Goal: Task Accomplishment & Management: Manage account settings

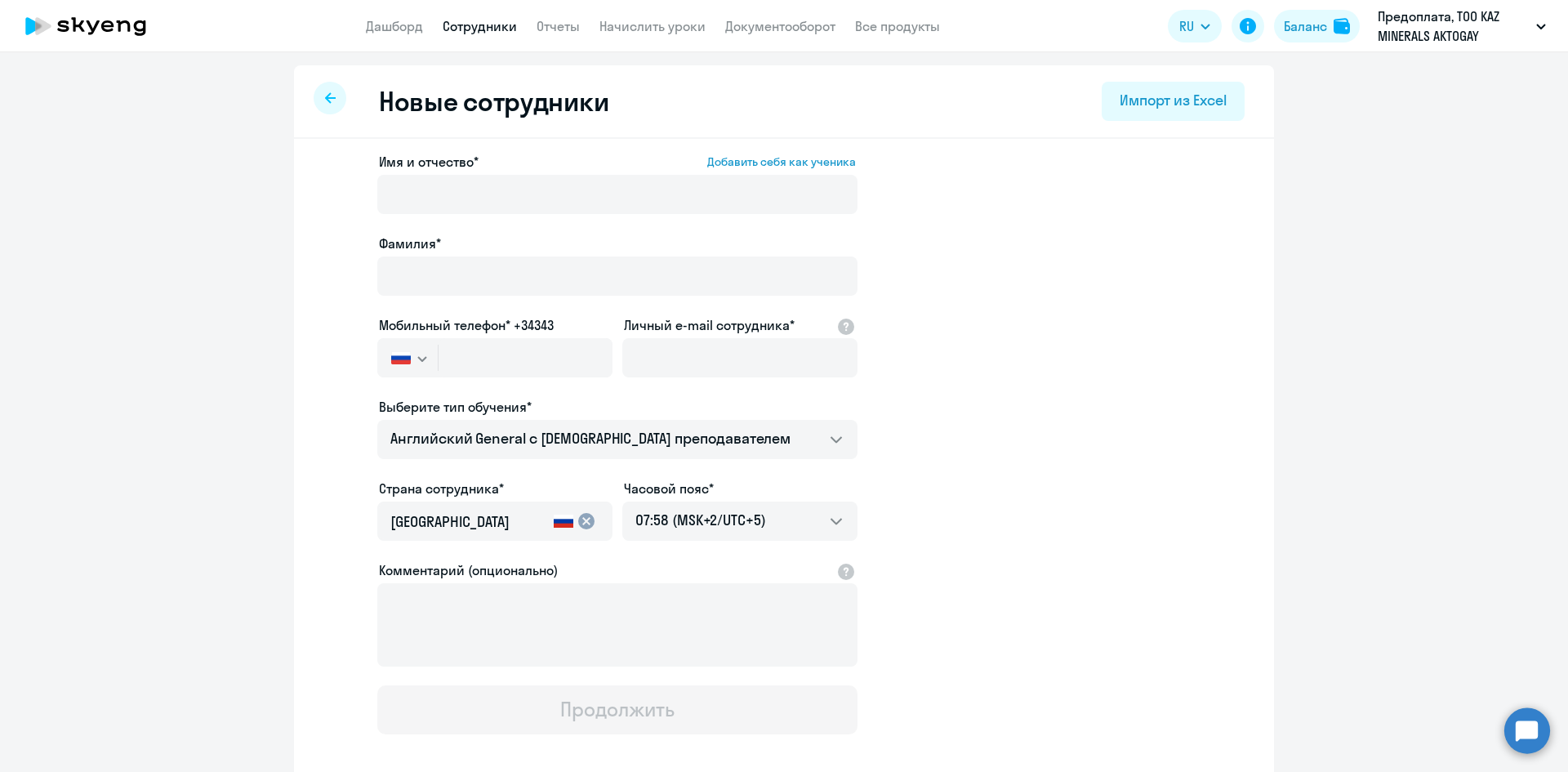
select select "english_adult_not_native_speaker"
select select "5"
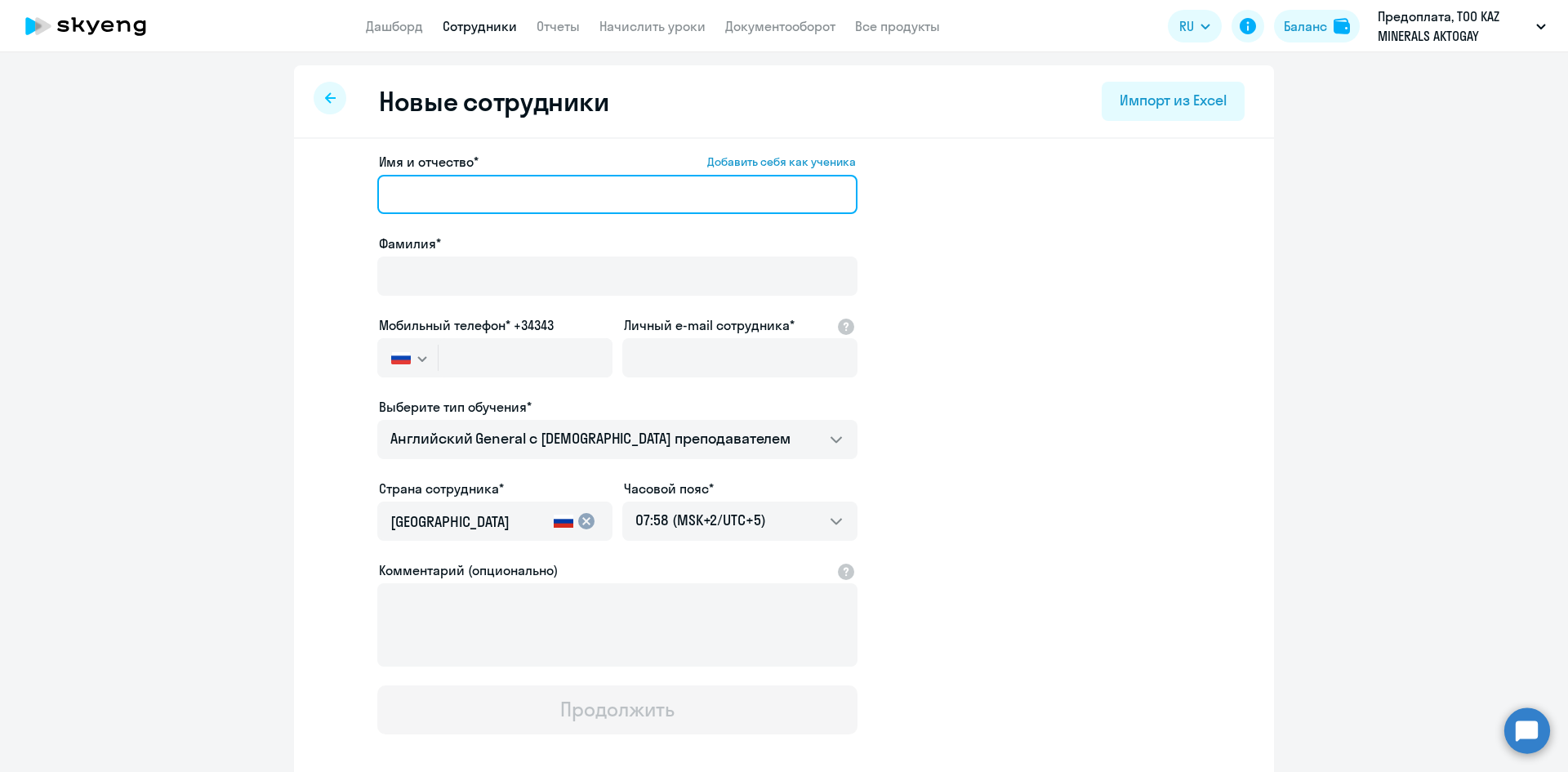
click at [486, 196] on input "Имя и отчество* Добавить себя как ученика" at bounding box center [618, 194] width 480 height 40
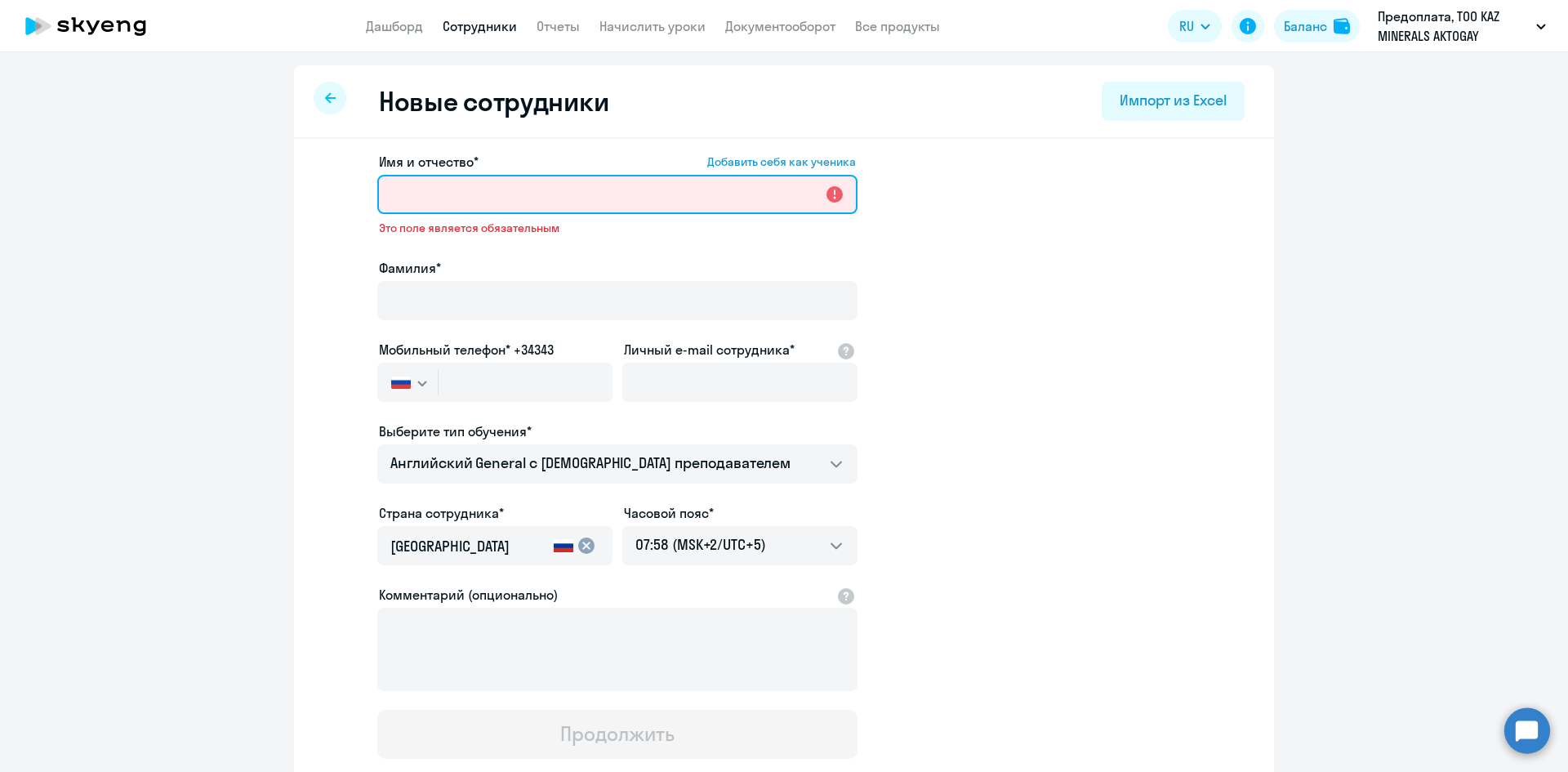
click at [470, 193] on input "Имя и отчество* Добавить себя как ученика" at bounding box center [618, 194] width 480 height 40
paste input "[PERSON_NAME]"
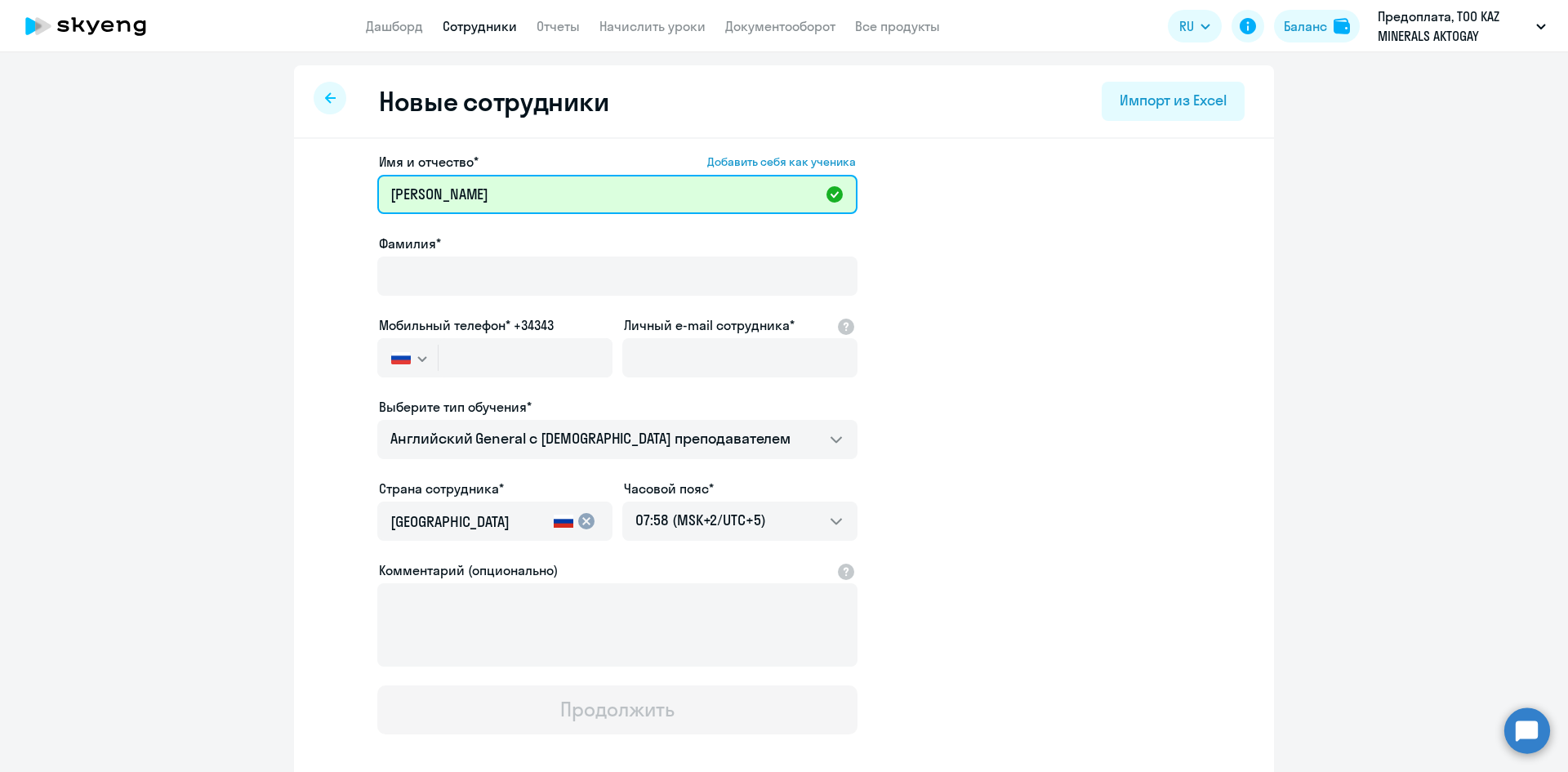
type input "[PERSON_NAME]"
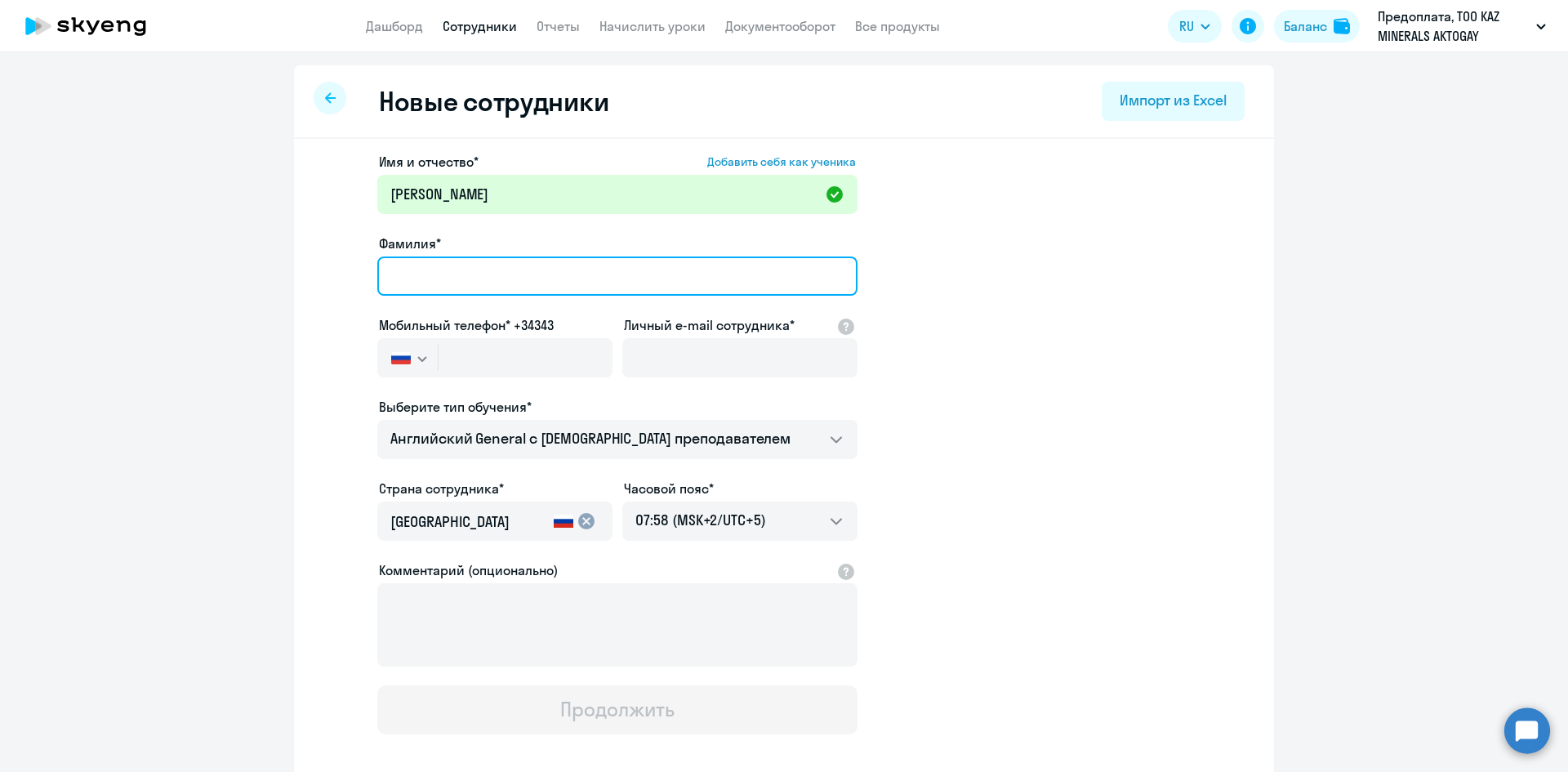
click at [514, 271] on input "Фамилия*" at bounding box center [618, 276] width 480 height 40
paste input "[PERSON_NAME]"
type input "[PERSON_NAME]"
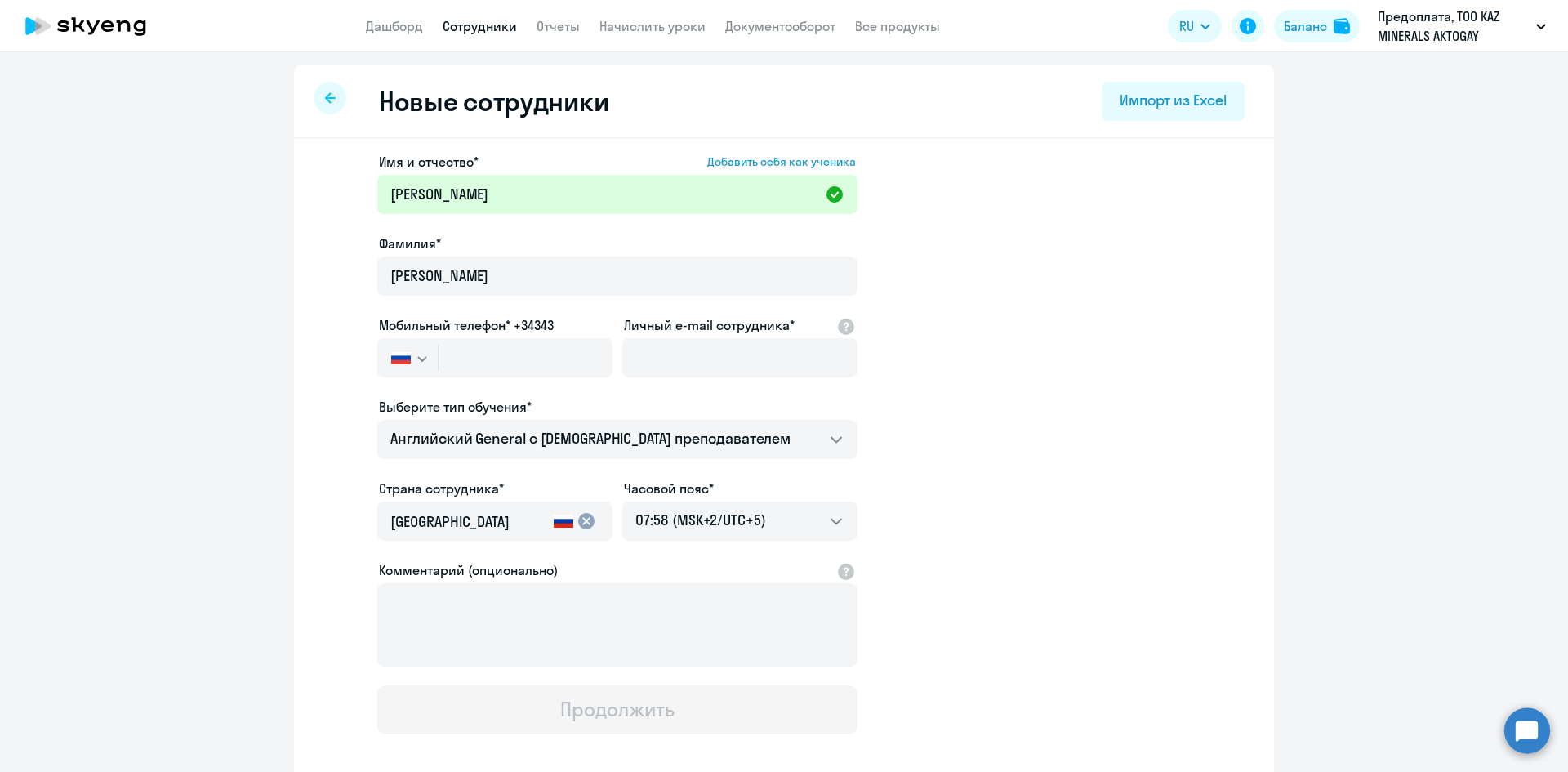
click at [964, 309] on app-new-student-form "Имя и отчество* Добавить себя как ученика [PERSON_NAME]* [PERSON_NAME] Мобильны…" at bounding box center [784, 443] width 928 height 582
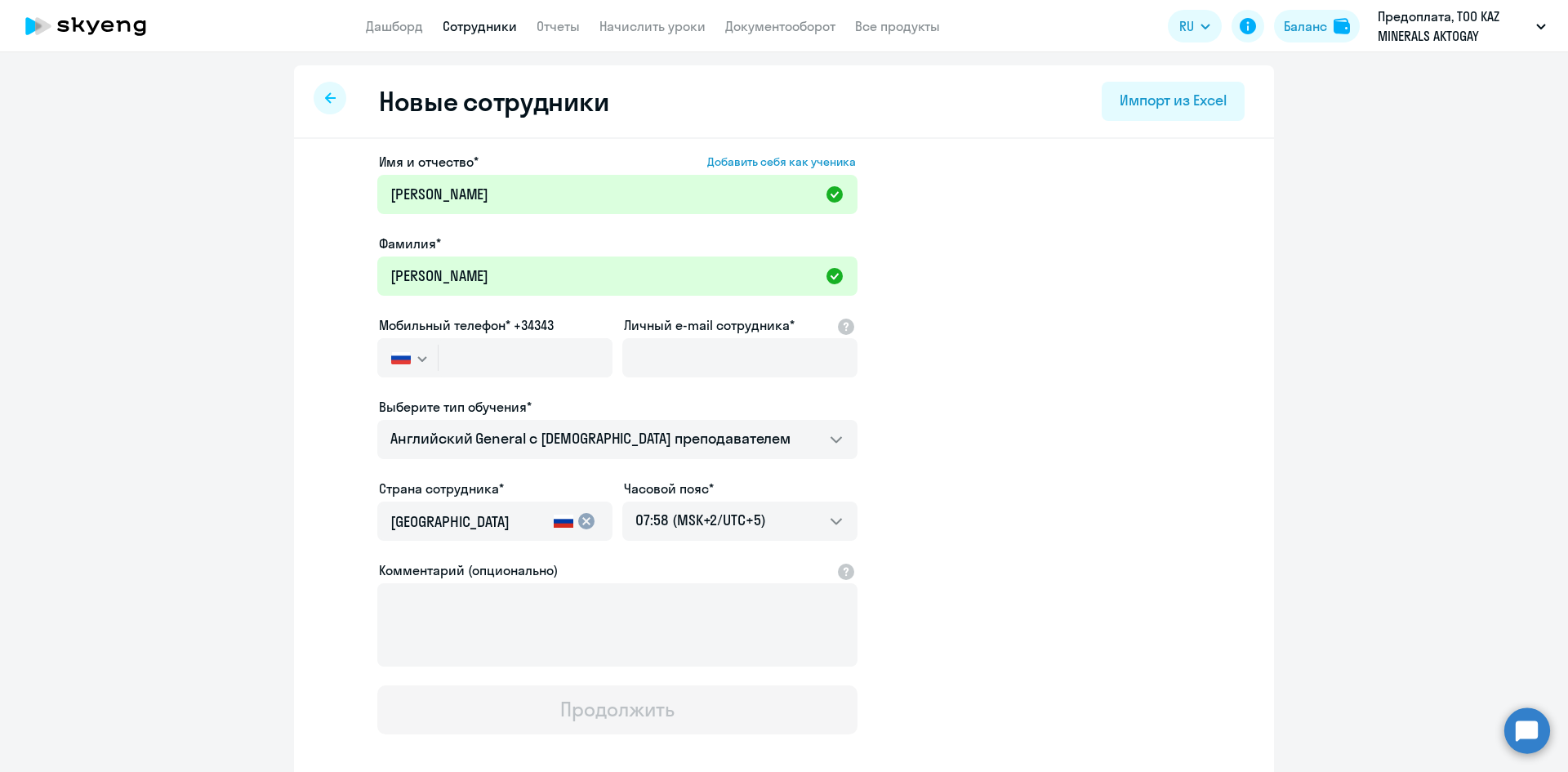
click at [419, 362] on svg-icon "button" at bounding box center [422, 358] width 13 height 13
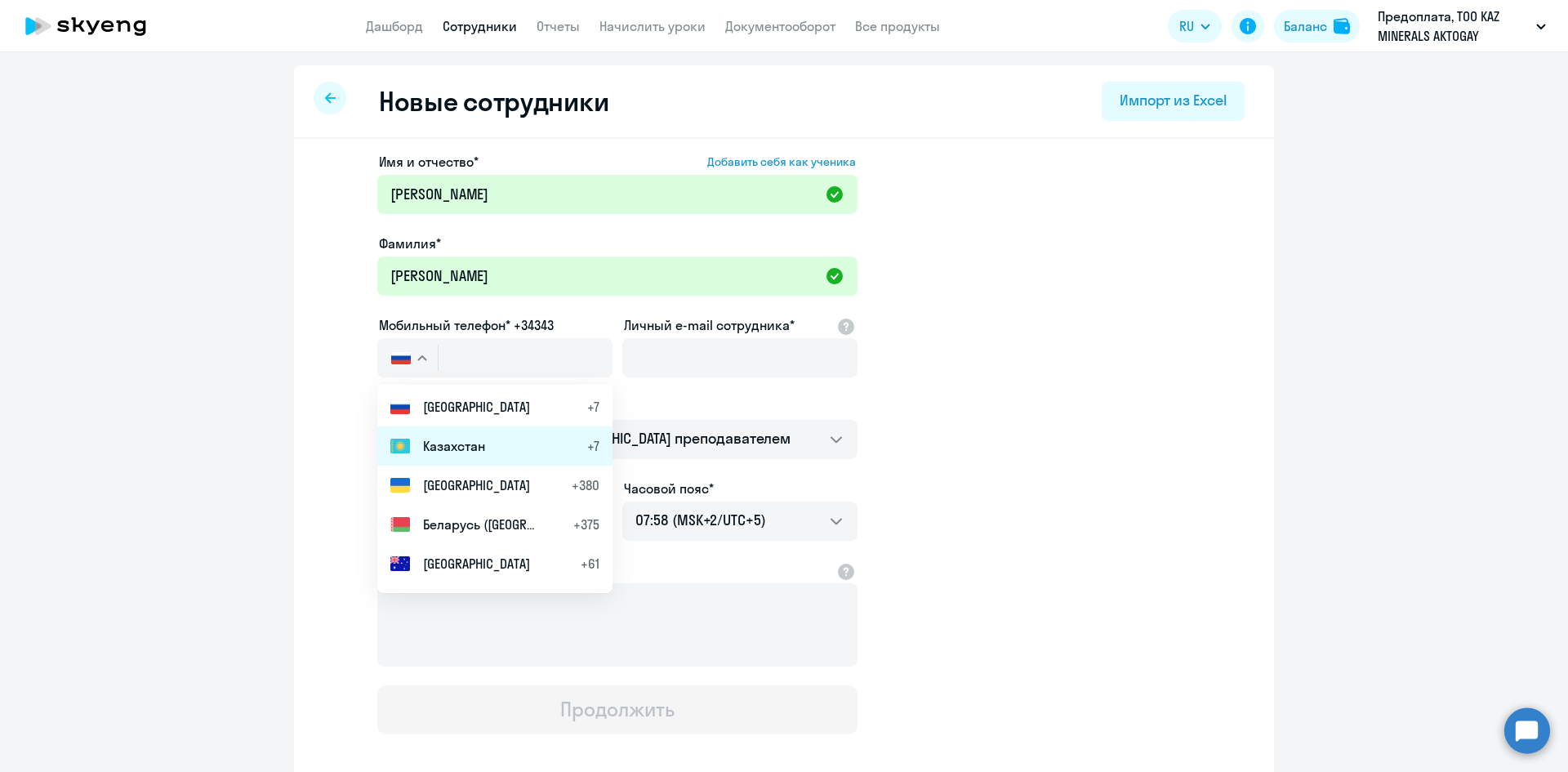
click at [463, 453] on span "Казахстан" at bounding box center [453, 446] width 62 height 20
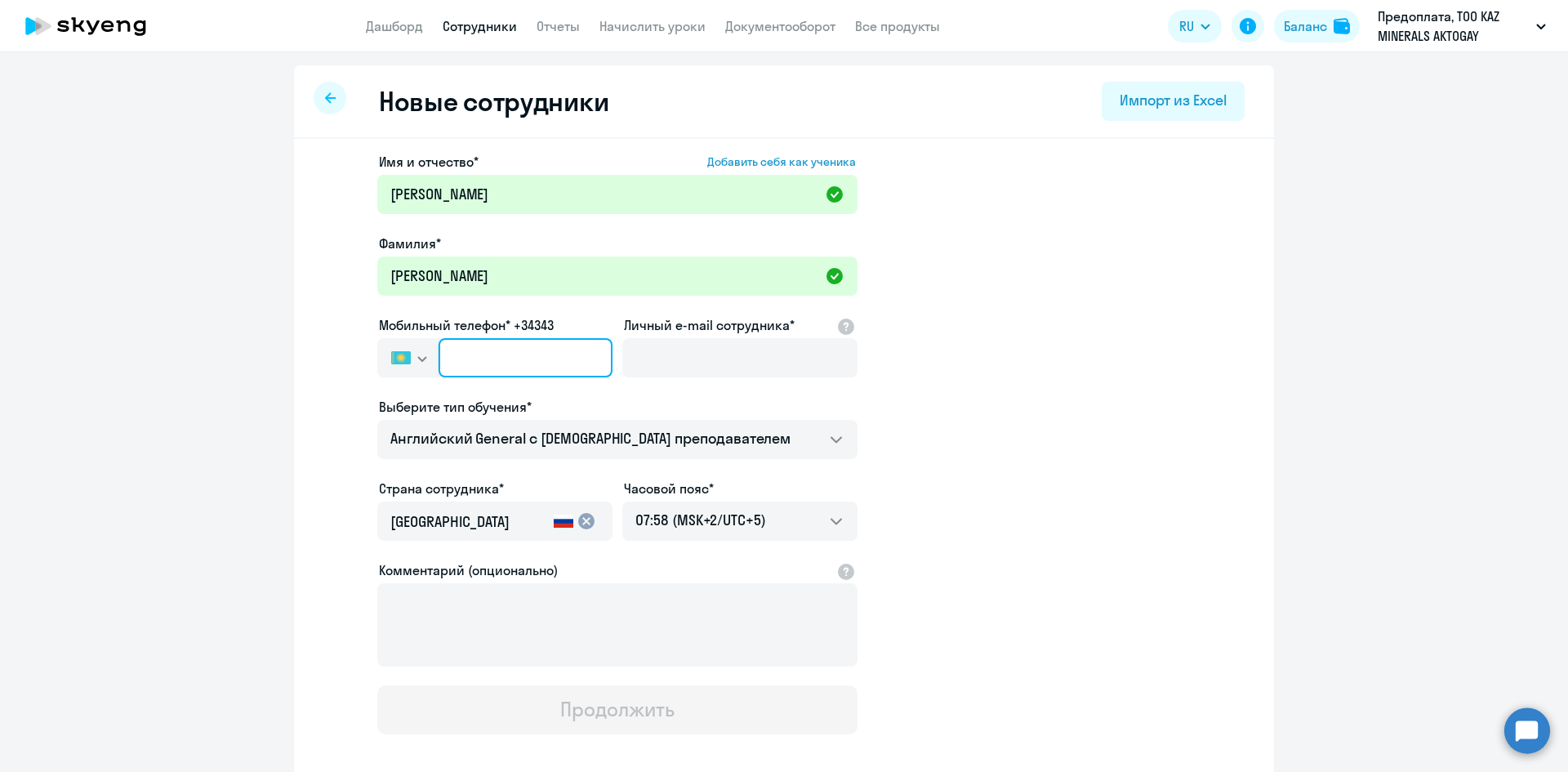
click at [506, 360] on input "text" at bounding box center [525, 358] width 174 height 40
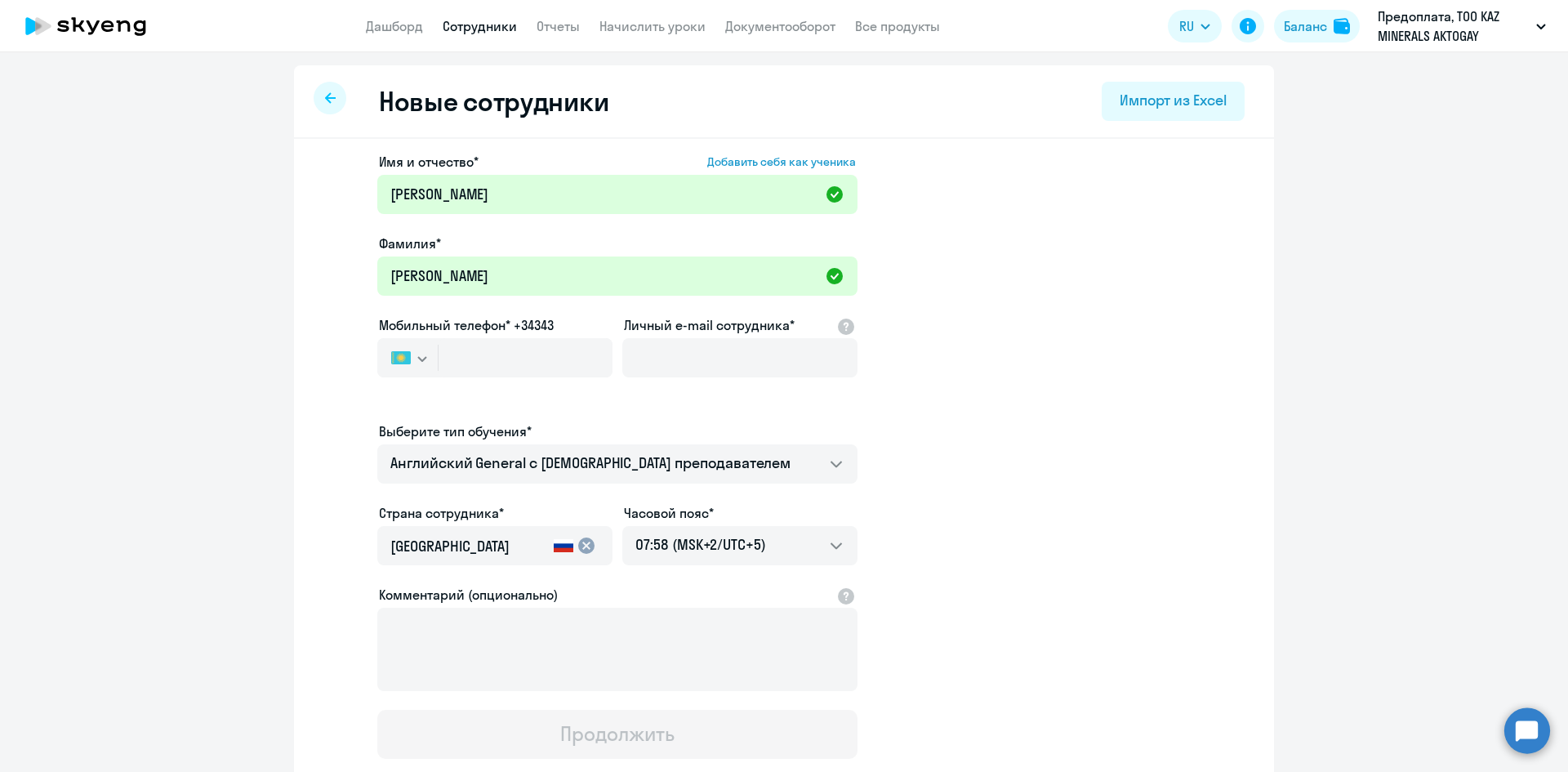
click at [399, 355] on img "button" at bounding box center [401, 357] width 20 height 13
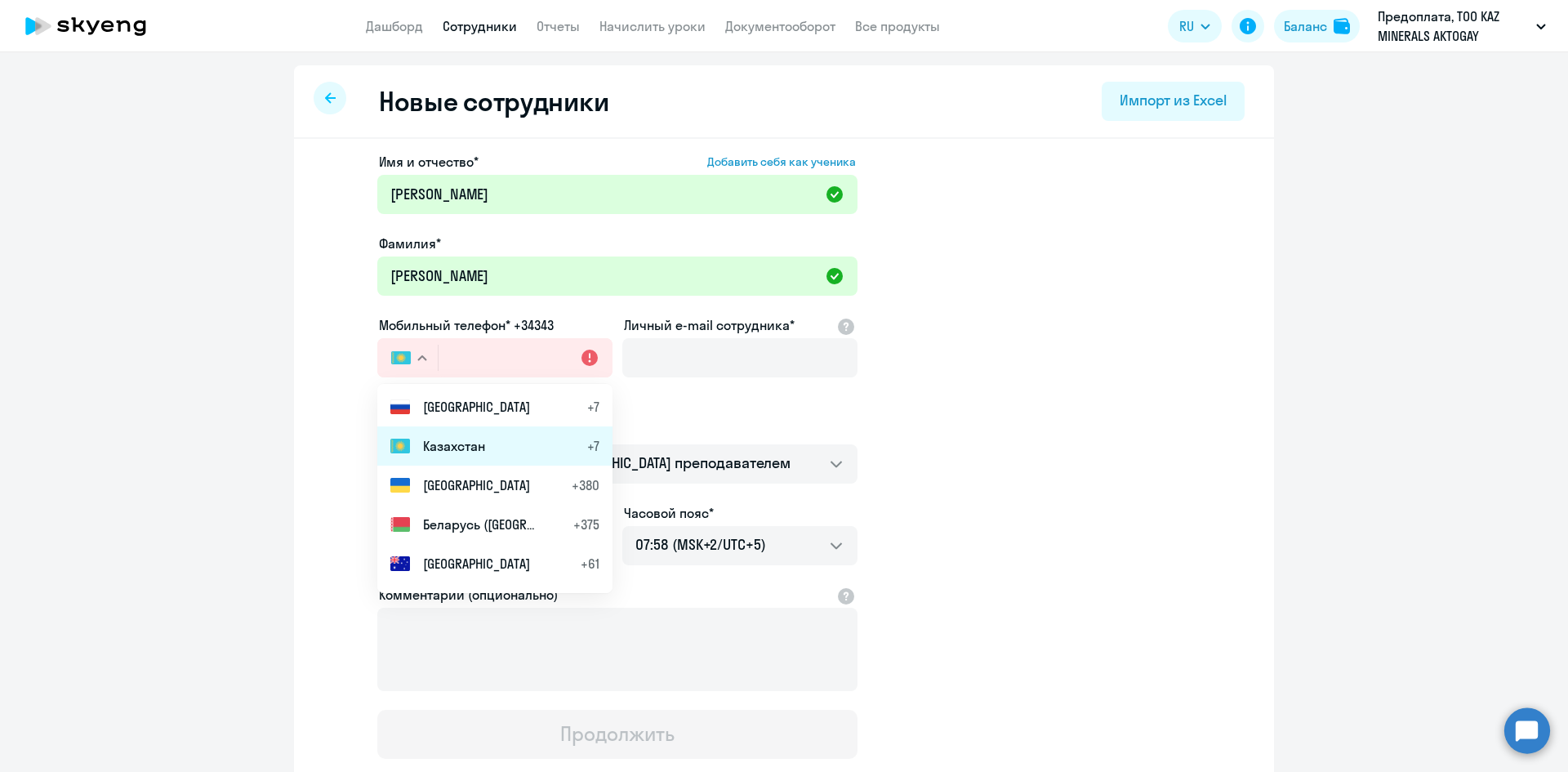
click at [443, 442] on span "Казахстан" at bounding box center [453, 446] width 62 height 20
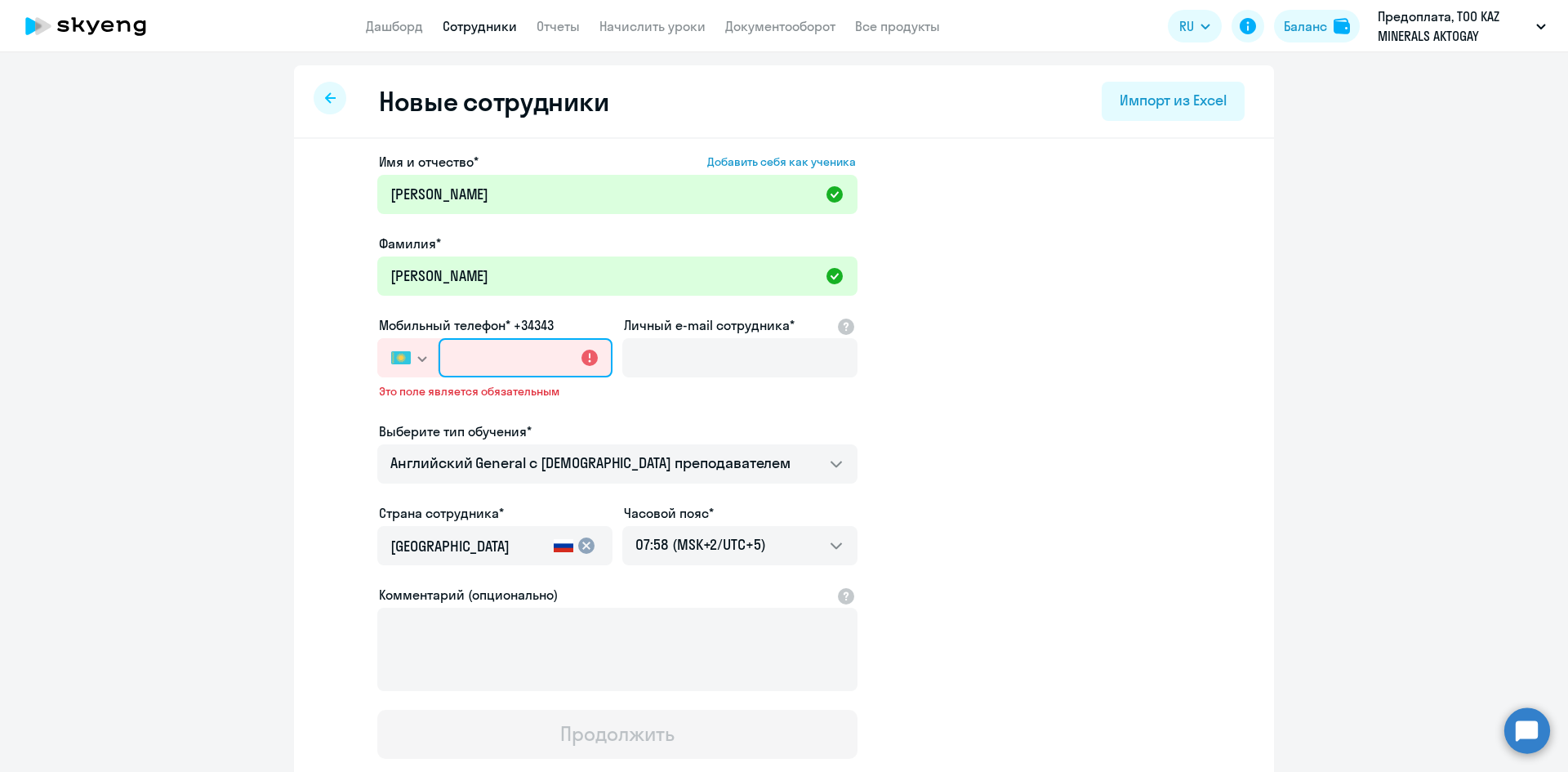
click at [453, 341] on input "text" at bounding box center [525, 358] width 174 height 40
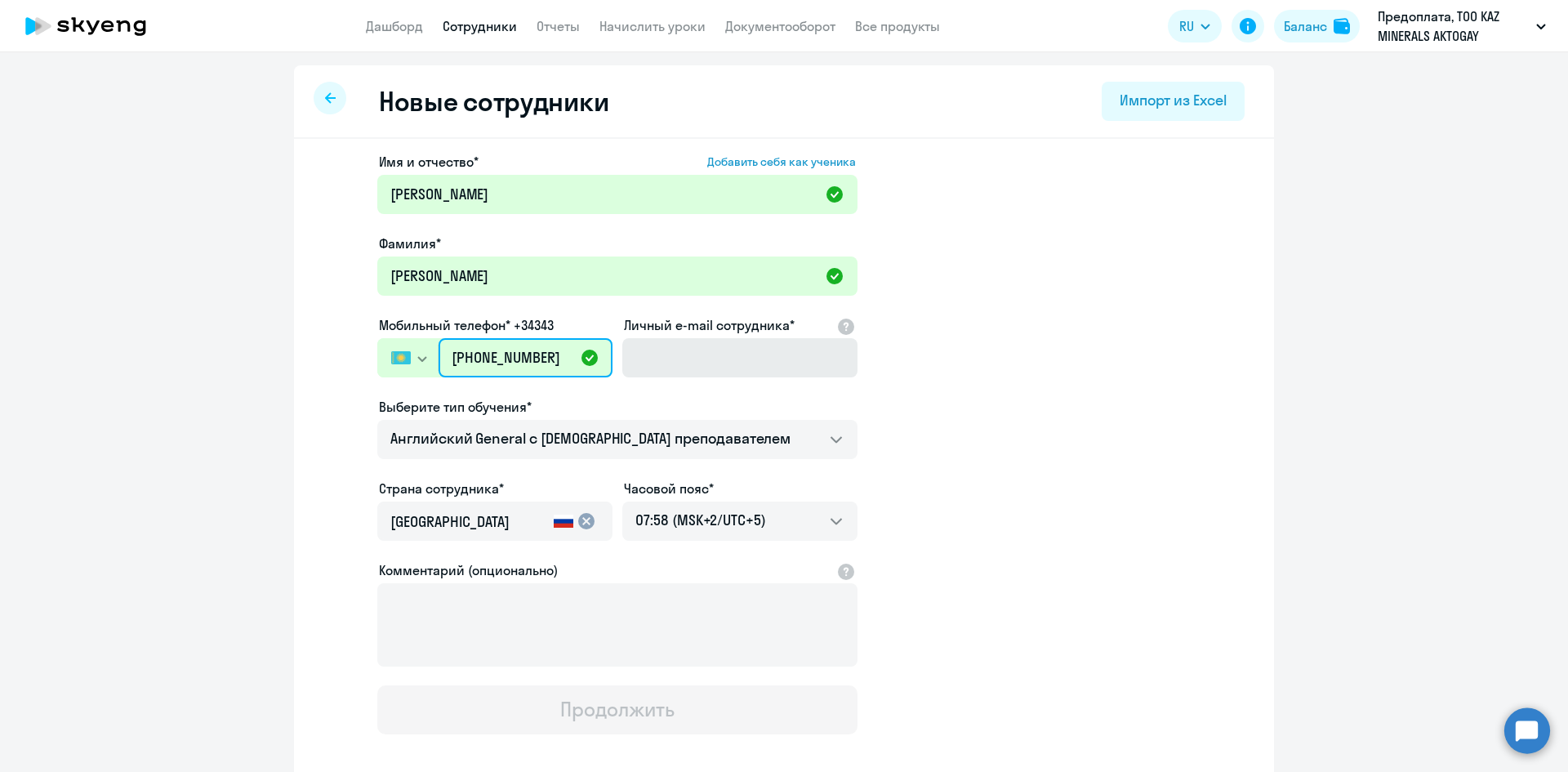
type input "[PHONE_NUMBER]"
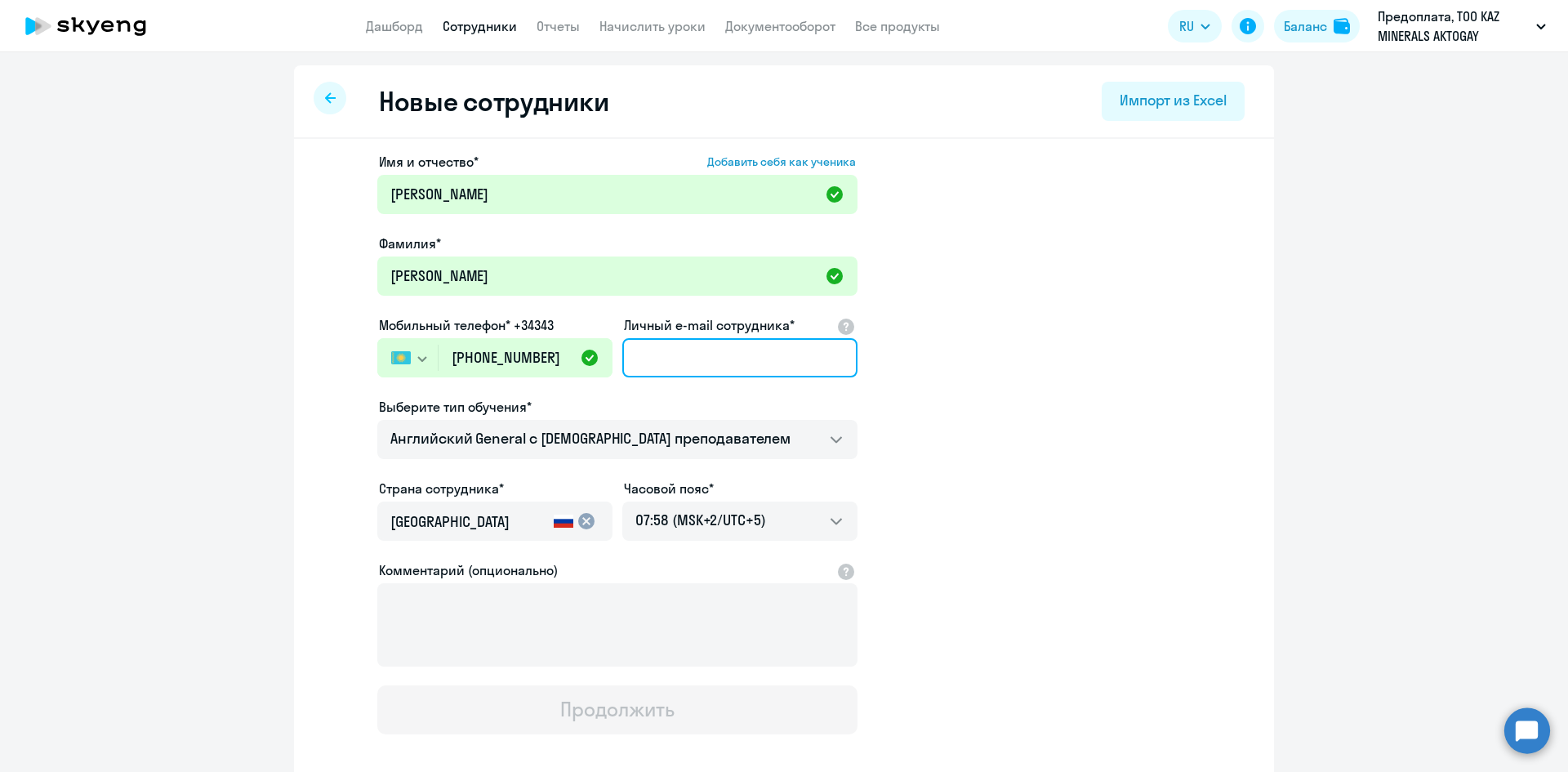
click at [744, 363] on input "Личный e-mail сотрудника*" at bounding box center [740, 358] width 236 height 40
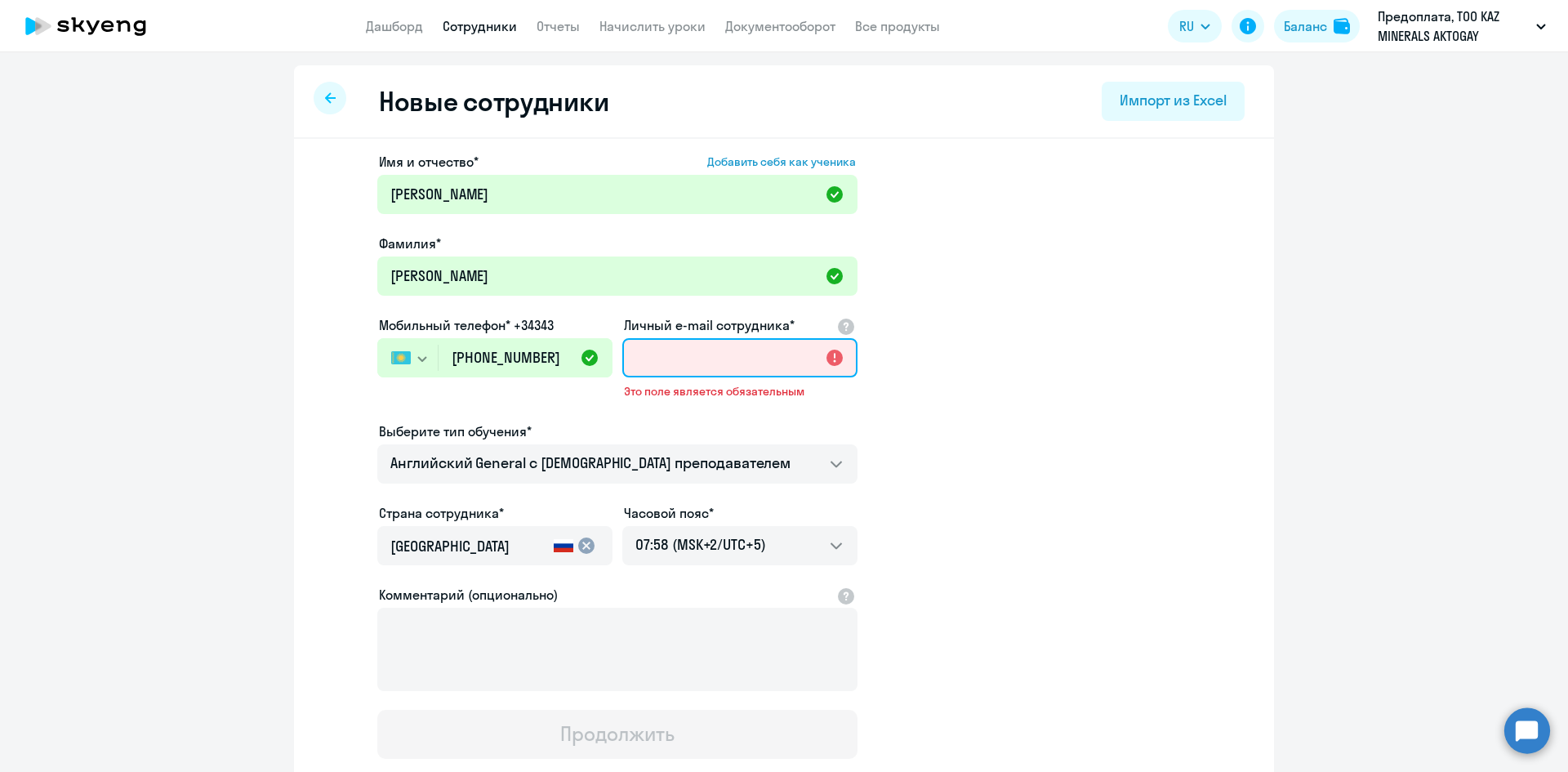
click at [688, 353] on input "Личный e-mail сотрудника*" at bounding box center [740, 358] width 236 height 40
paste input "[PERSON_NAME][EMAIL_ADDRESS][DOMAIN_NAME]"
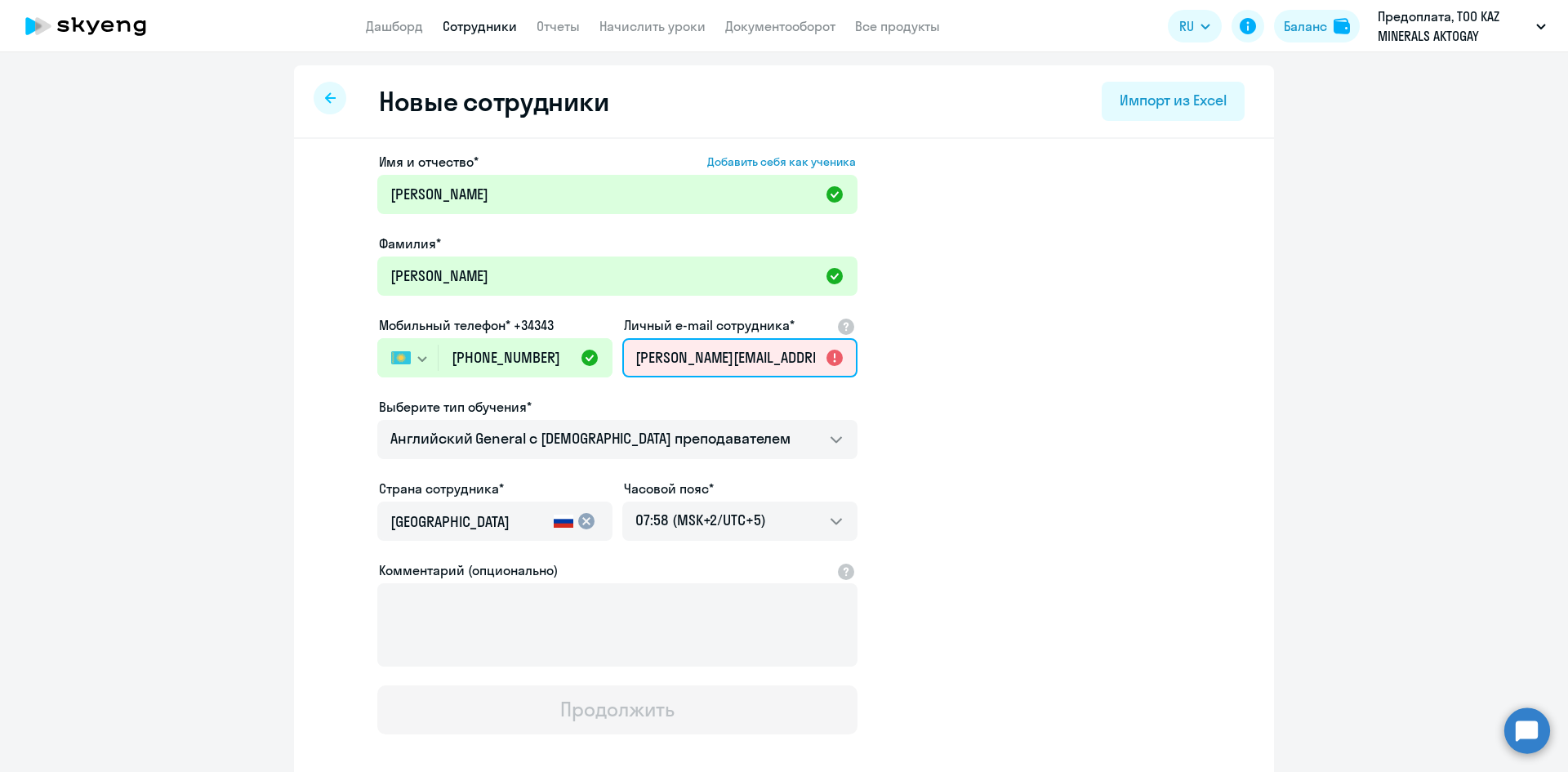
scroll to position [0, 63]
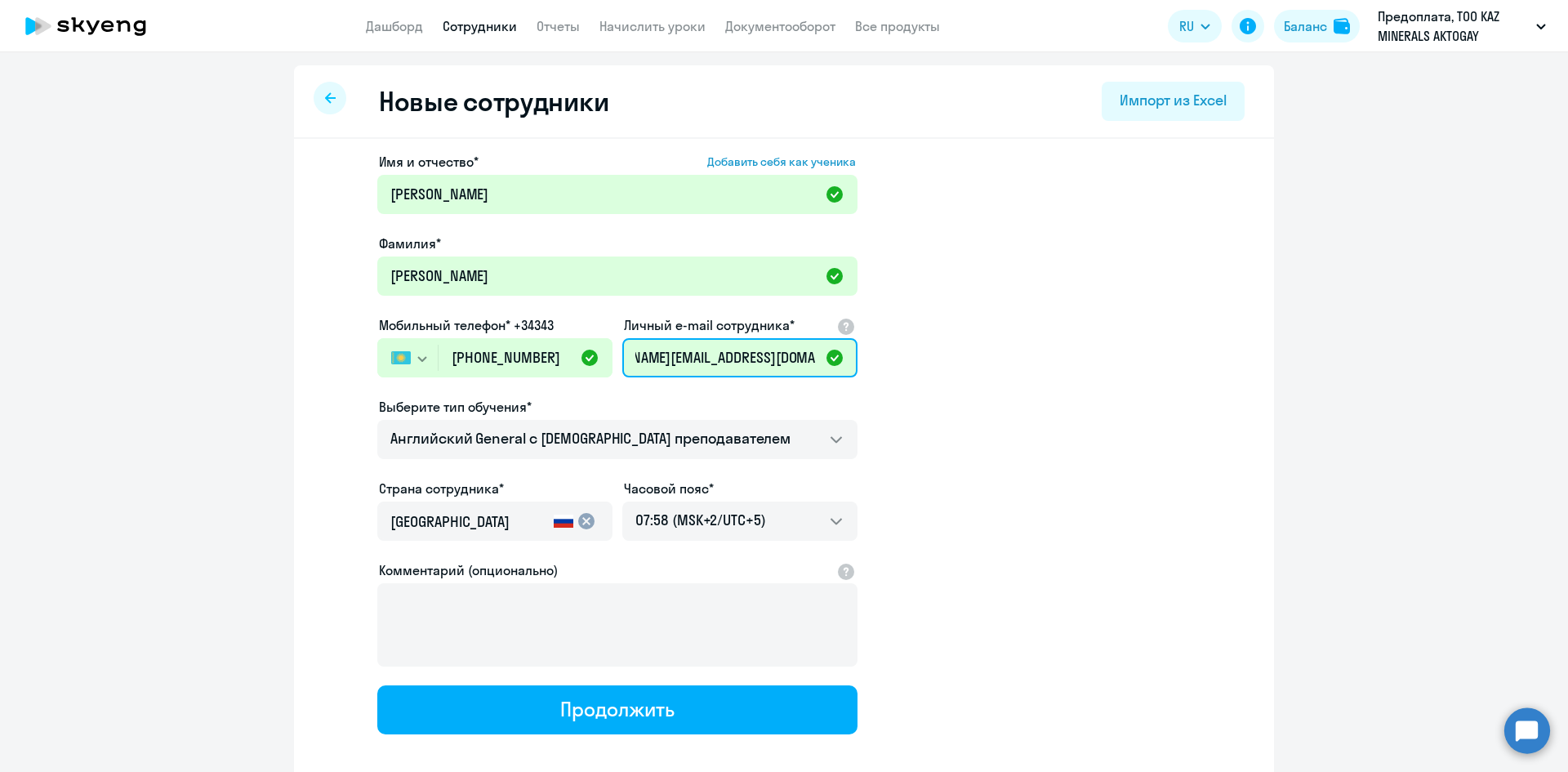
type input "[PERSON_NAME][EMAIL_ADDRESS][DOMAIN_NAME]"
click at [590, 516] on mat-icon "cancel" at bounding box center [587, 521] width 20 height 20
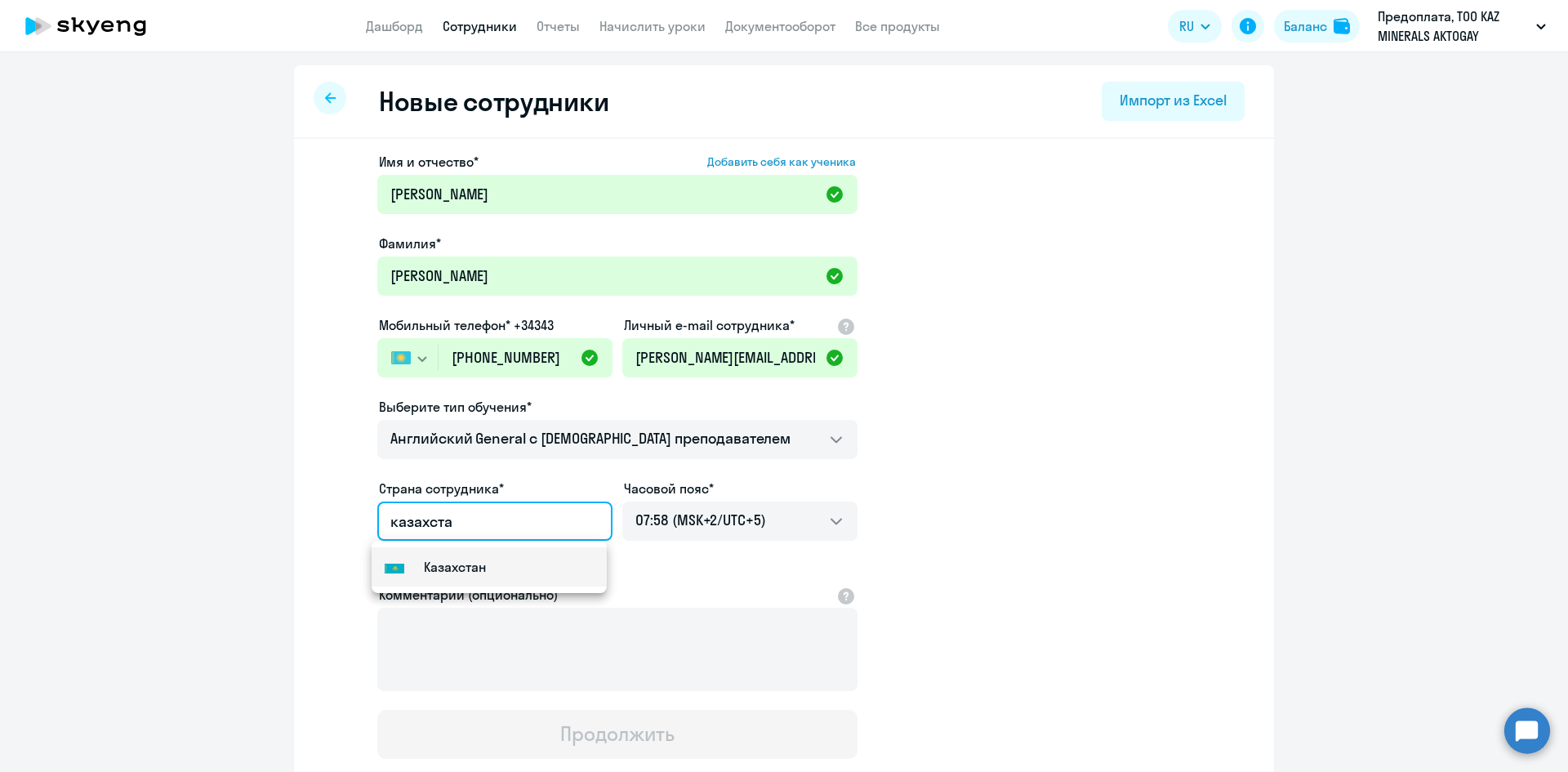
click at [496, 559] on mat-option "Flag of [GEOGRAPHIC_DATA] [GEOGRAPHIC_DATA]" at bounding box center [489, 567] width 236 height 40
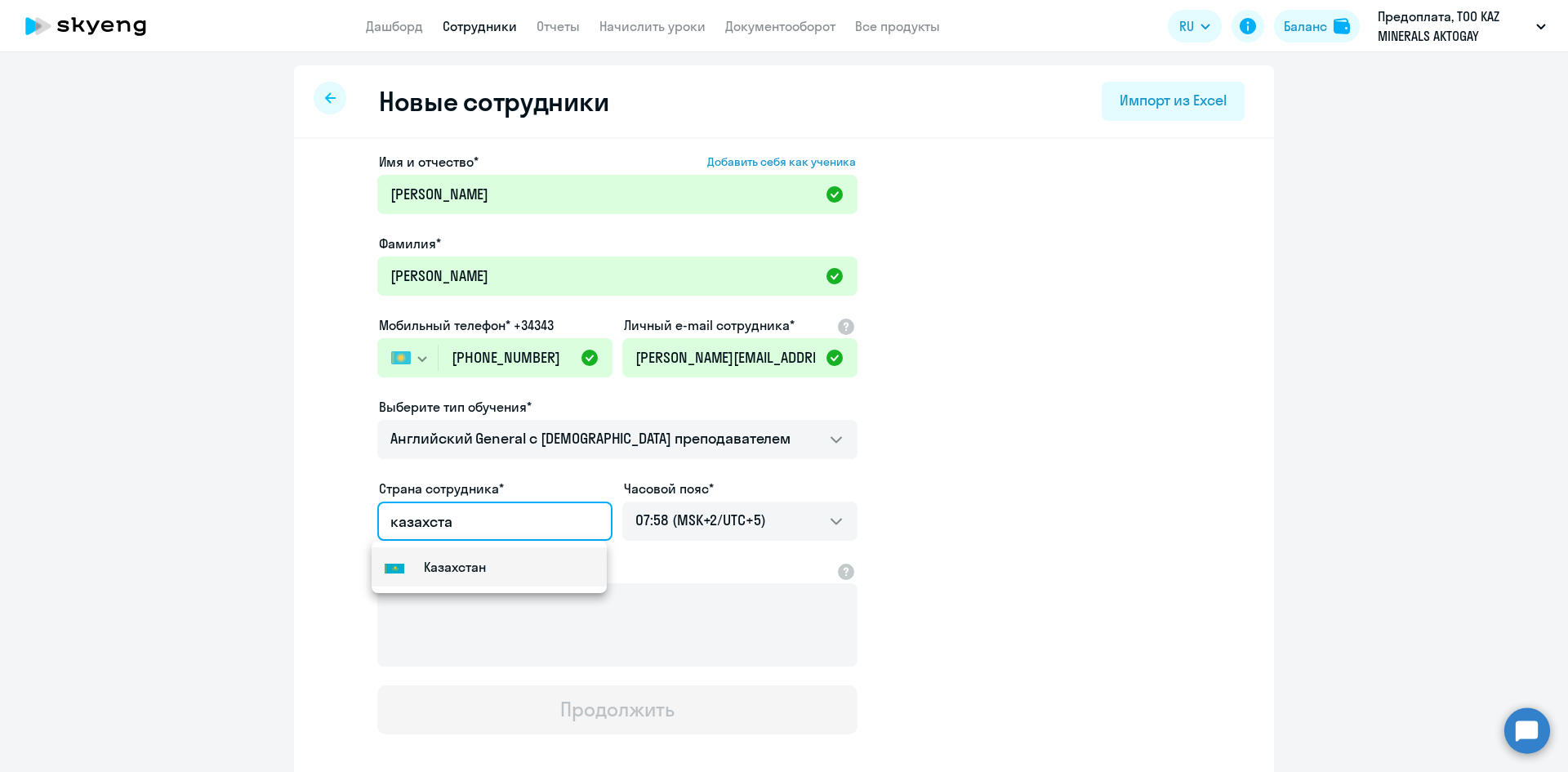
type input "Казахстан"
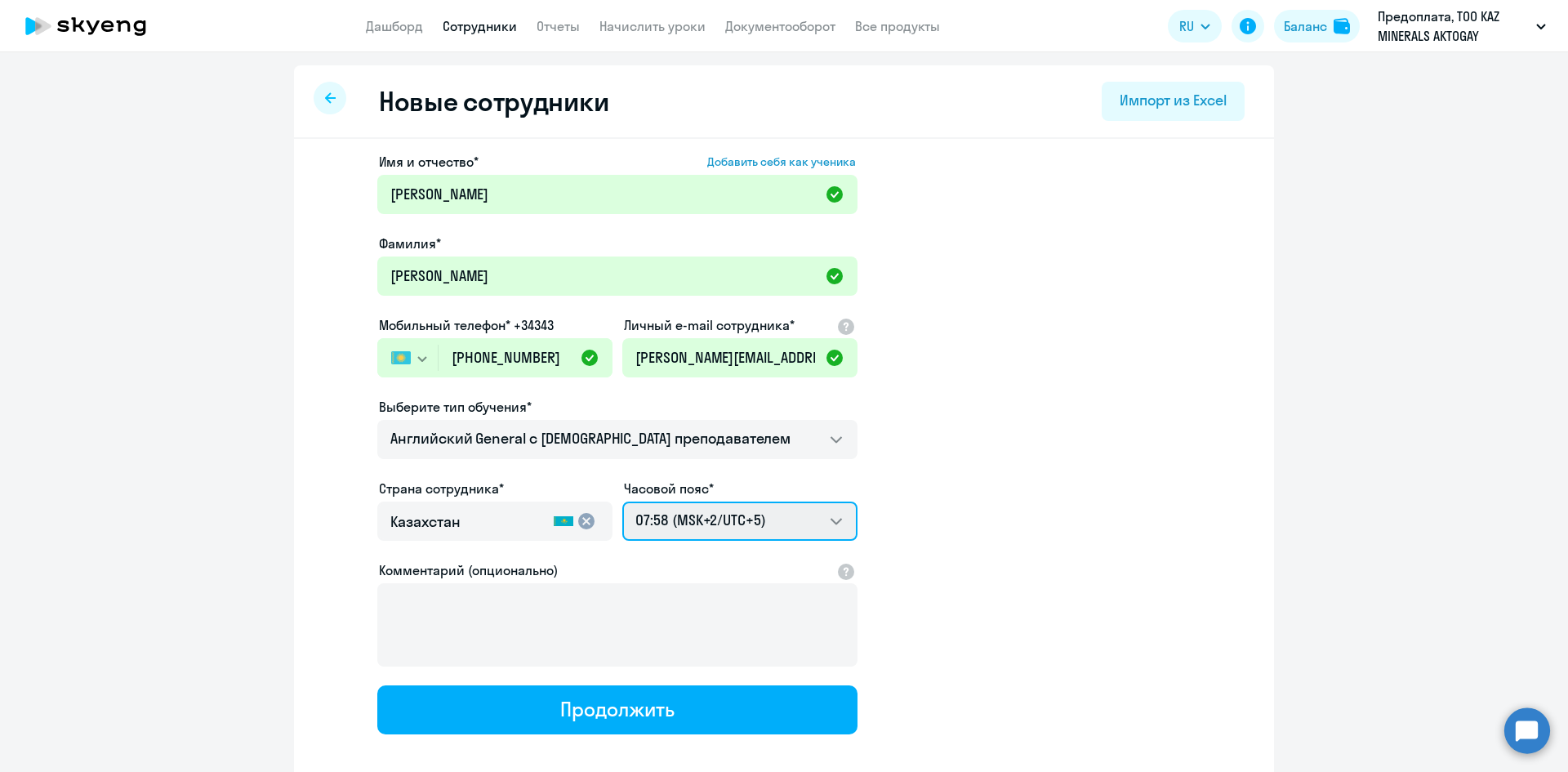
click at [778, 521] on select "15:58 (MSK-14/UTC-11) 16:58 (MSK-13/UTC-10) 17:58 (MSK-12/UTC-9) 18:58 (MSK-11/…" at bounding box center [740, 522] width 236 height 40
click at [623, 502] on select "15:58 (MSK-14/UTC-11) 16:58 (MSK-13/UTC-10) 17:58 (MSK-12/UTC-9) 18:58 (MSK-11/…" at bounding box center [740, 522] width 236 height 40
click at [1110, 491] on app-new-student-form "Имя и отчество* Добавить себя как ученика [PERSON_NAME]* [PERSON_NAME] Мобильны…" at bounding box center [784, 443] width 928 height 582
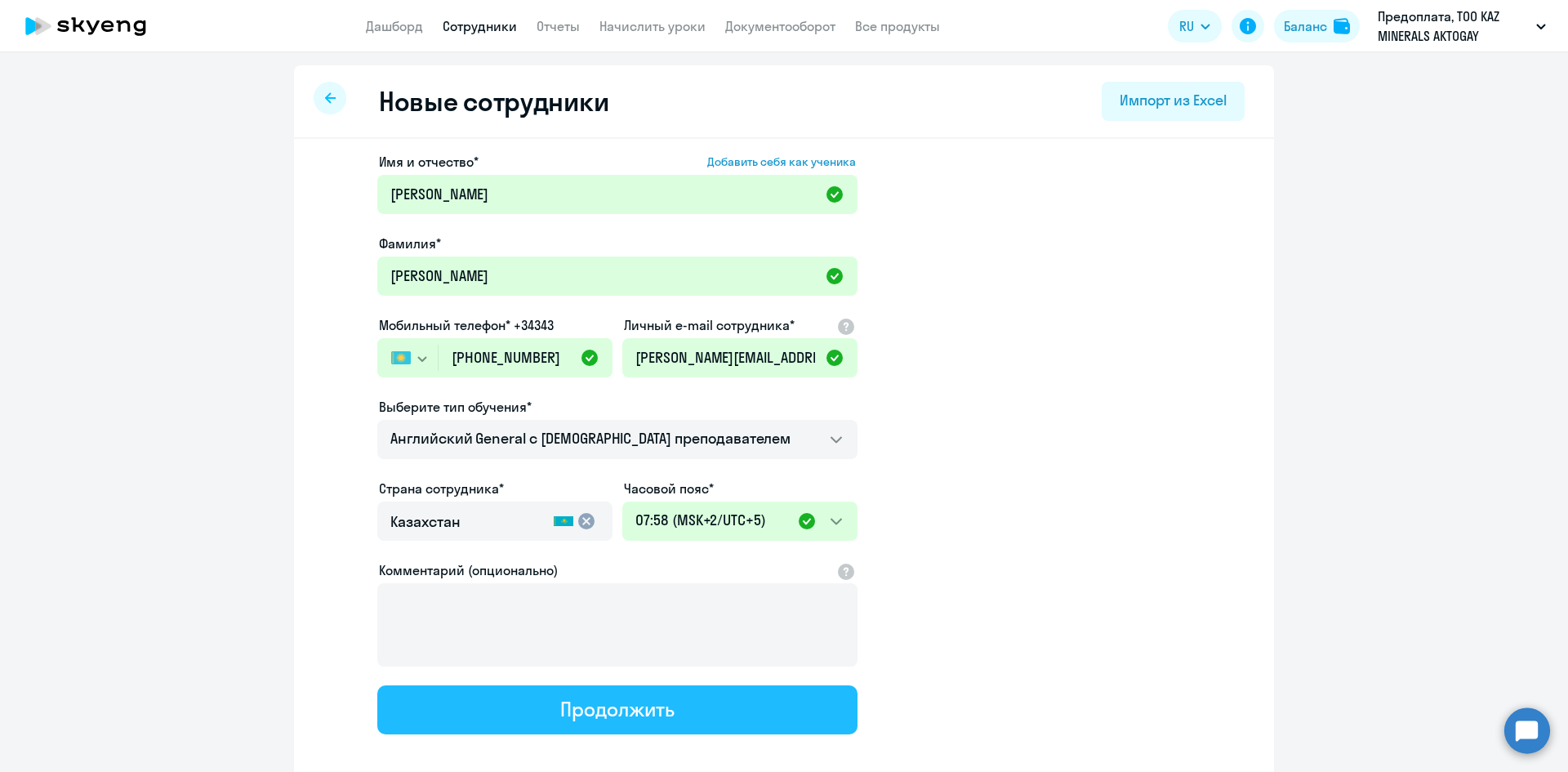
click at [587, 710] on div "Продолжить" at bounding box center [617, 709] width 113 height 26
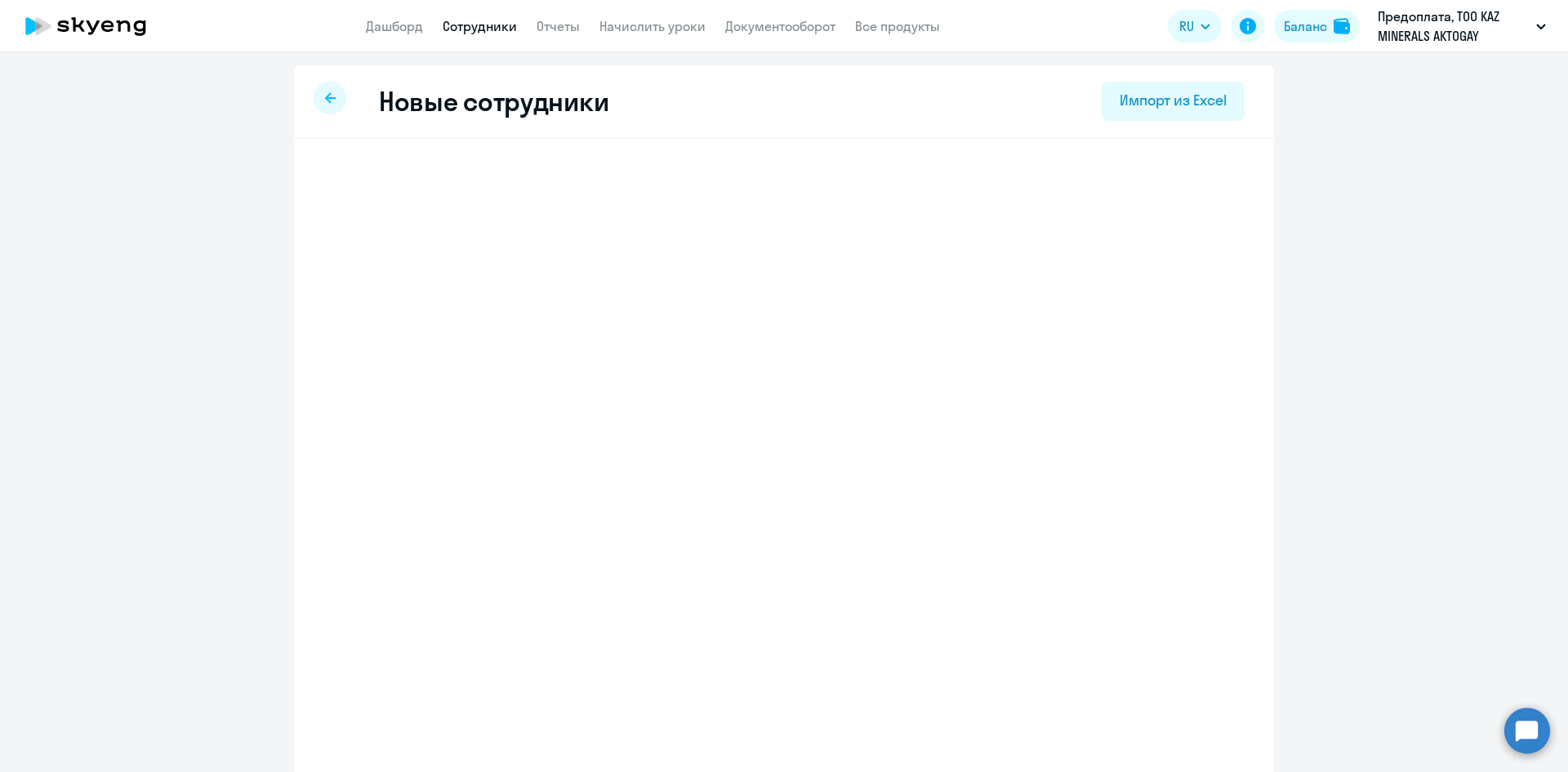
select select "english_adult_not_native_speaker"
select select "5"
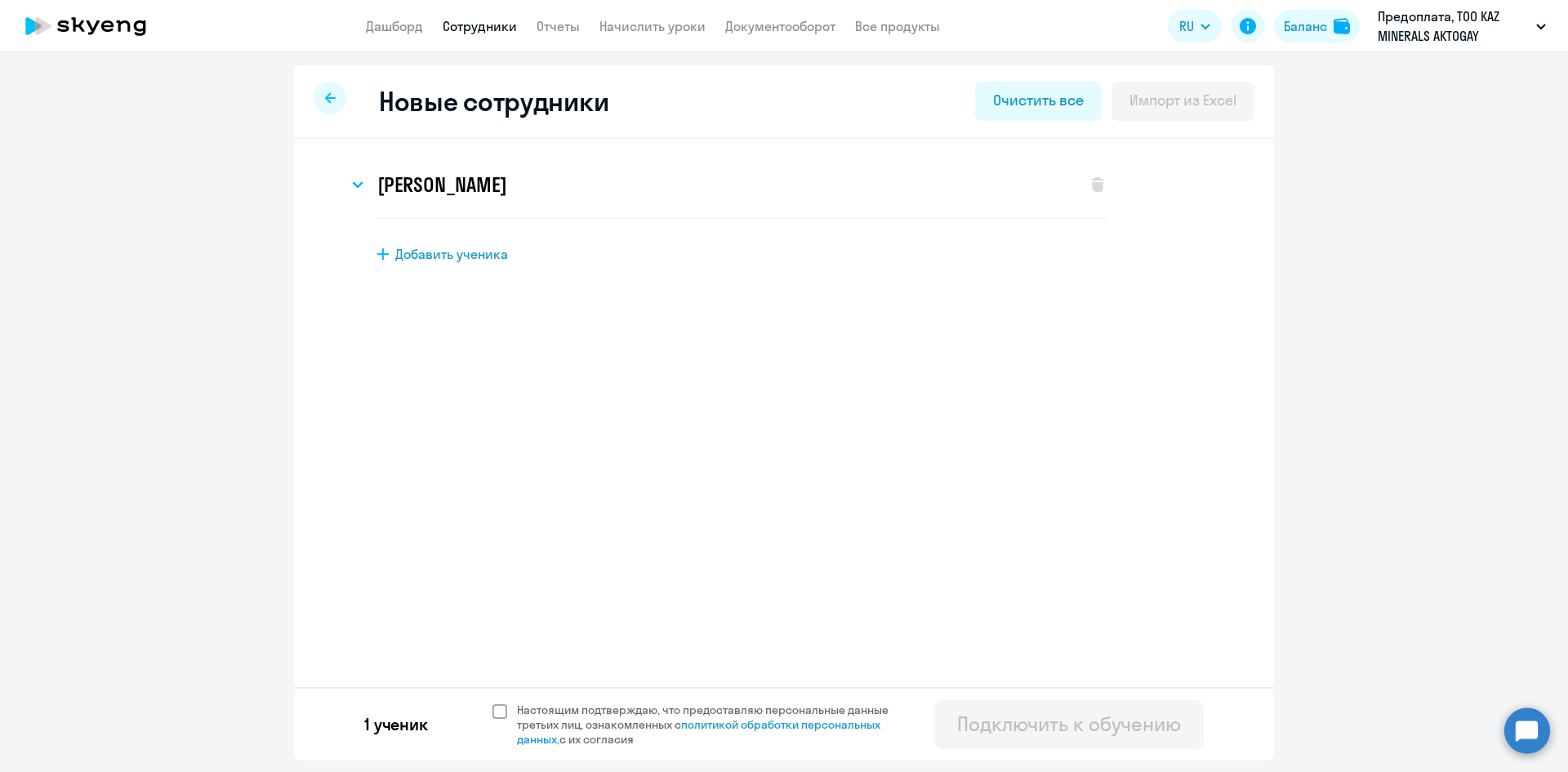
click at [497, 709] on span at bounding box center [500, 712] width 14 height 14
click at [493, 703] on input "Настоящим подтверждаю, что предоставляю персональные данные третьих лиц, ознако…" at bounding box center [492, 702] width 1 height 1
checkbox input "true"
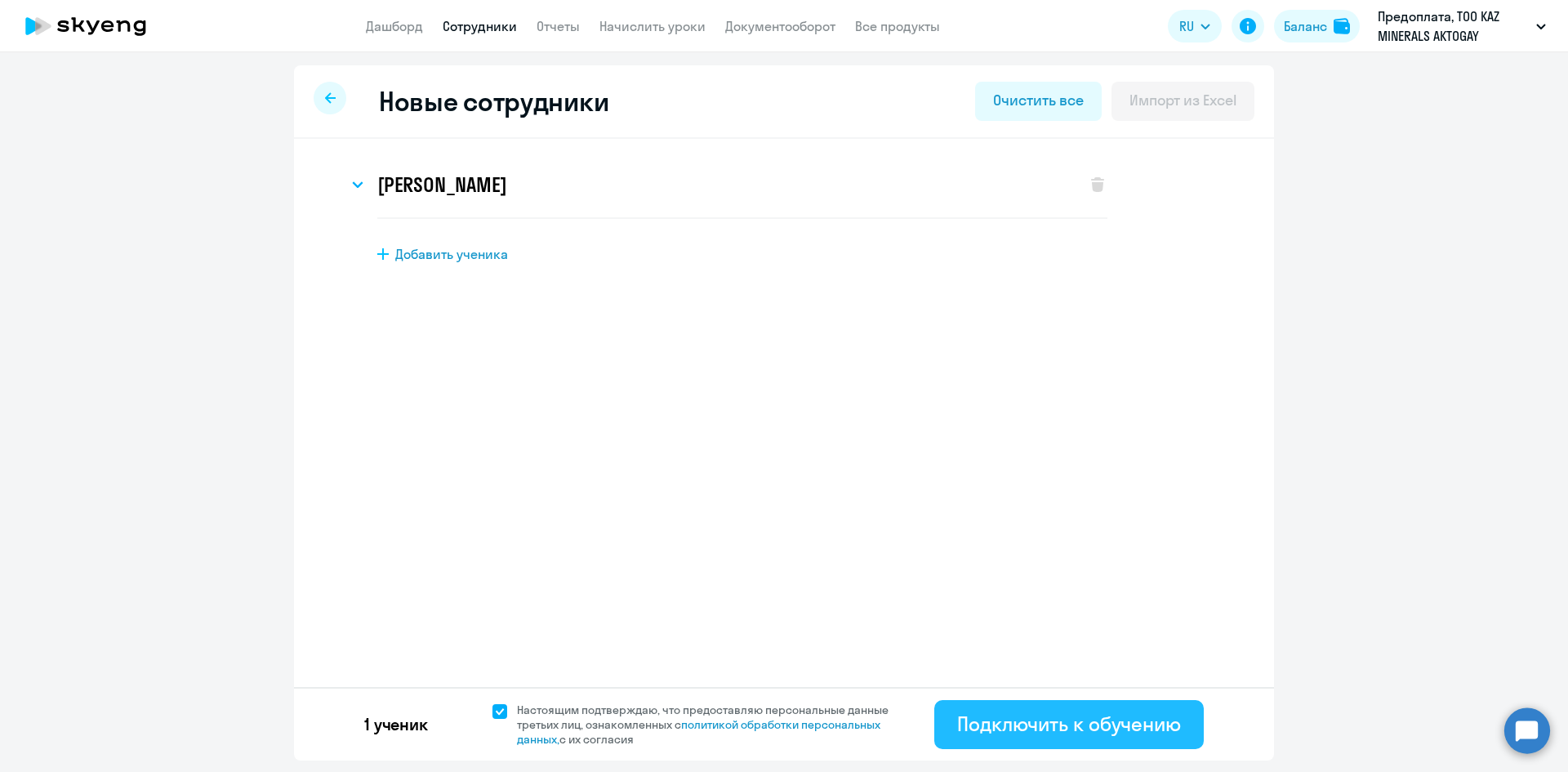
click at [1116, 734] on div "Подключить к обучению" at bounding box center [1069, 723] width 224 height 26
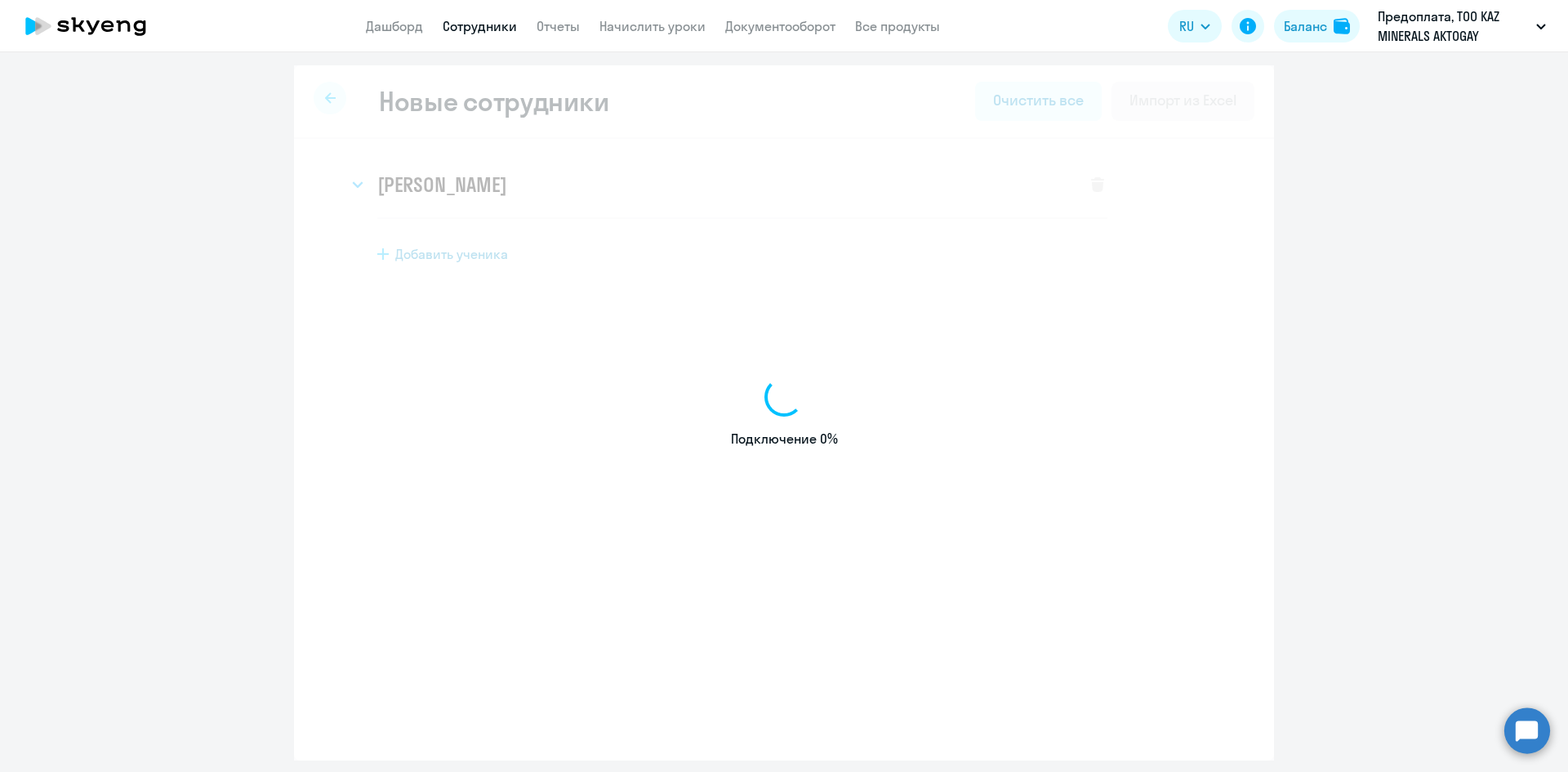
select select "english_adult_not_native_speaker"
select select "5"
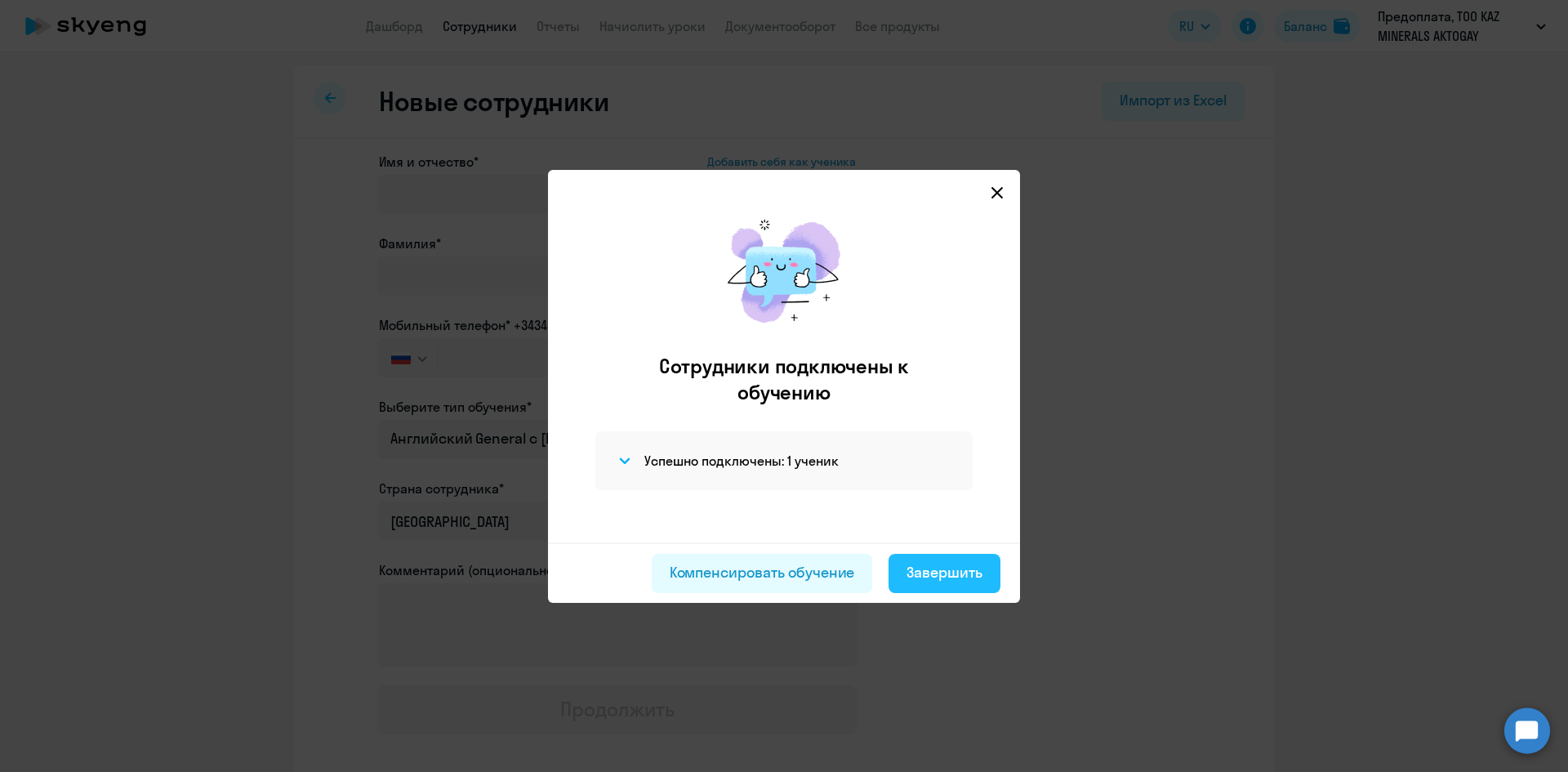
click at [981, 582] on div "Завершить" at bounding box center [945, 573] width 76 height 22
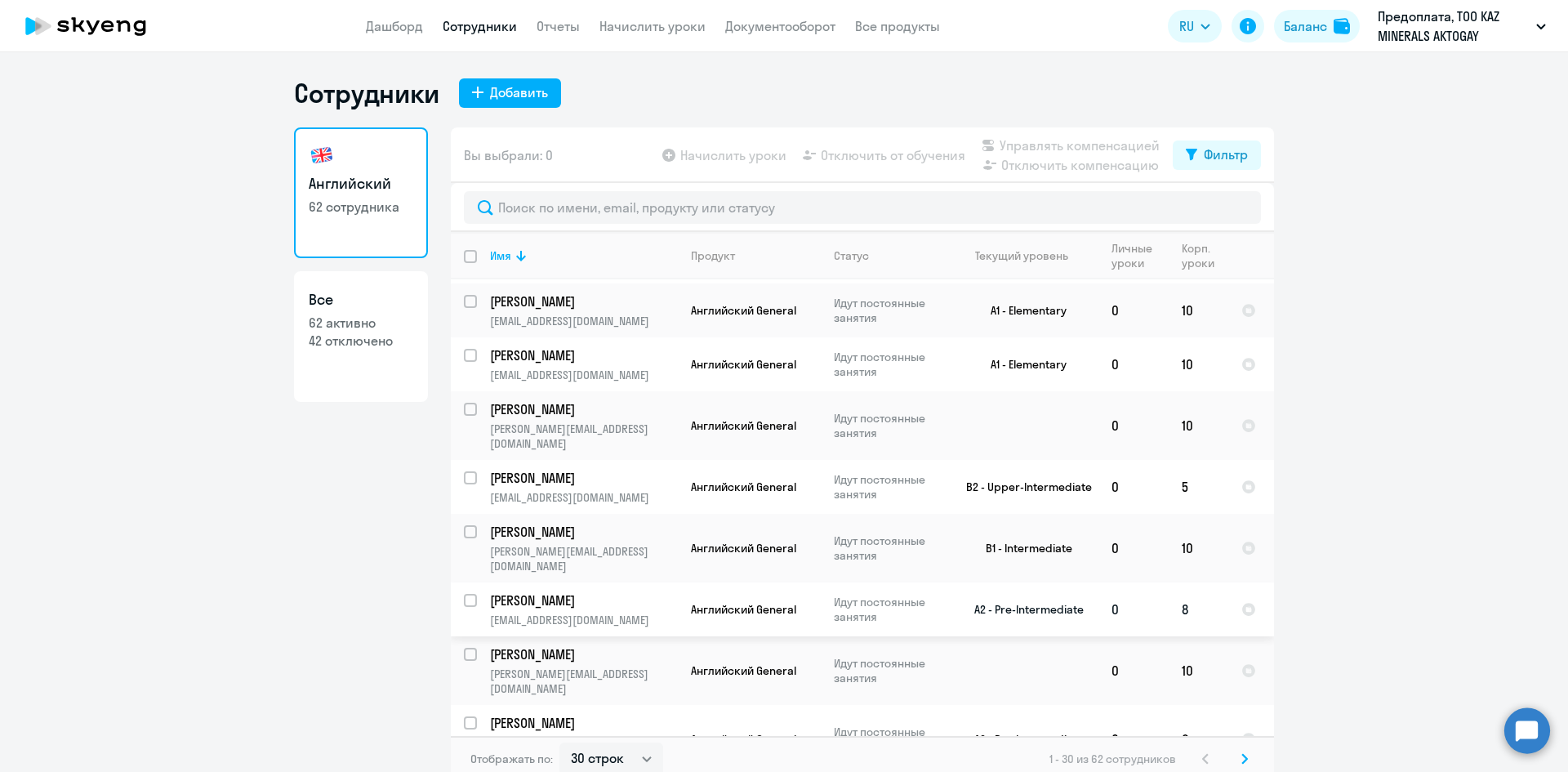
scroll to position [262, 0]
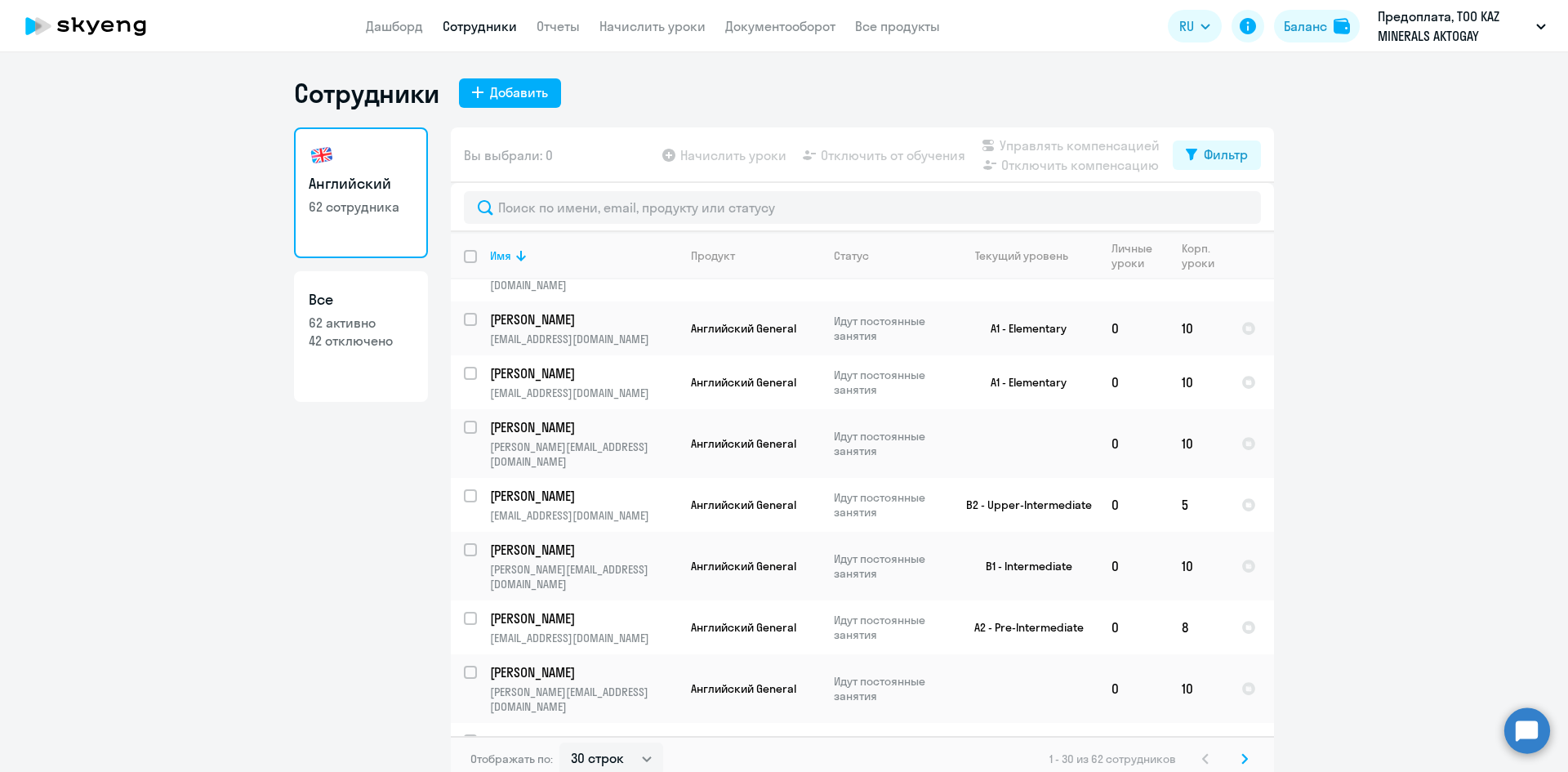
click at [463, 33] on link "Сотрудники" at bounding box center [479, 26] width 75 height 16
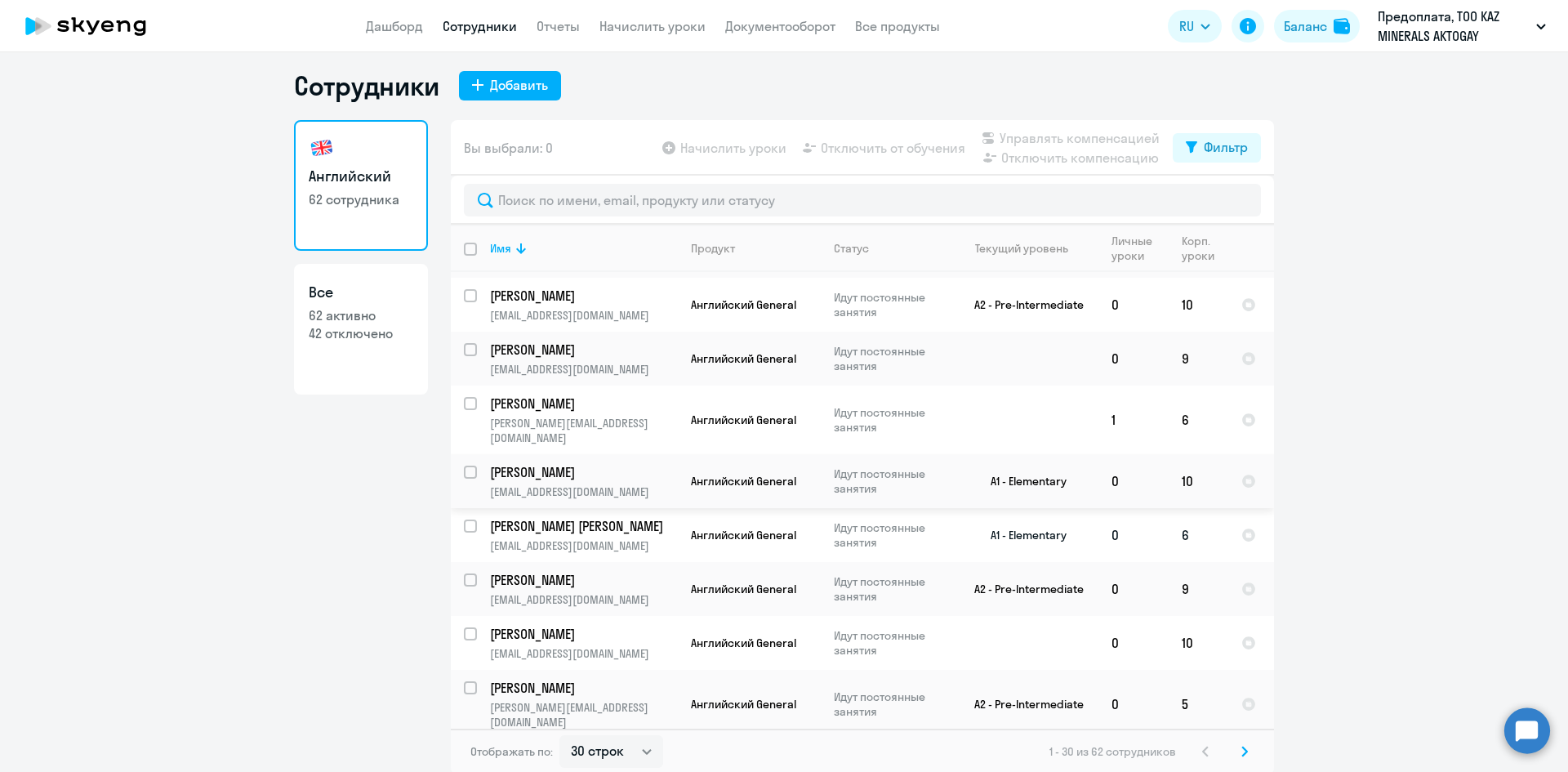
scroll to position [10, 0]
click at [615, 759] on select "30 строк 50 строк 100 строк" at bounding box center [611, 750] width 103 height 32
select select "100"
click at [560, 733] on select "30 строк 50 строк 100 строк" at bounding box center [611, 750] width 103 height 32
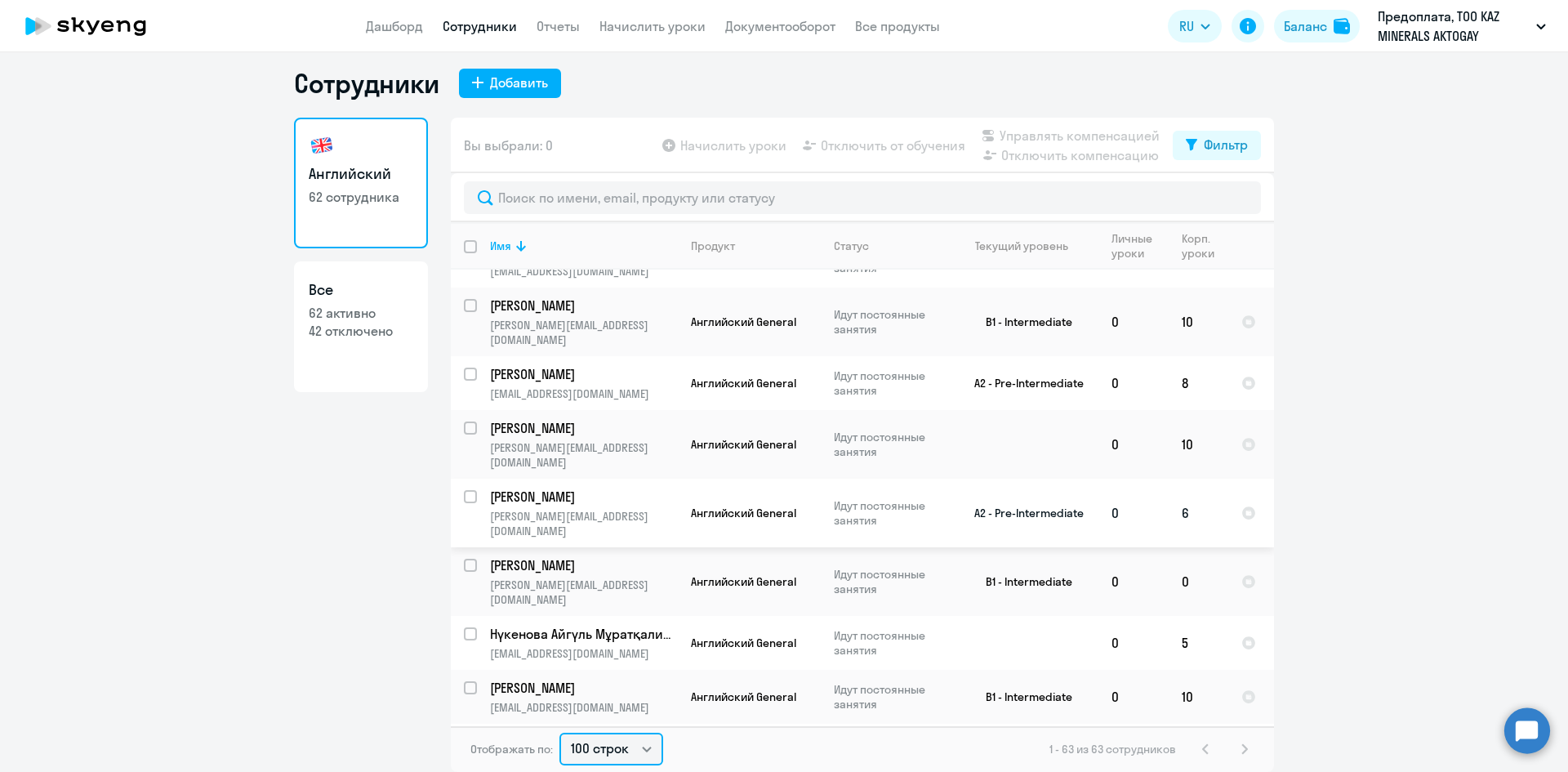
scroll to position [490, 0]
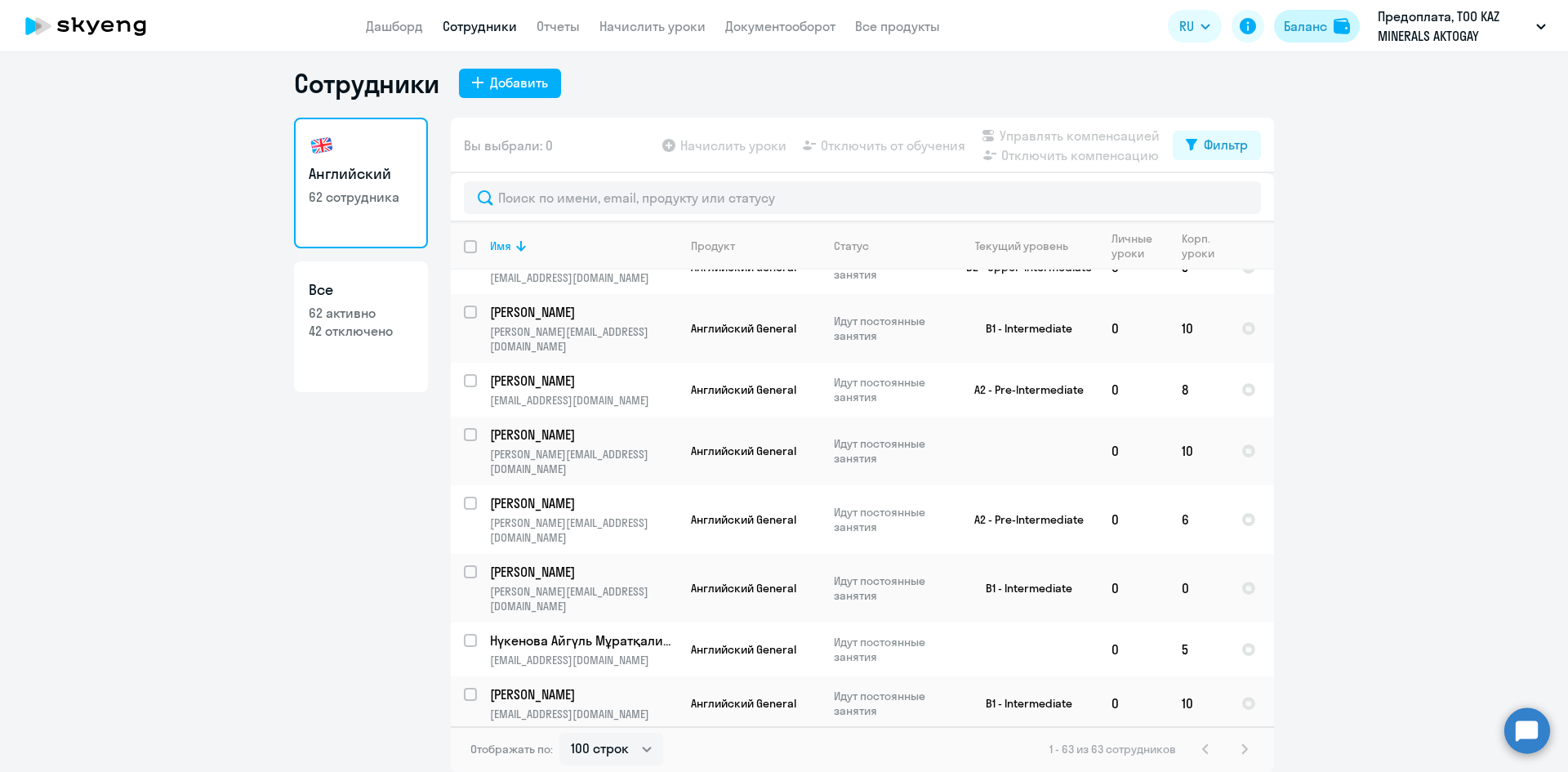
click at [1286, 37] on button "Баланс" at bounding box center [1317, 26] width 85 height 32
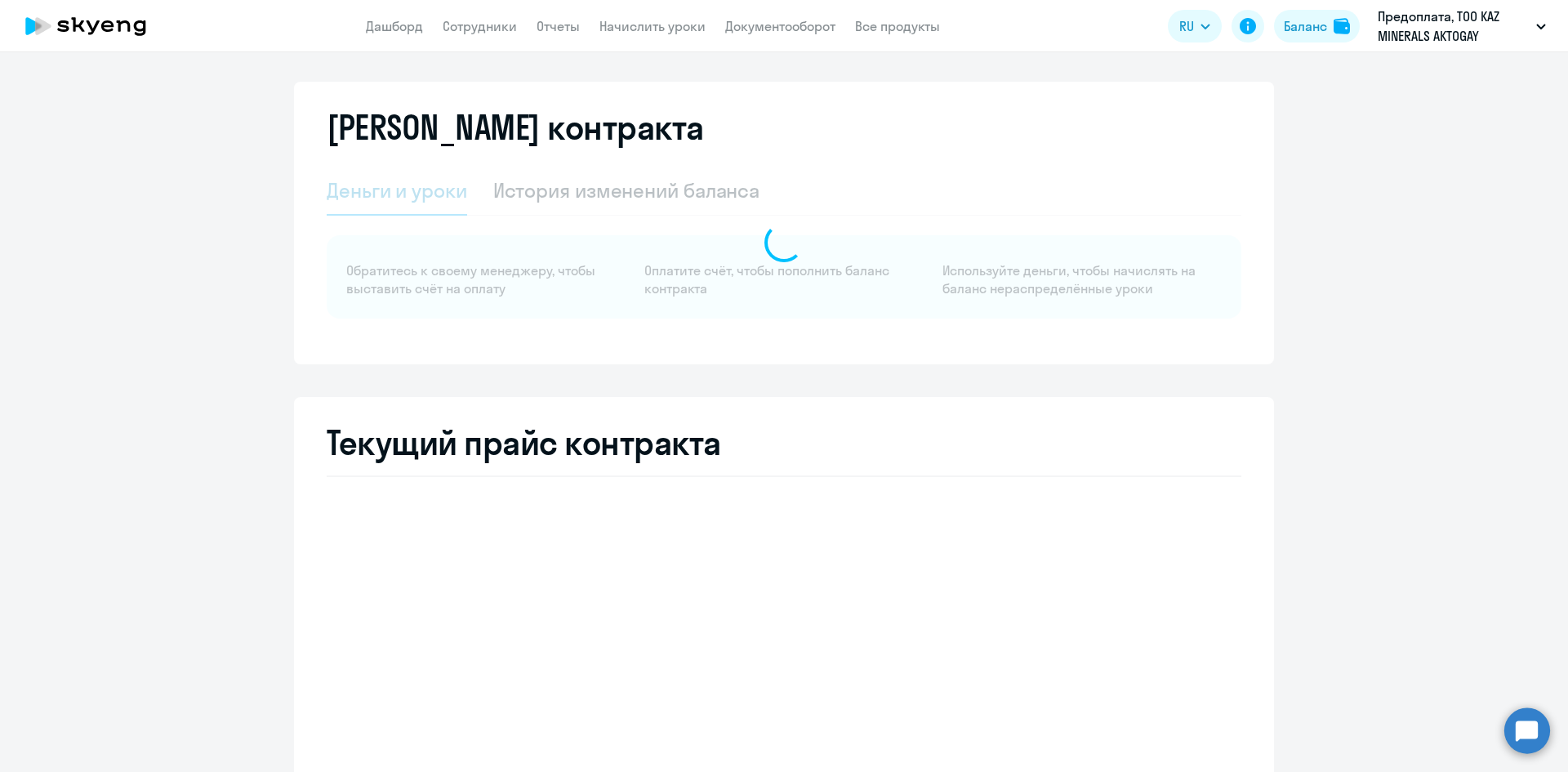
select select "english_adult_not_native_speaker"
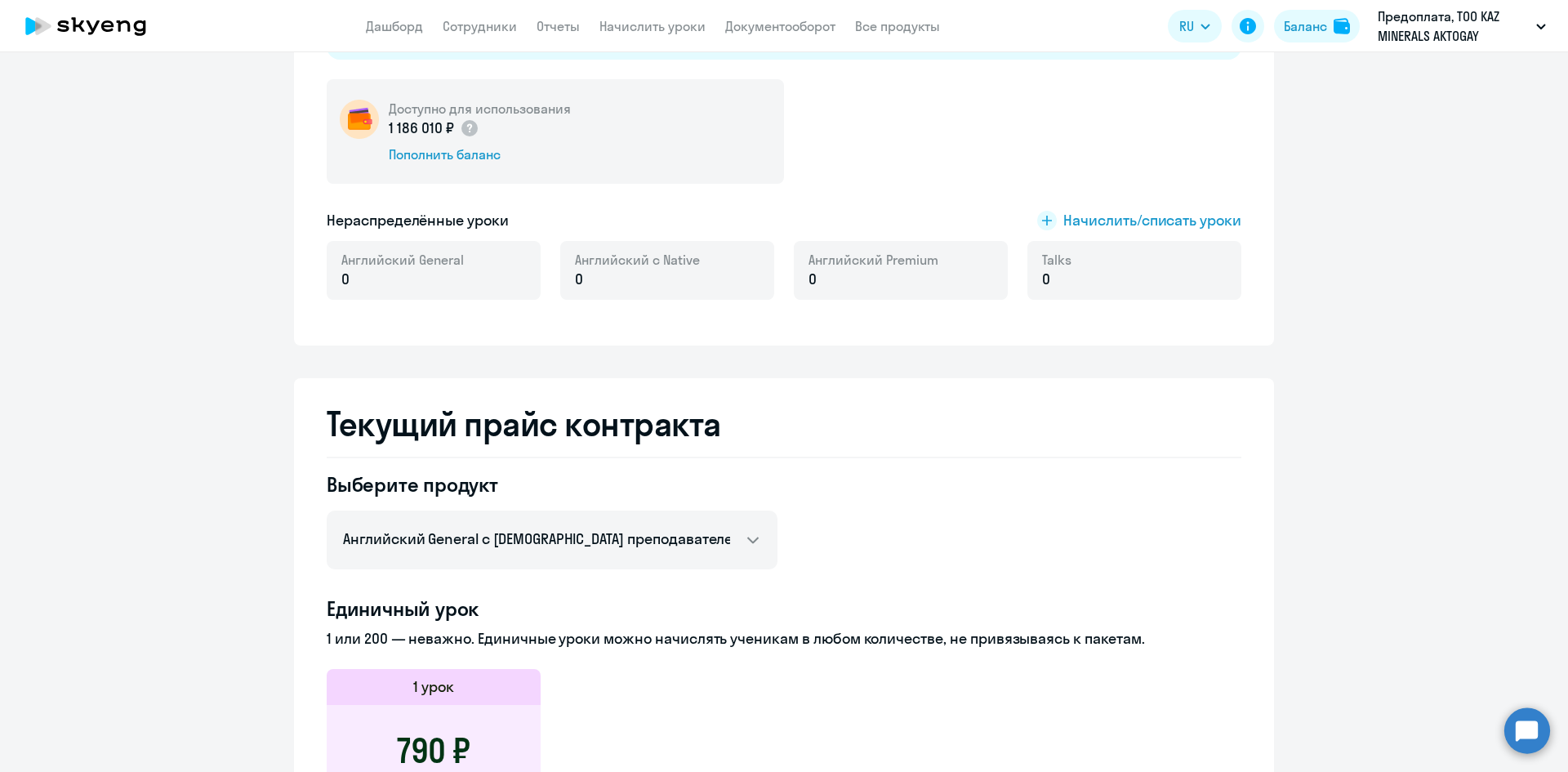
scroll to position [174, 0]
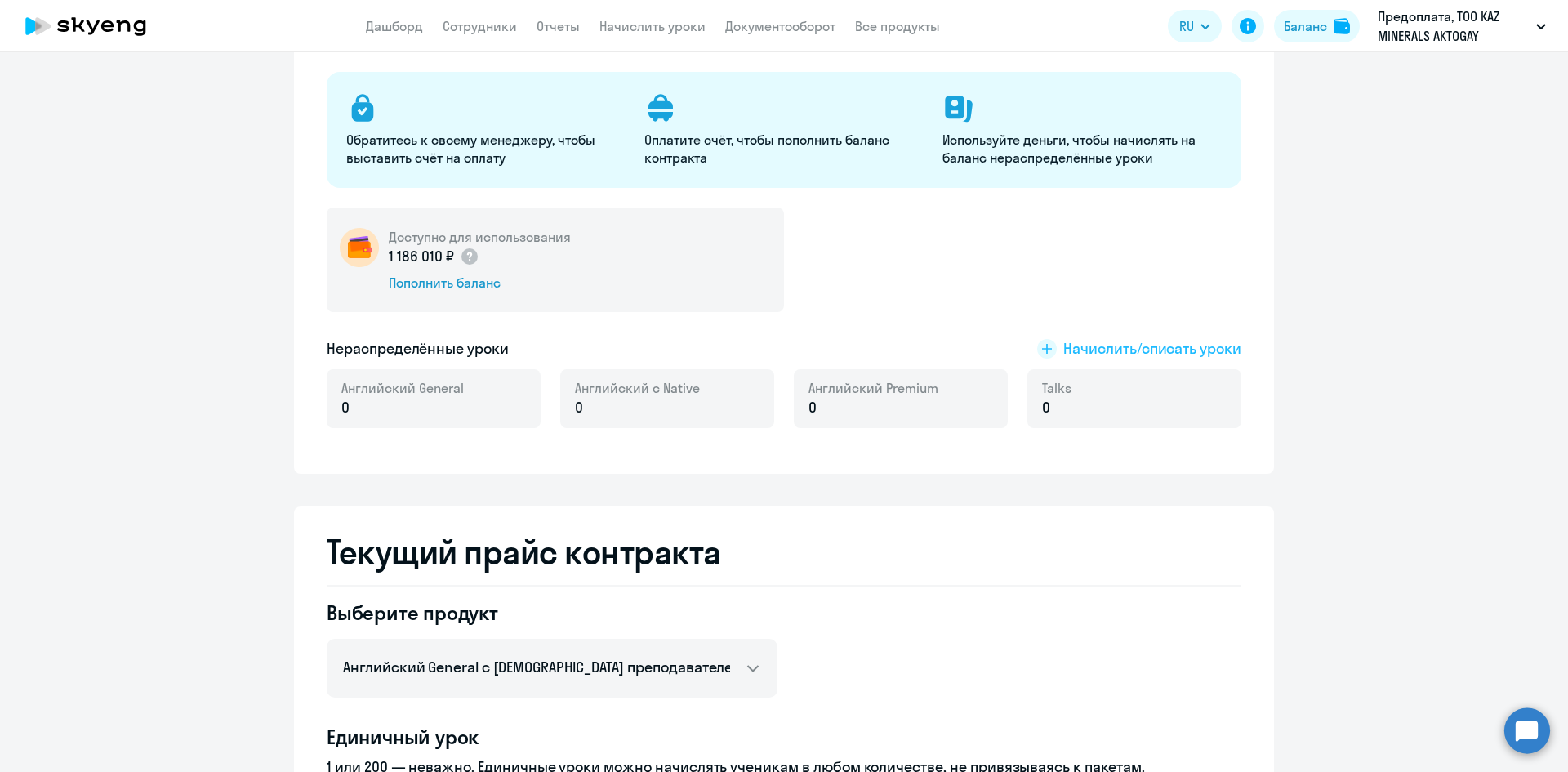
click at [1127, 342] on span "Начислить/списать уроки" at bounding box center [1152, 349] width 178 height 22
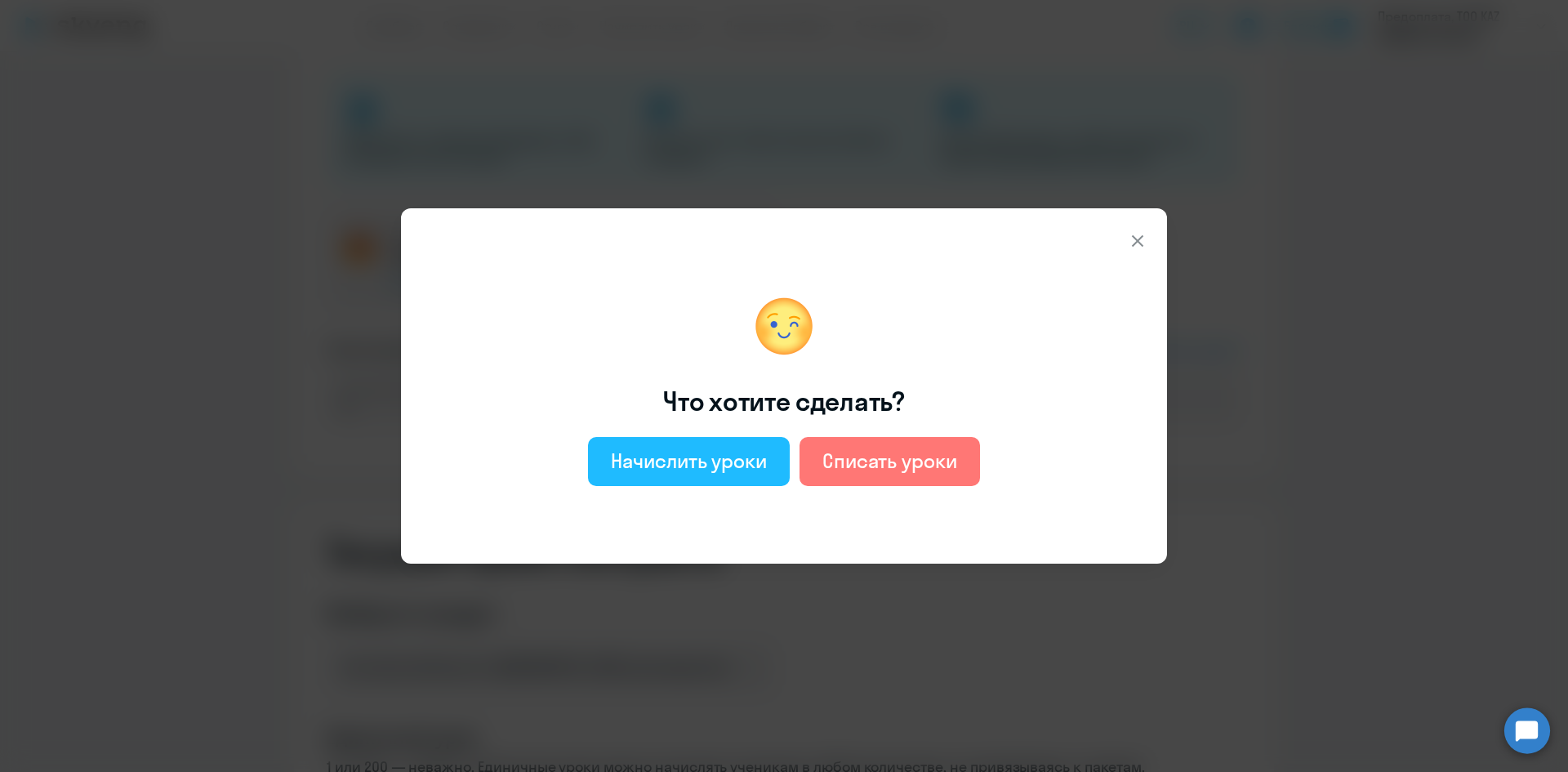
click at [704, 476] on button "Начислить уроки" at bounding box center [689, 462] width 202 height 49
select select "english_adult_not_native_speaker"
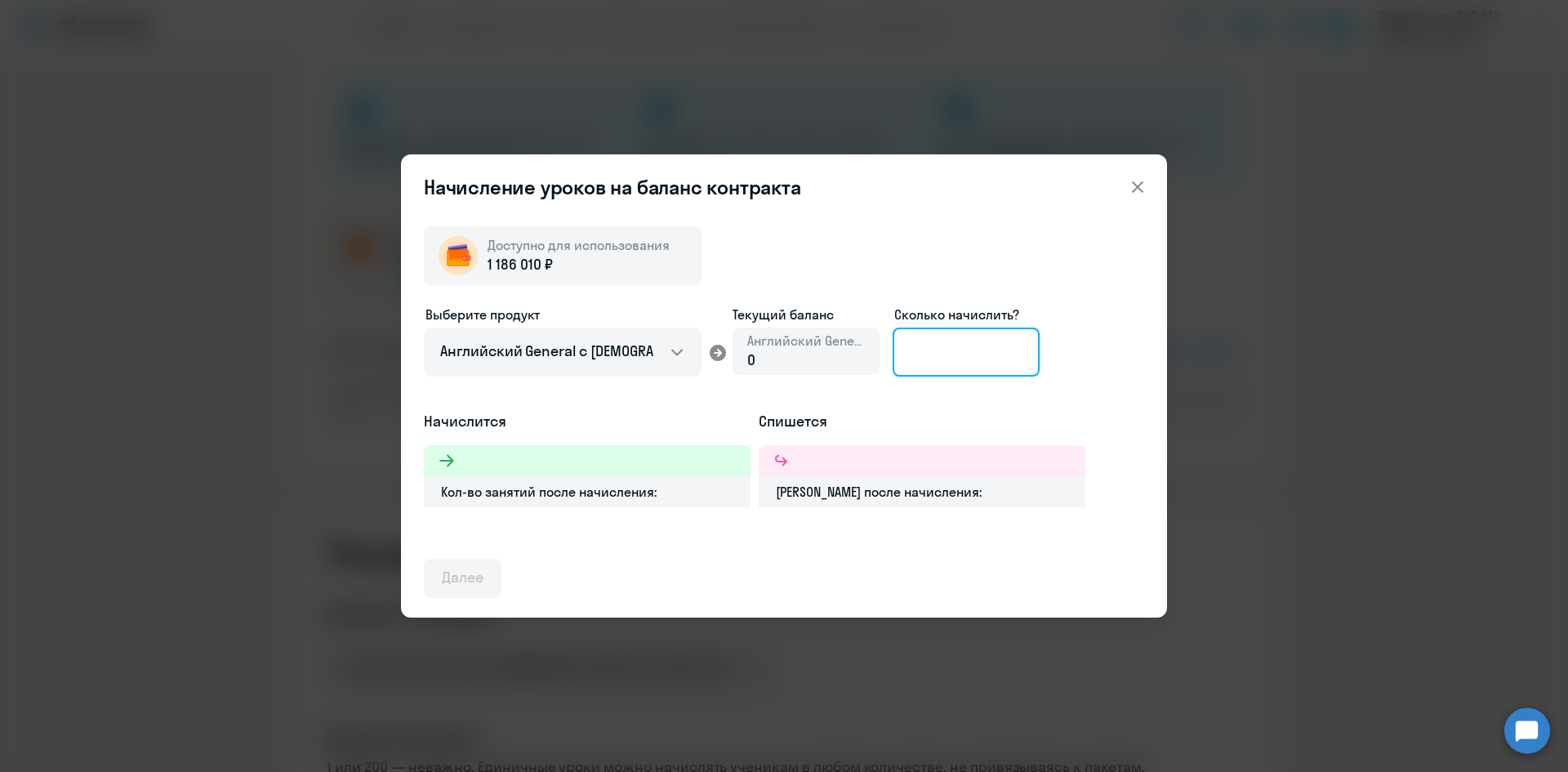
click at [999, 361] on input at bounding box center [966, 352] width 147 height 49
type input "7"
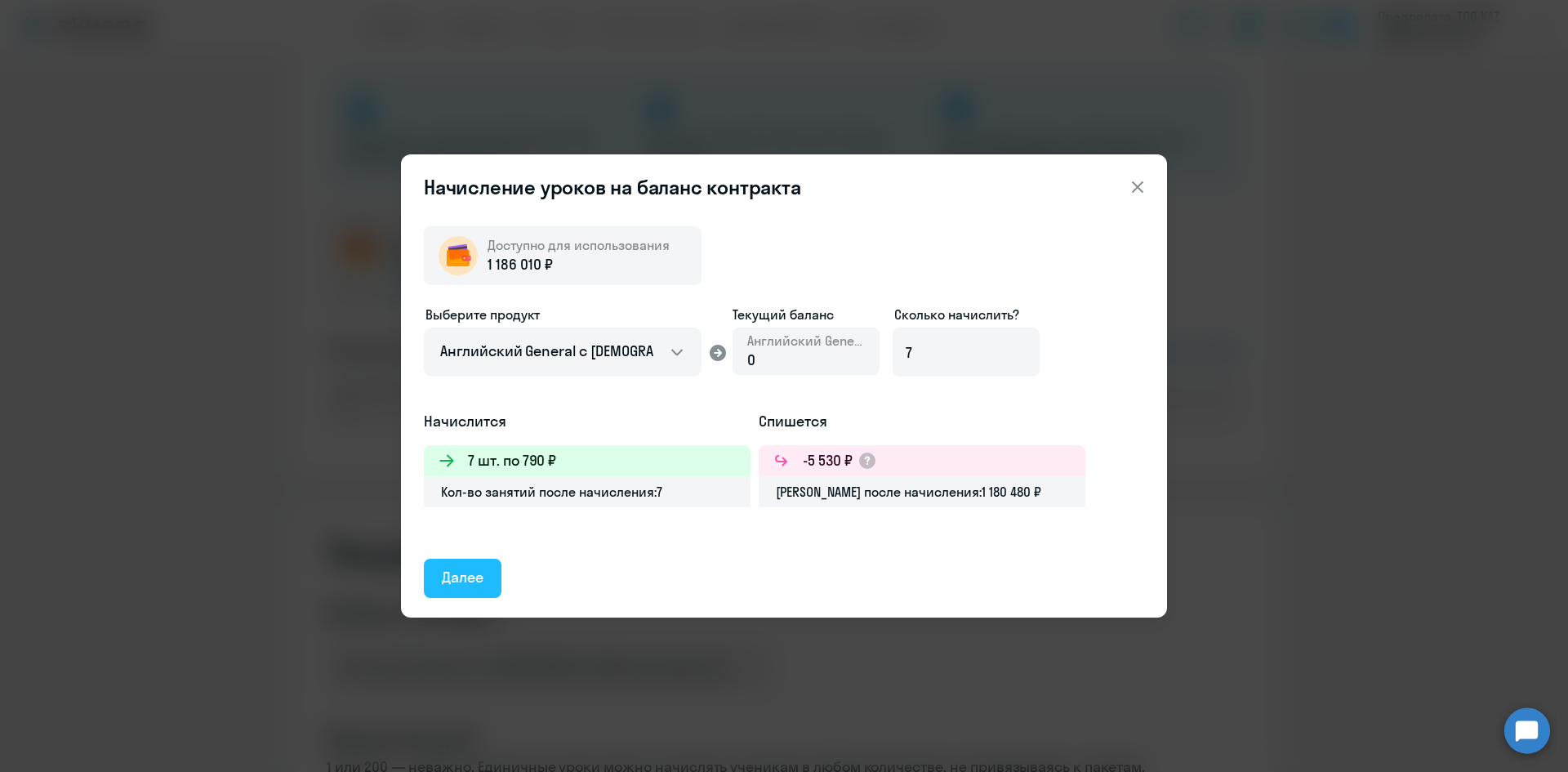
click at [483, 579] on div "Далее" at bounding box center [462, 578] width 41 height 22
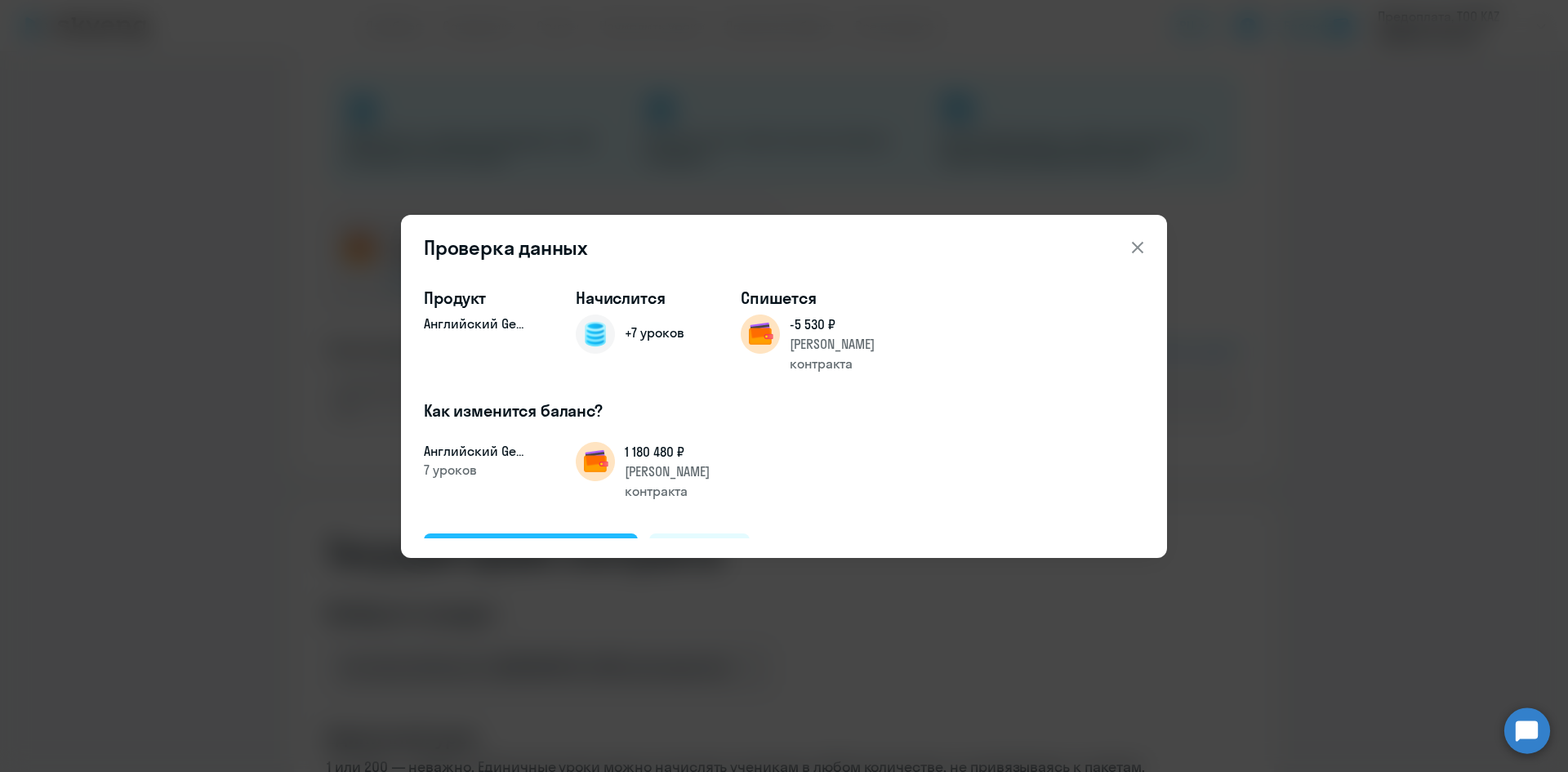
click at [529, 542] on div "Подтвердить и начислить" at bounding box center [531, 552] width 178 height 22
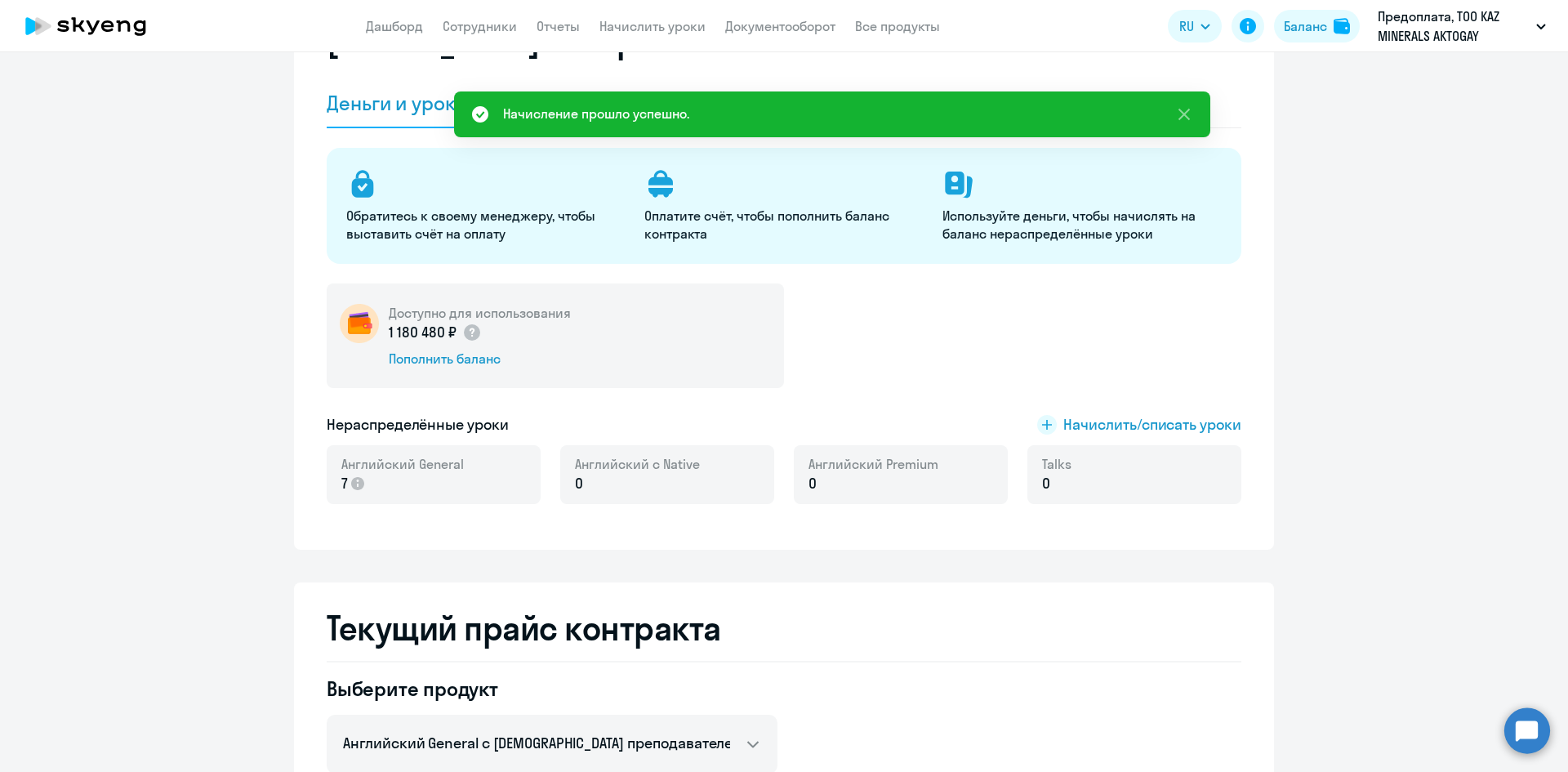
scroll to position [0, 0]
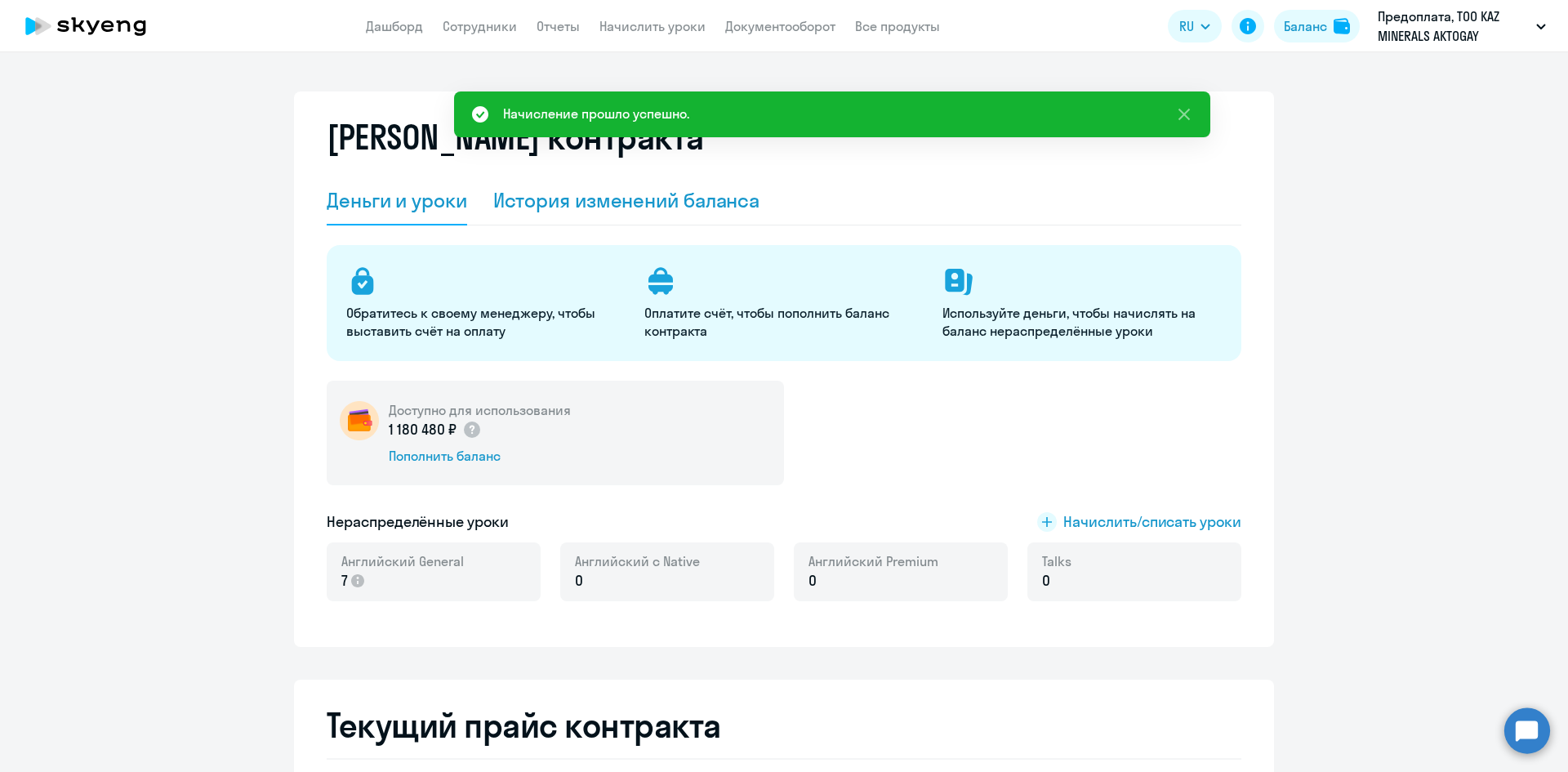
click at [649, 193] on div "История изменений баланса" at bounding box center [626, 200] width 267 height 26
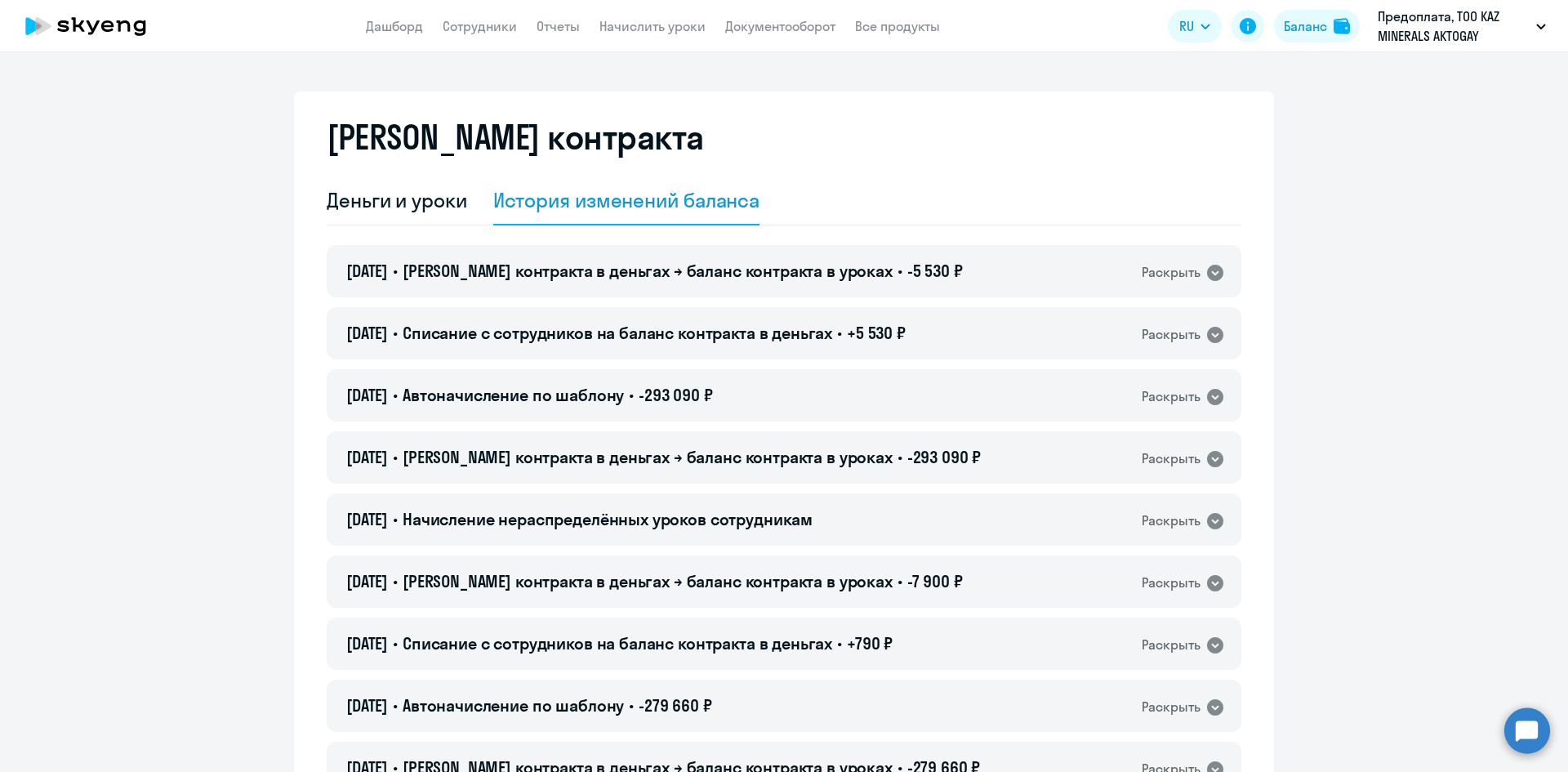
click at [626, 276] on span "[PERSON_NAME] контракта в деньгах → баланс контракта в уроках" at bounding box center [648, 271] width 490 height 21
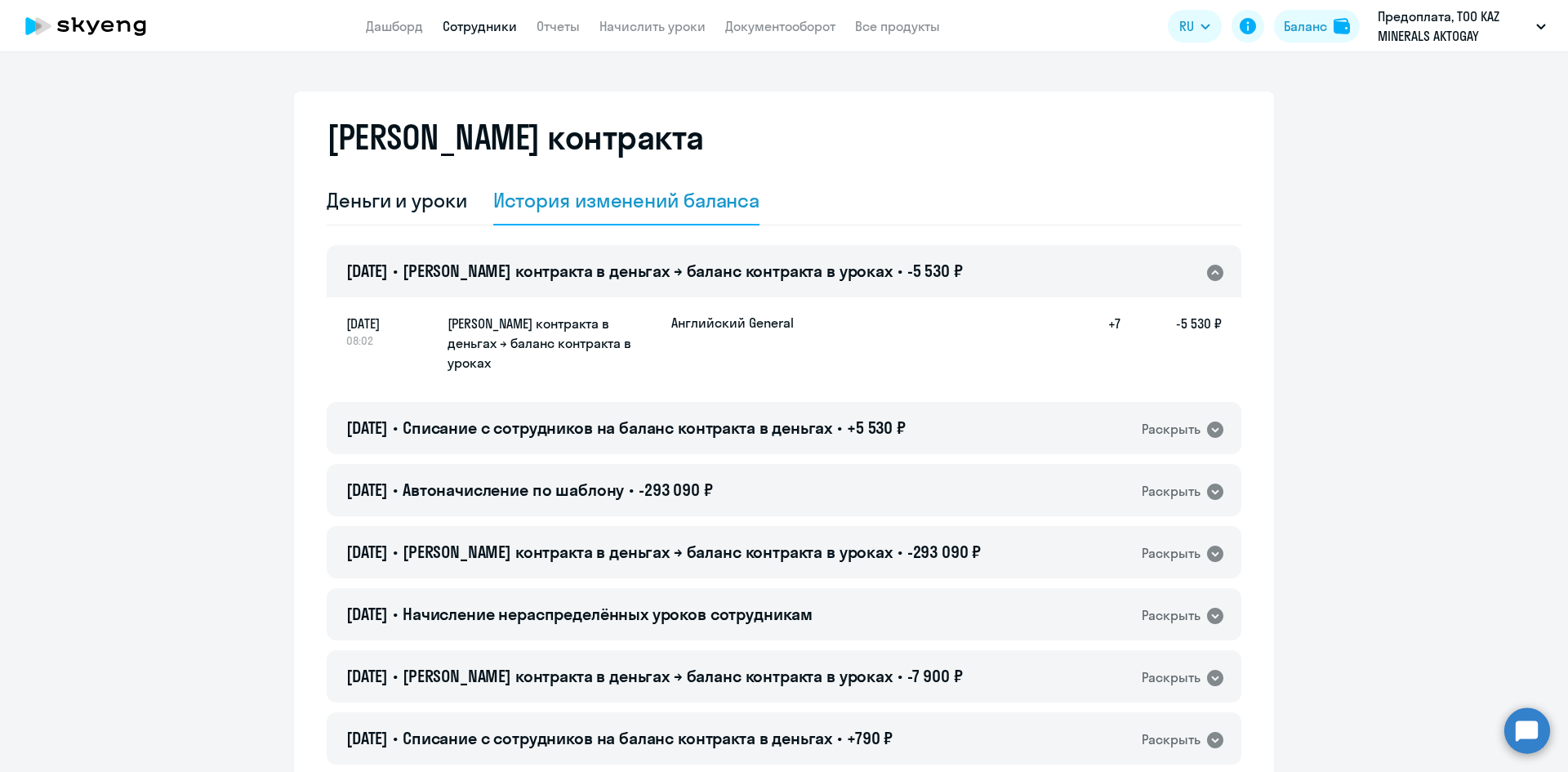
click at [493, 27] on link "Сотрудники" at bounding box center [479, 26] width 75 height 16
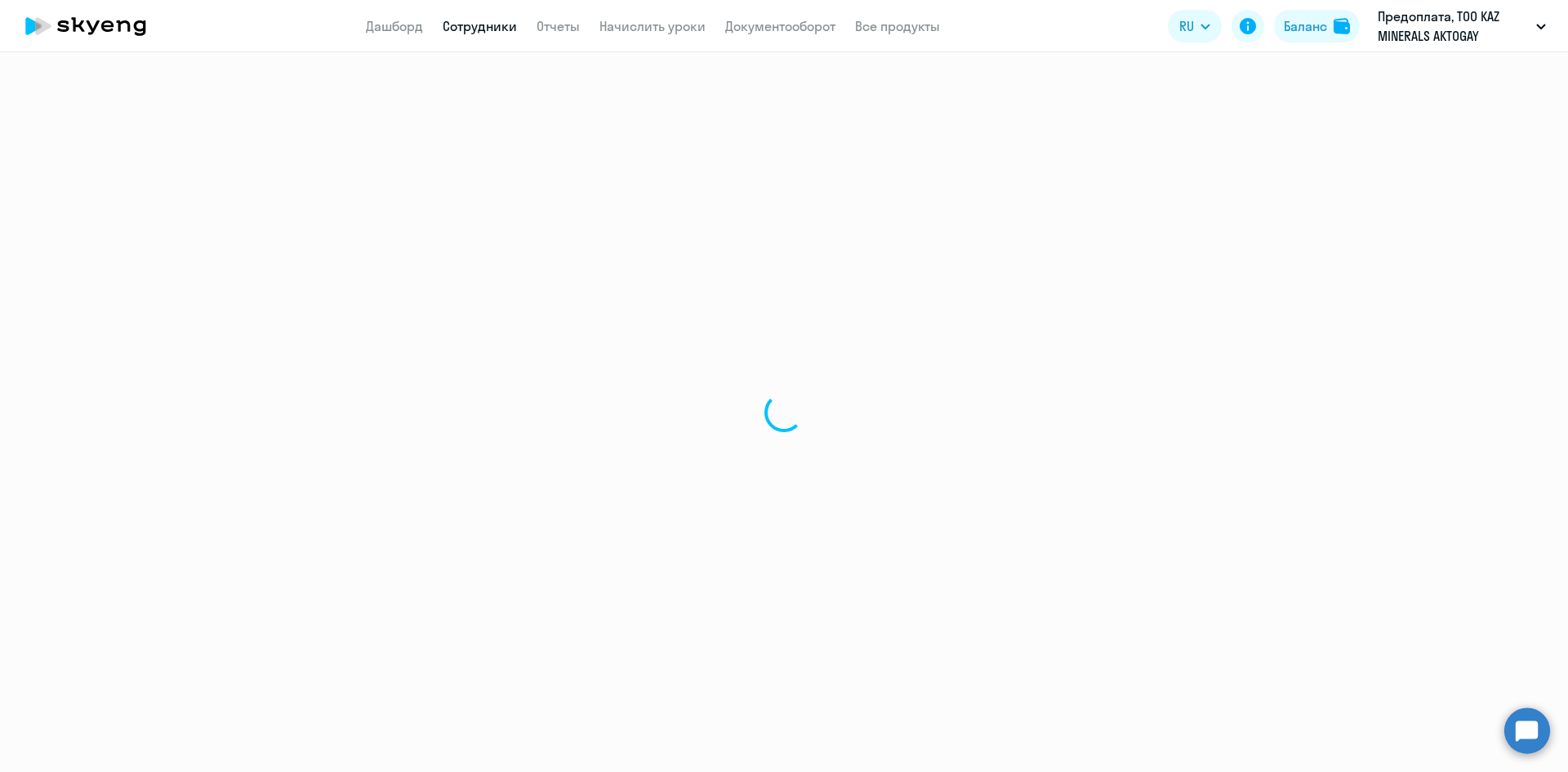
select select "30"
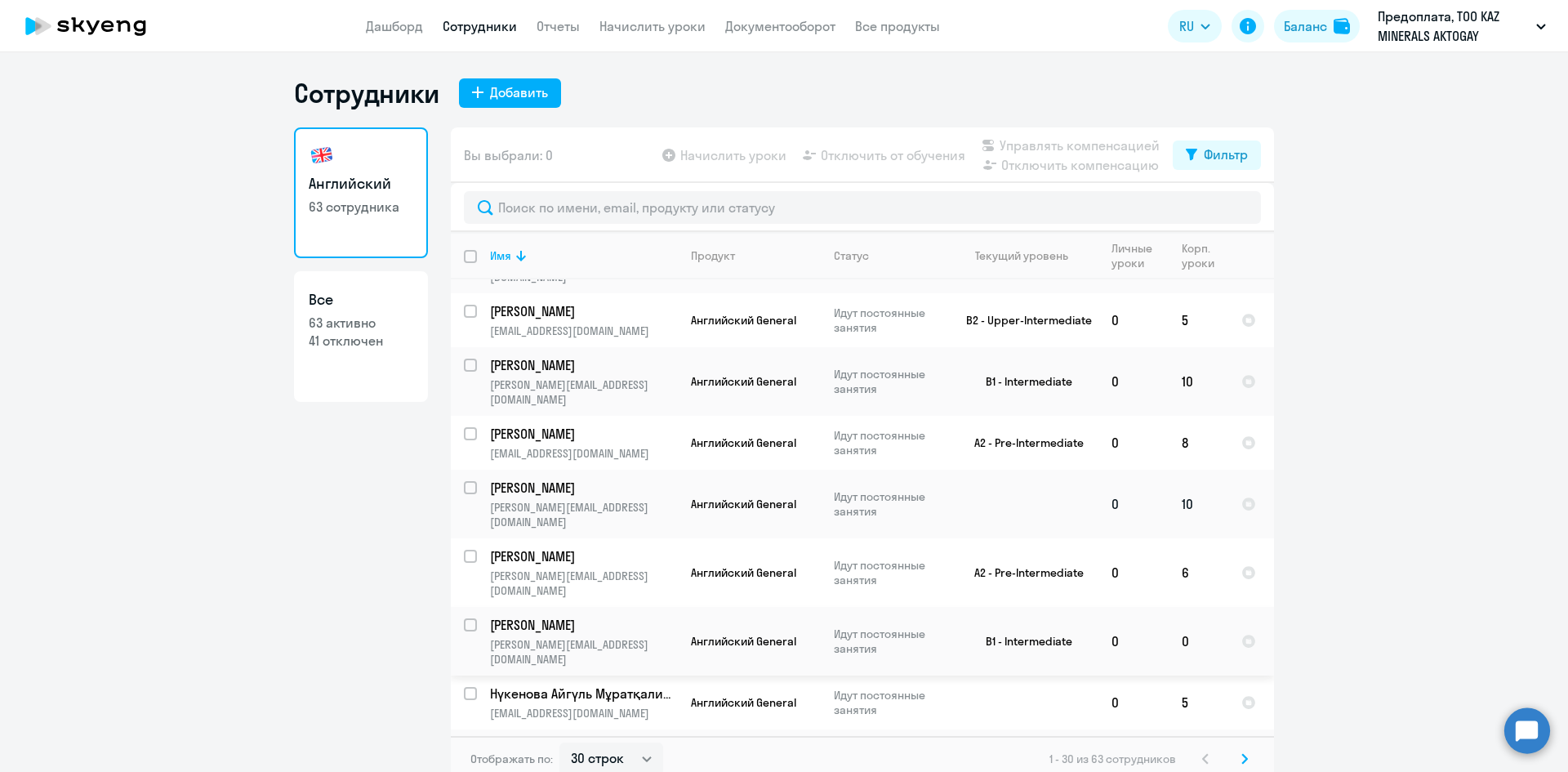
scroll to position [408, 0]
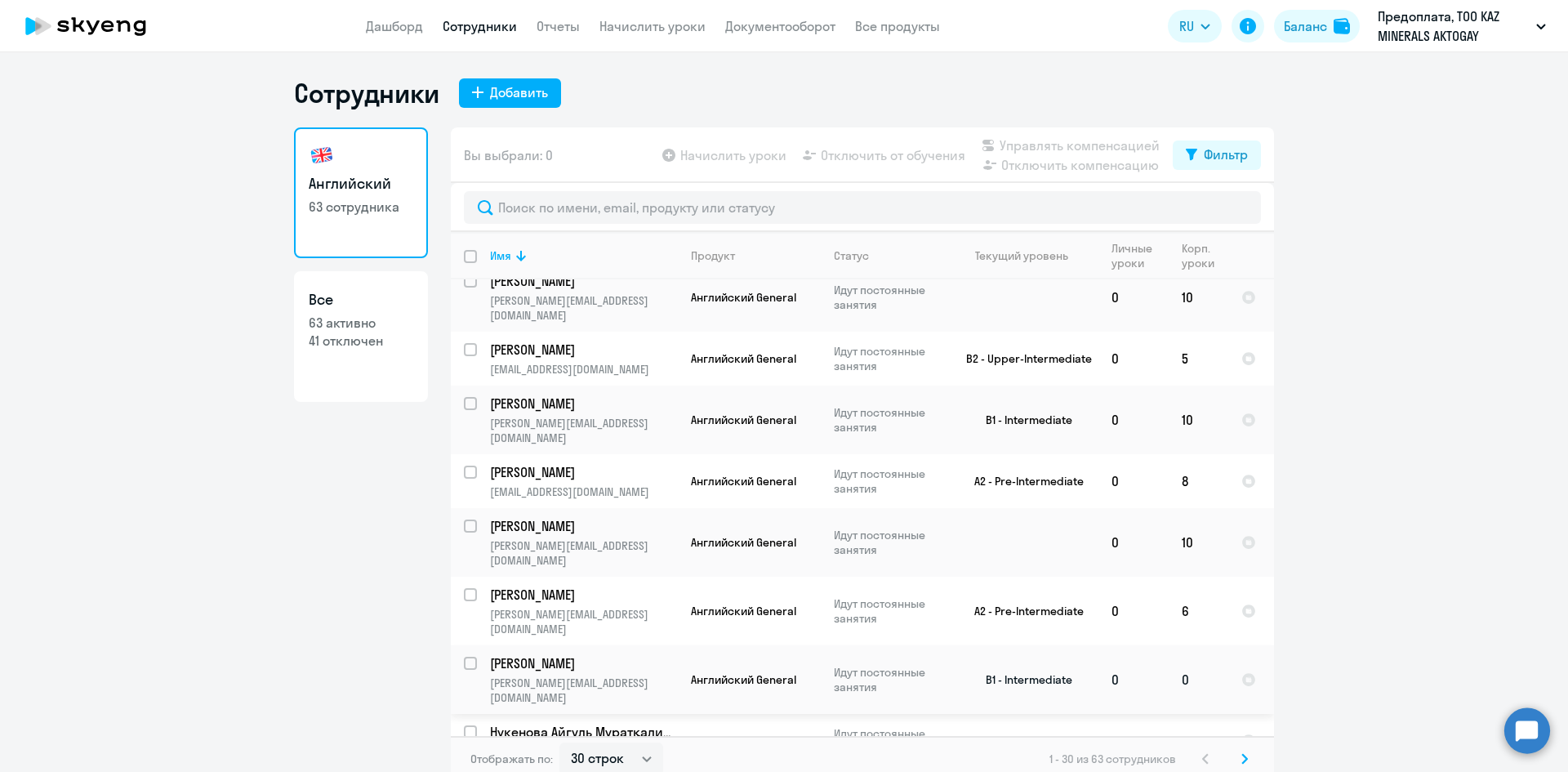
click at [606, 654] on p "[PERSON_NAME]" at bounding box center [582, 663] width 184 height 18
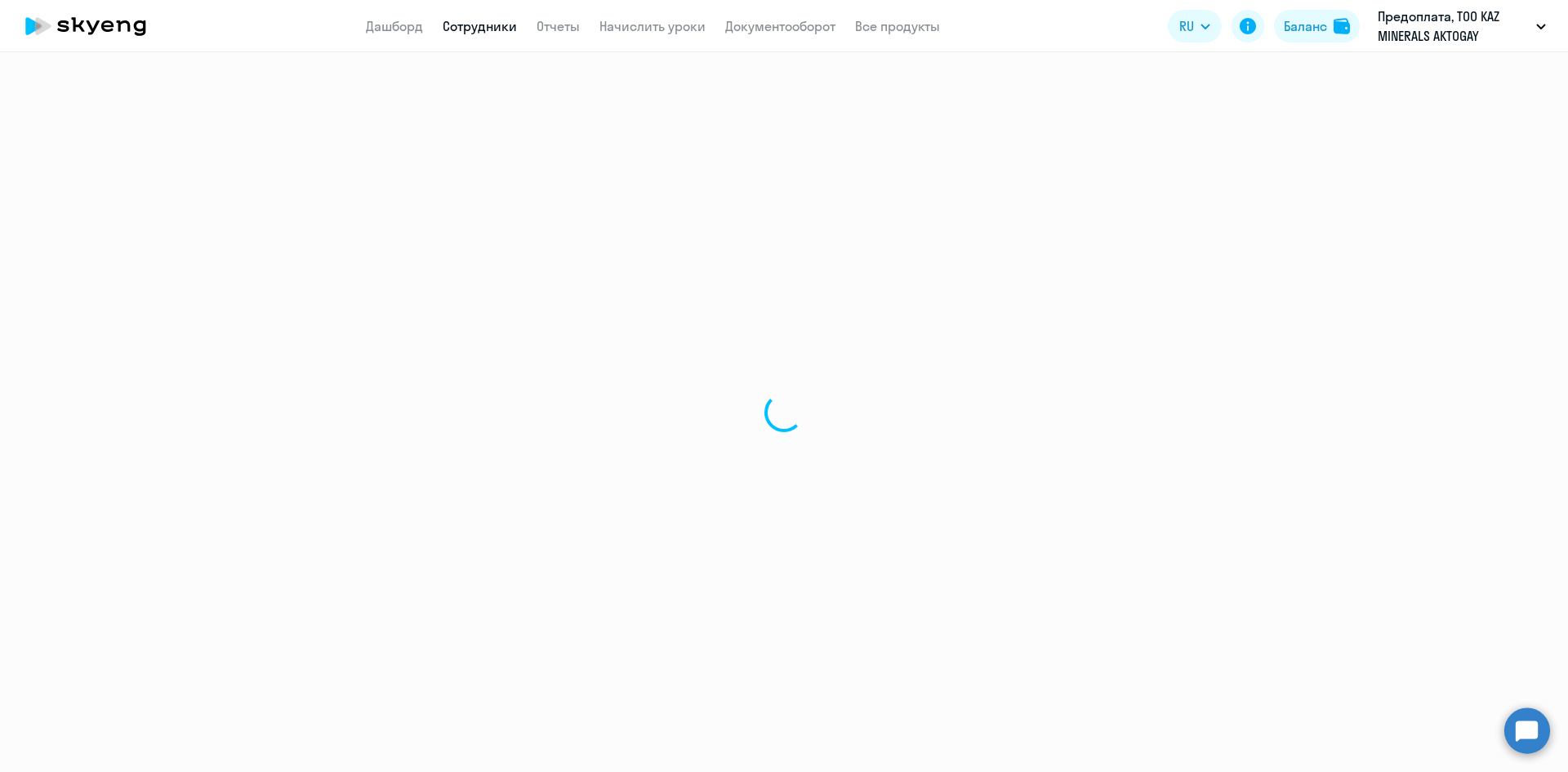
select select "english"
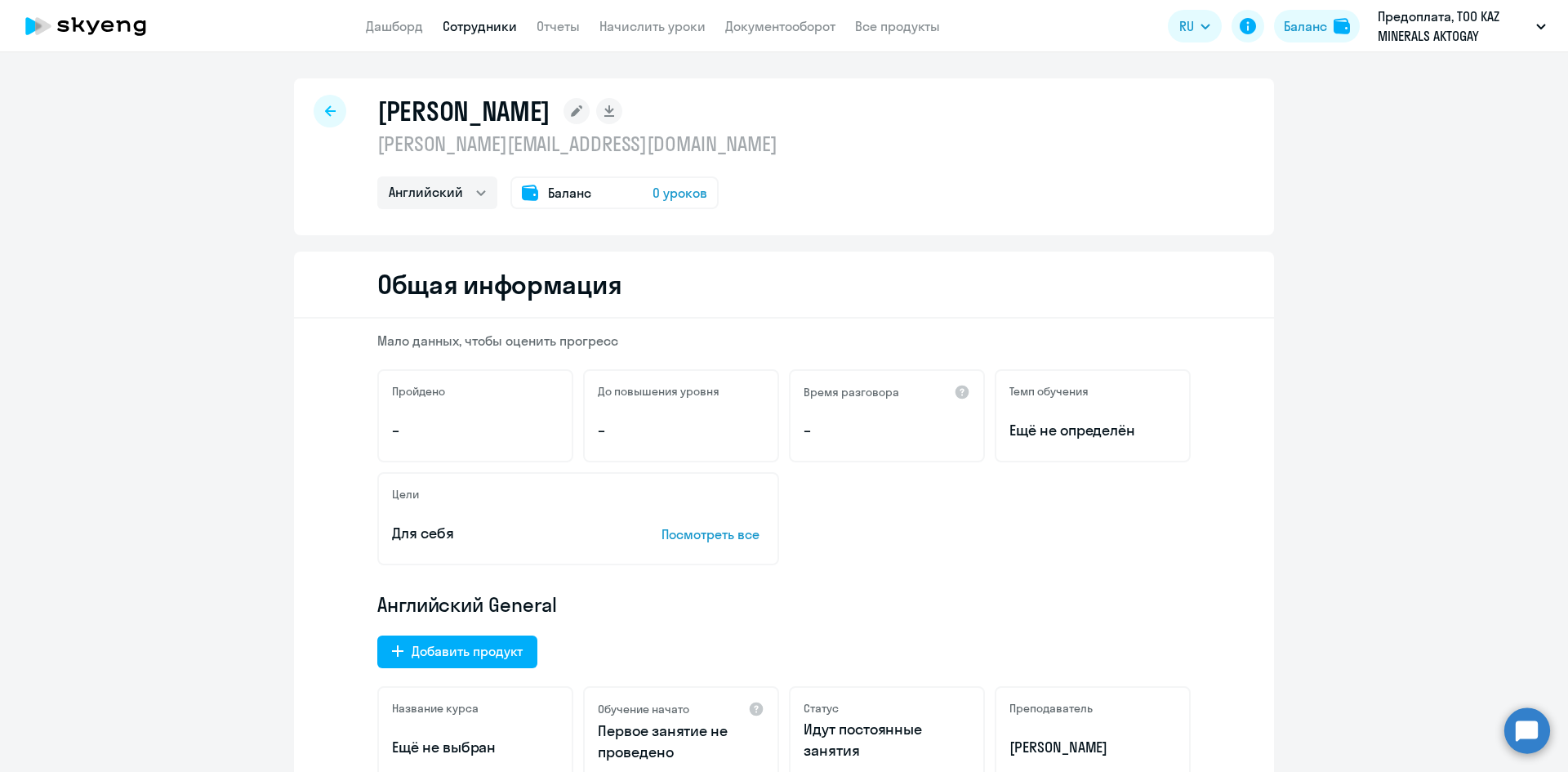
click at [670, 197] on span "0 уроков" at bounding box center [680, 193] width 55 height 20
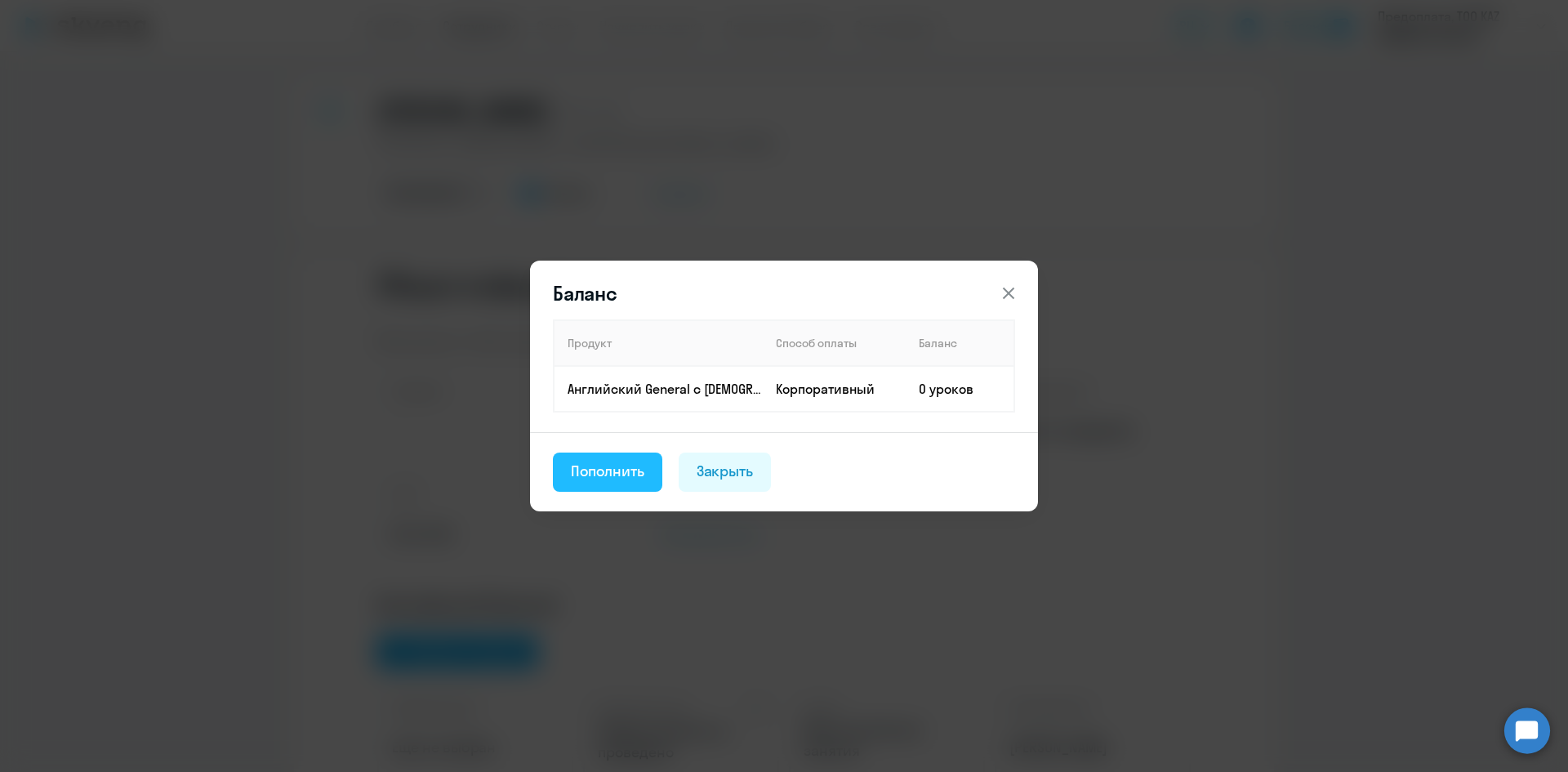
click at [627, 475] on div "Пополнить" at bounding box center [608, 471] width 74 height 22
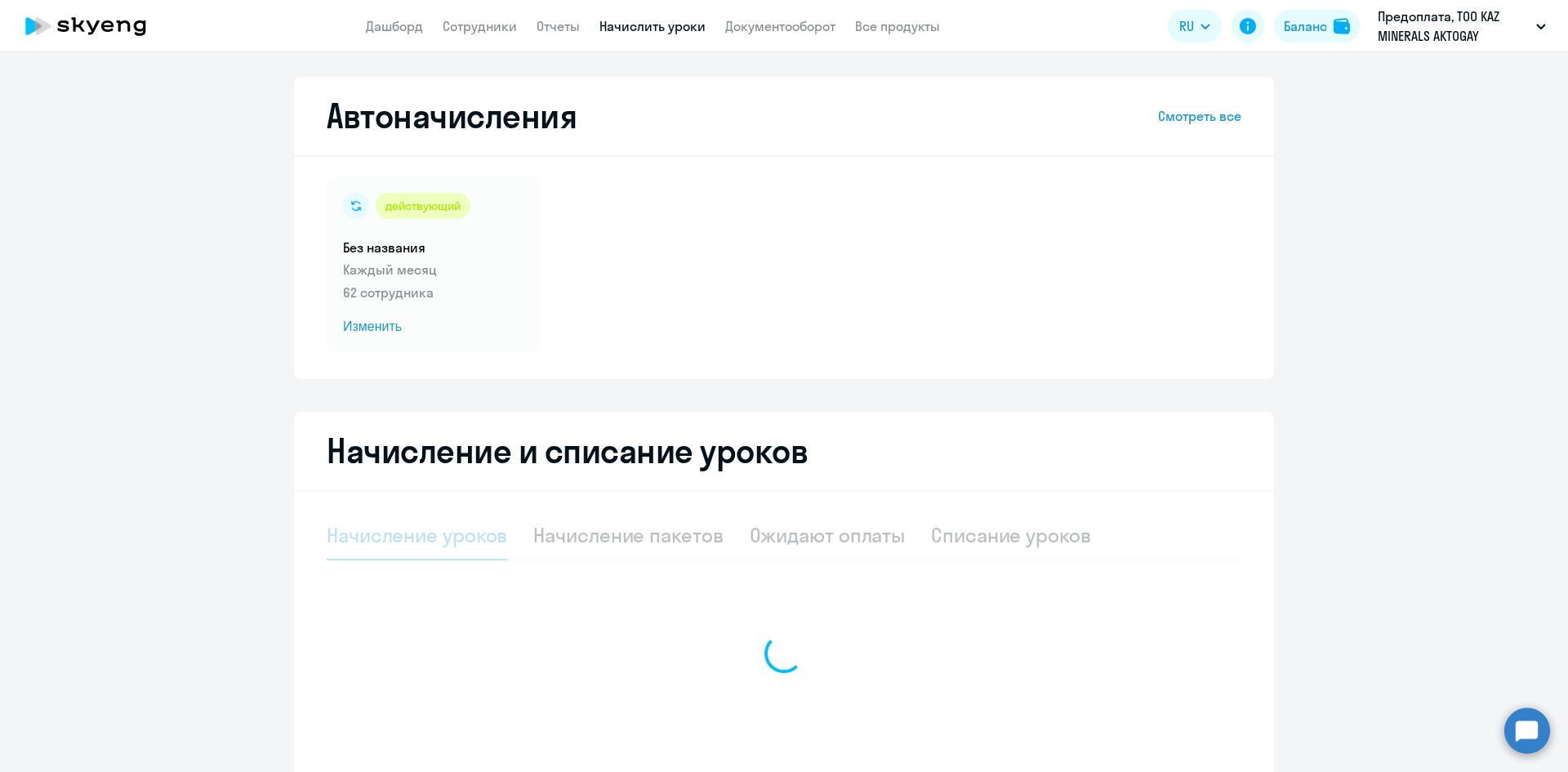
select select "10"
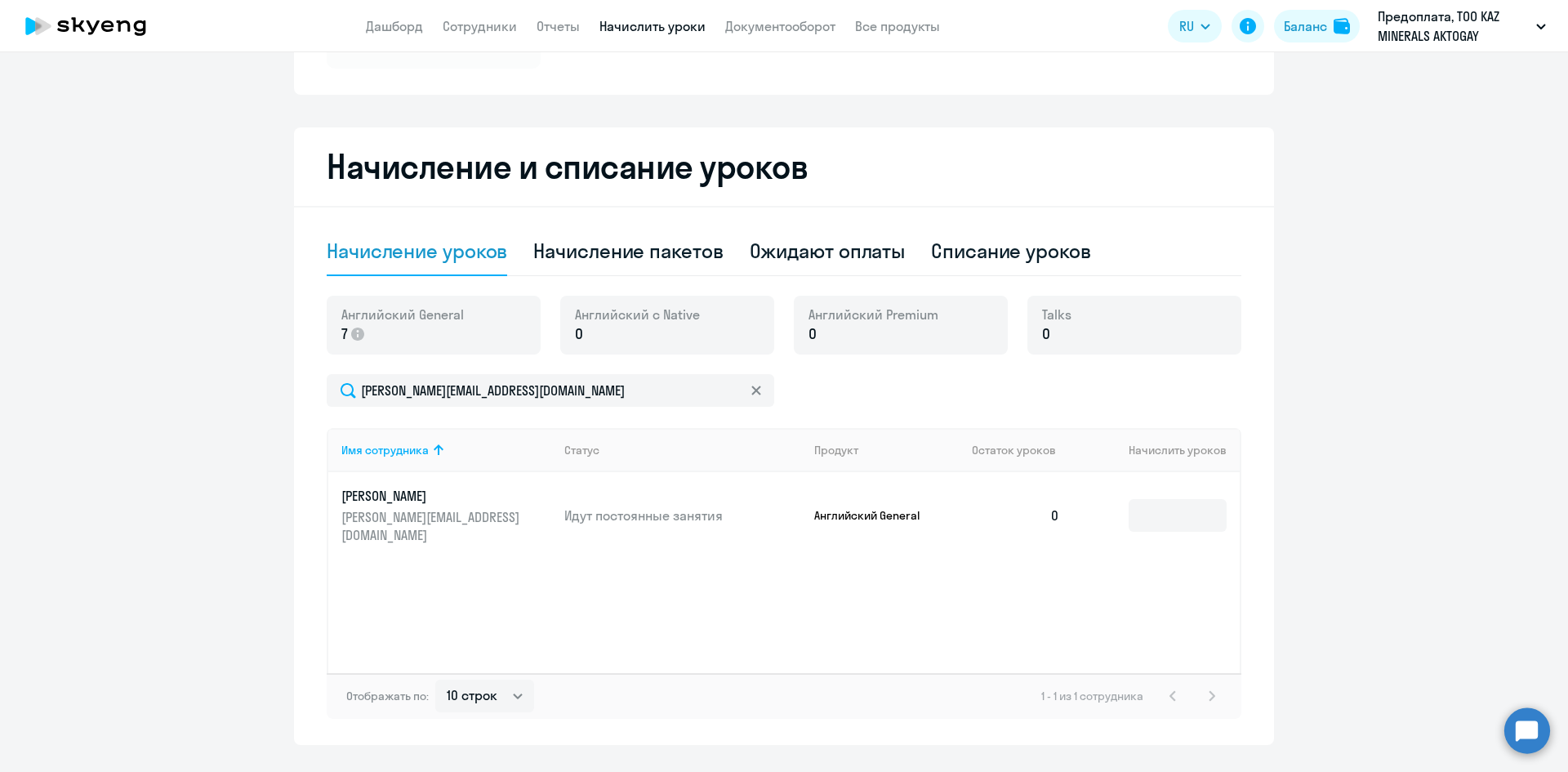
scroll to position [323, 0]
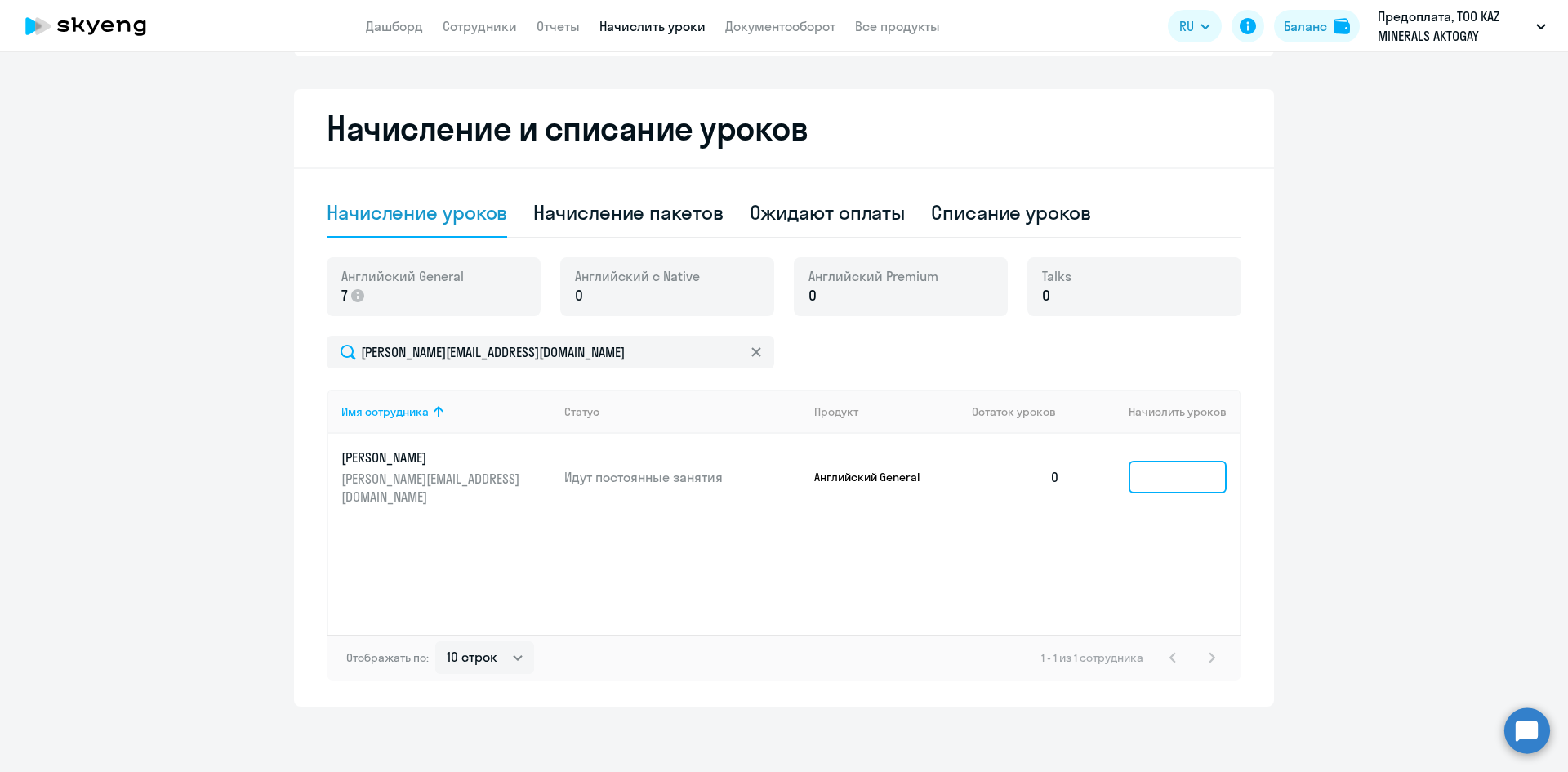
click at [1180, 465] on input at bounding box center [1178, 477] width 98 height 32
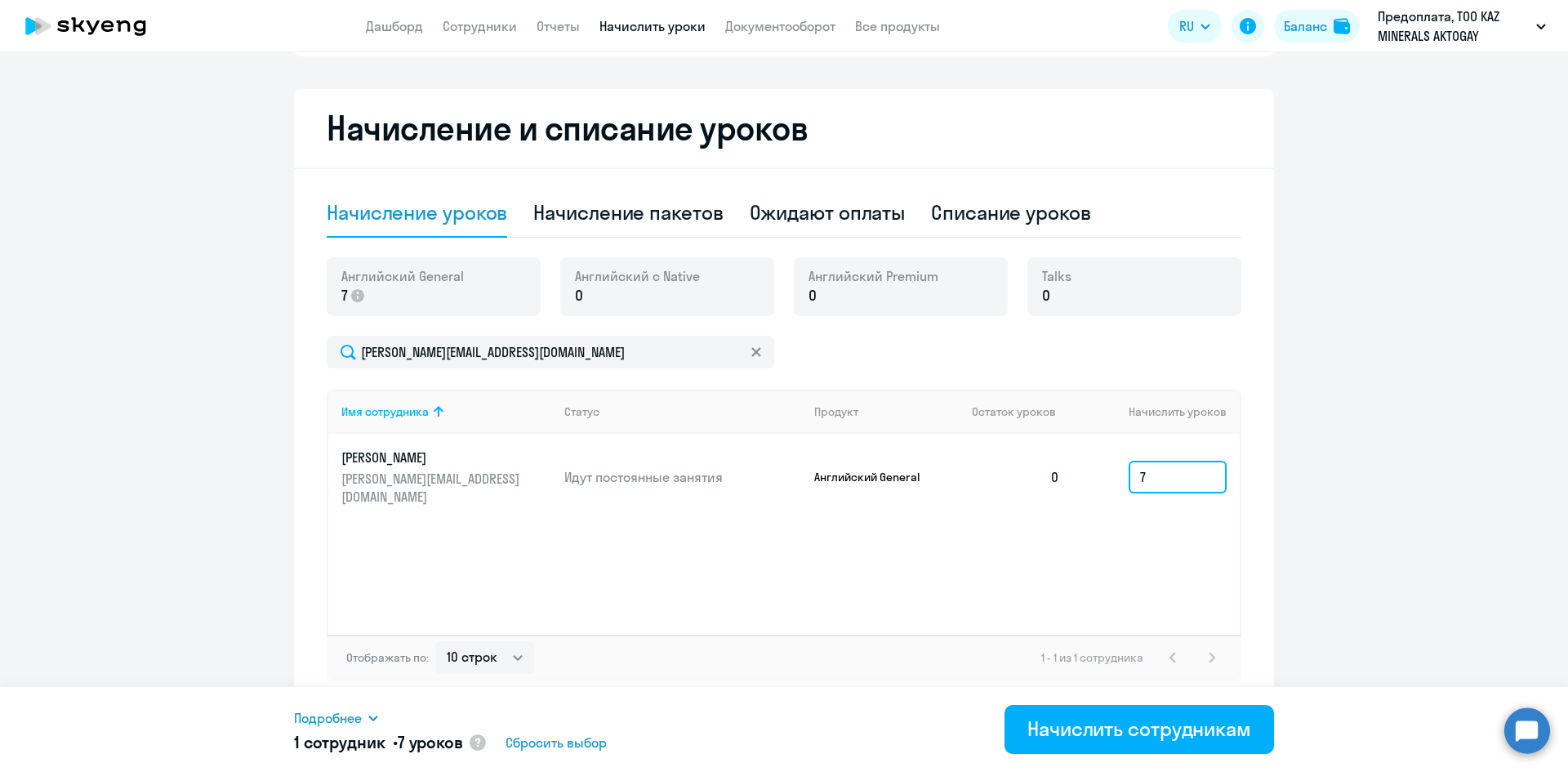
type input "7"
click at [1268, 475] on ng-component "Автоначисления Смотреть все действующий Без названия Каждый месяц 62 сотрудника…" at bounding box center [784, 230] width 1568 height 953
click at [1187, 739] on div "Начислить сотрудникам" at bounding box center [1139, 728] width 224 height 26
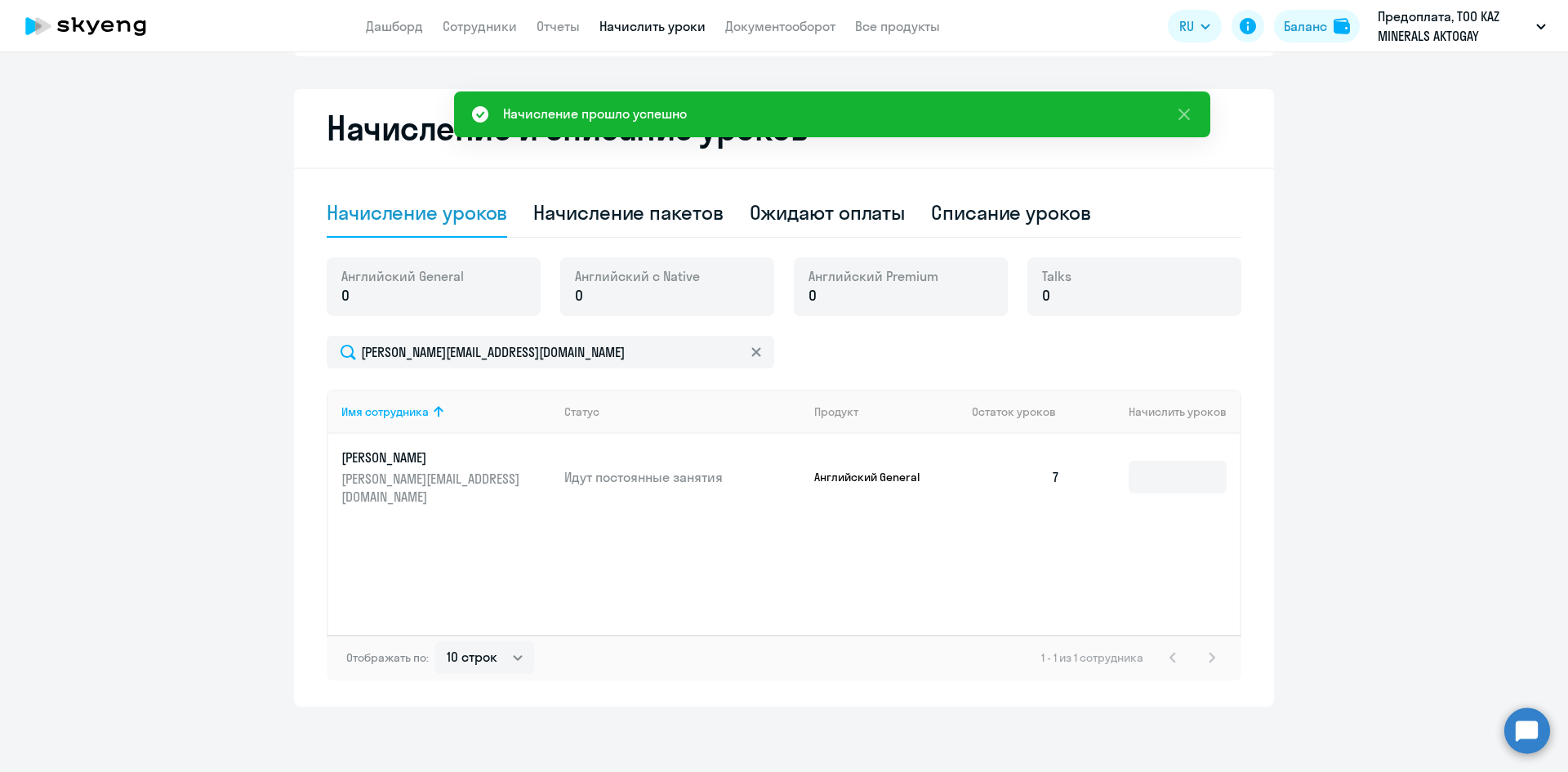
scroll to position [0, 0]
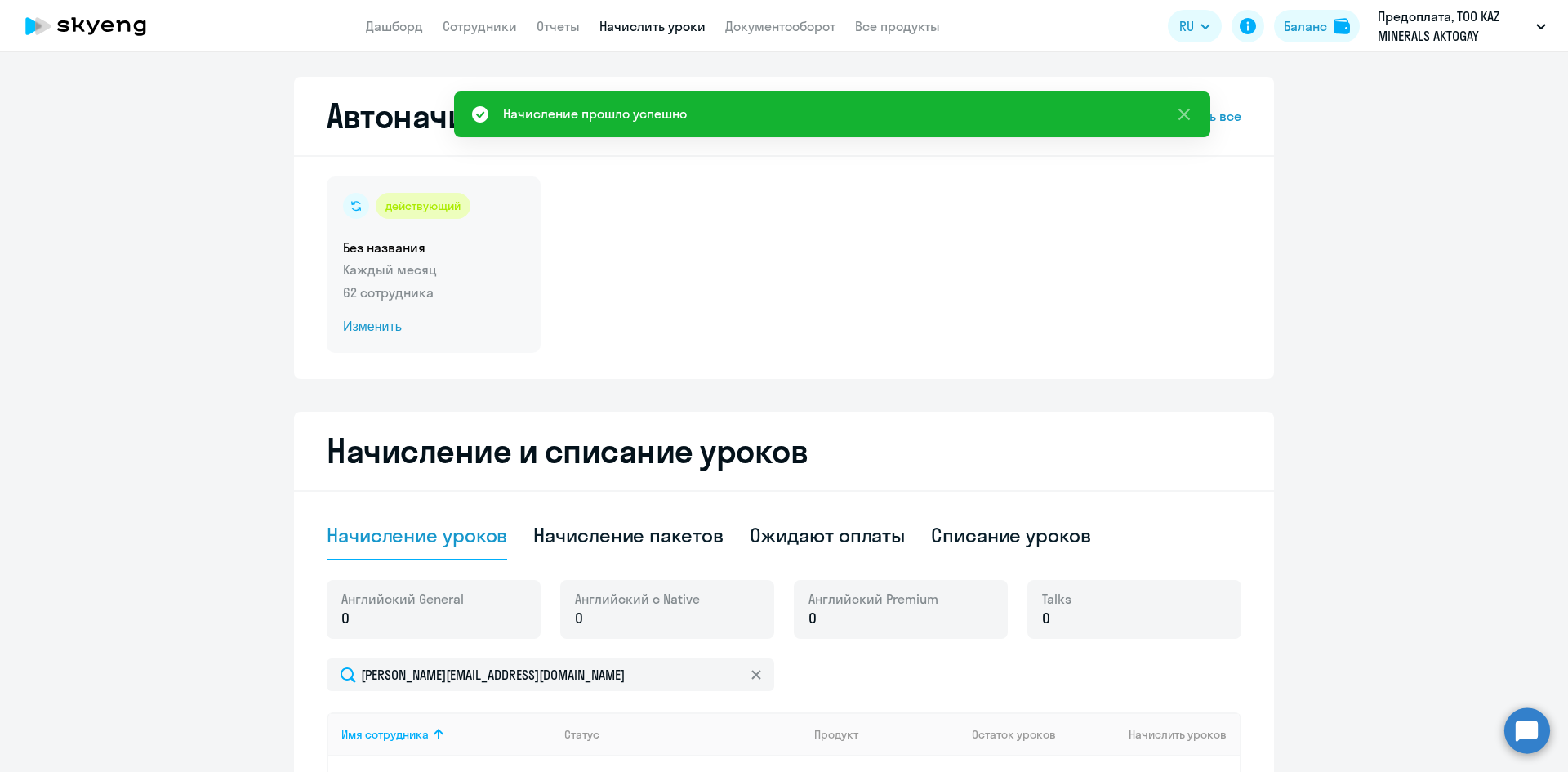
click at [393, 254] on h5 "Без названия" at bounding box center [434, 247] width 182 height 18
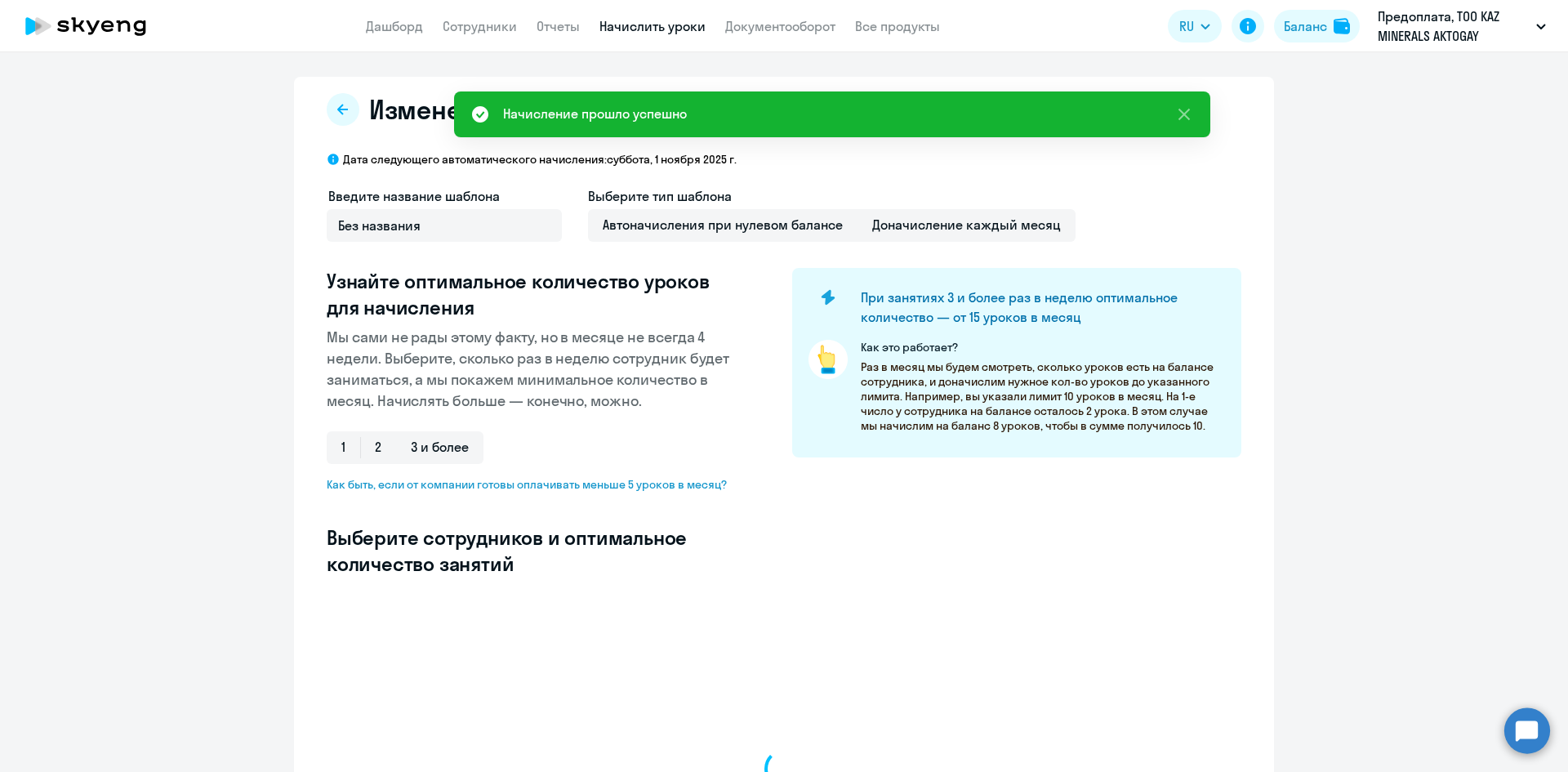
select select "10"
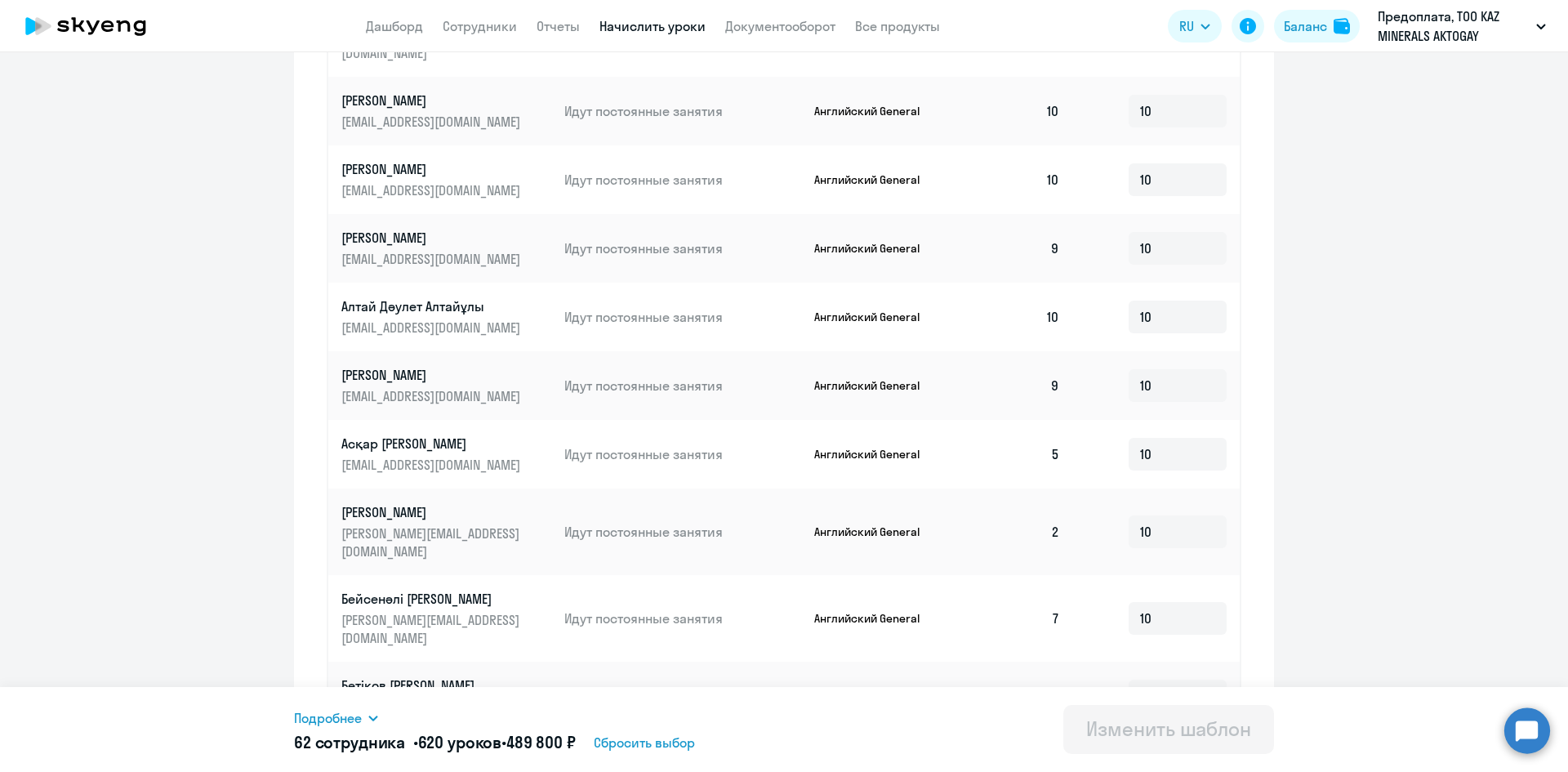
scroll to position [746, 0]
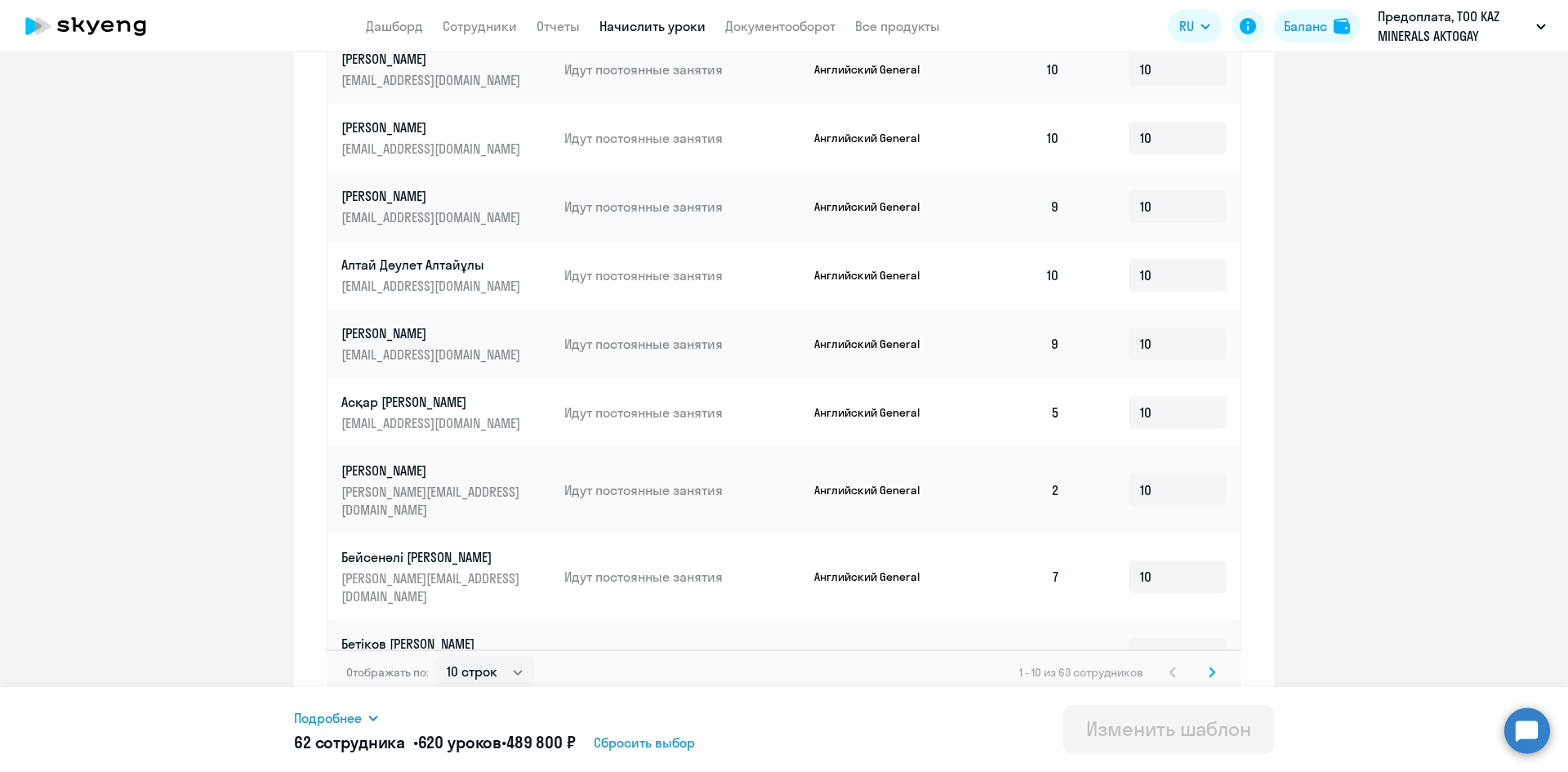
click at [1209, 667] on icon at bounding box center [1212, 672] width 6 height 12
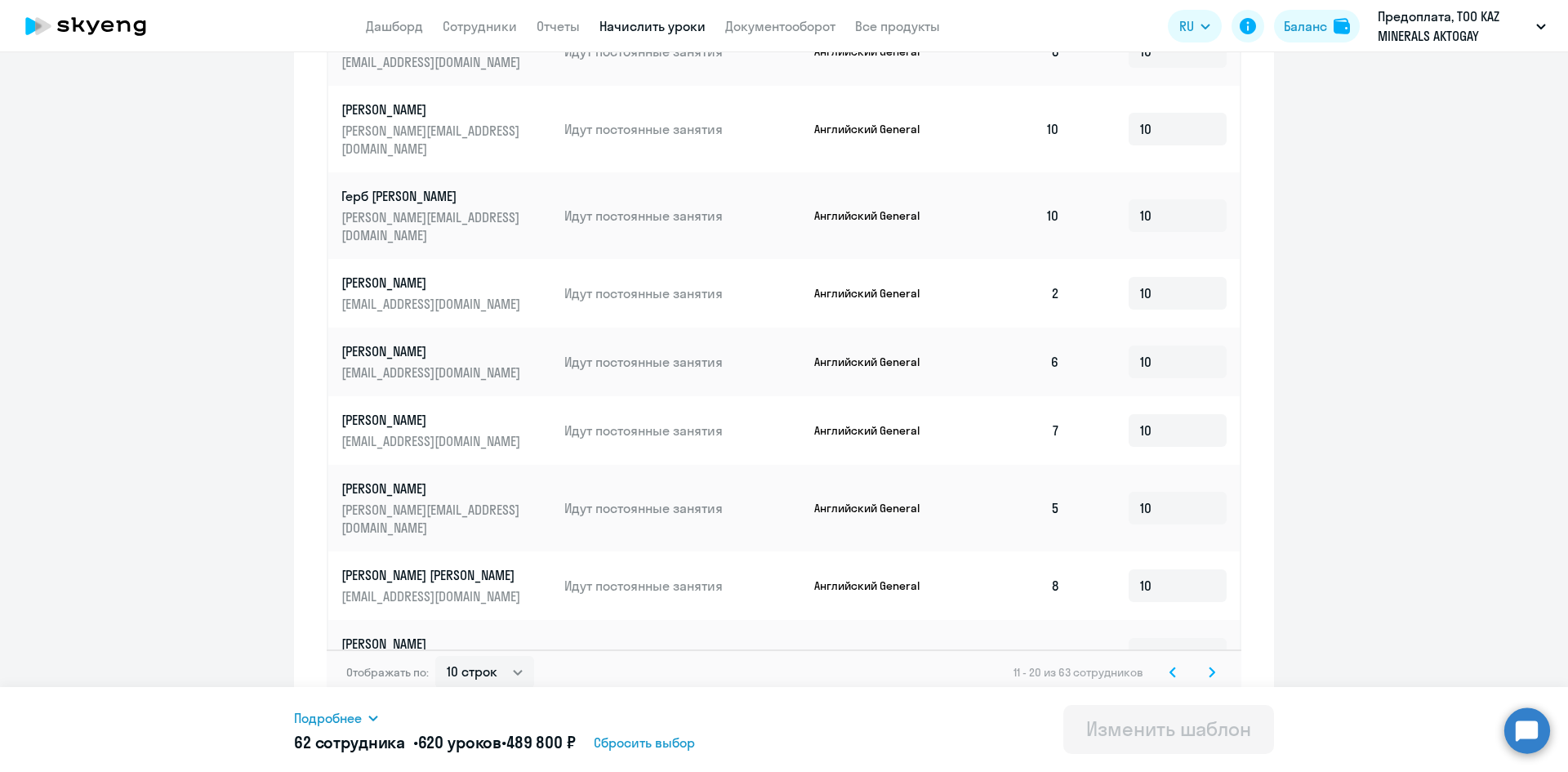
click at [1213, 662] on svg-icon at bounding box center [1213, 672] width 20 height 20
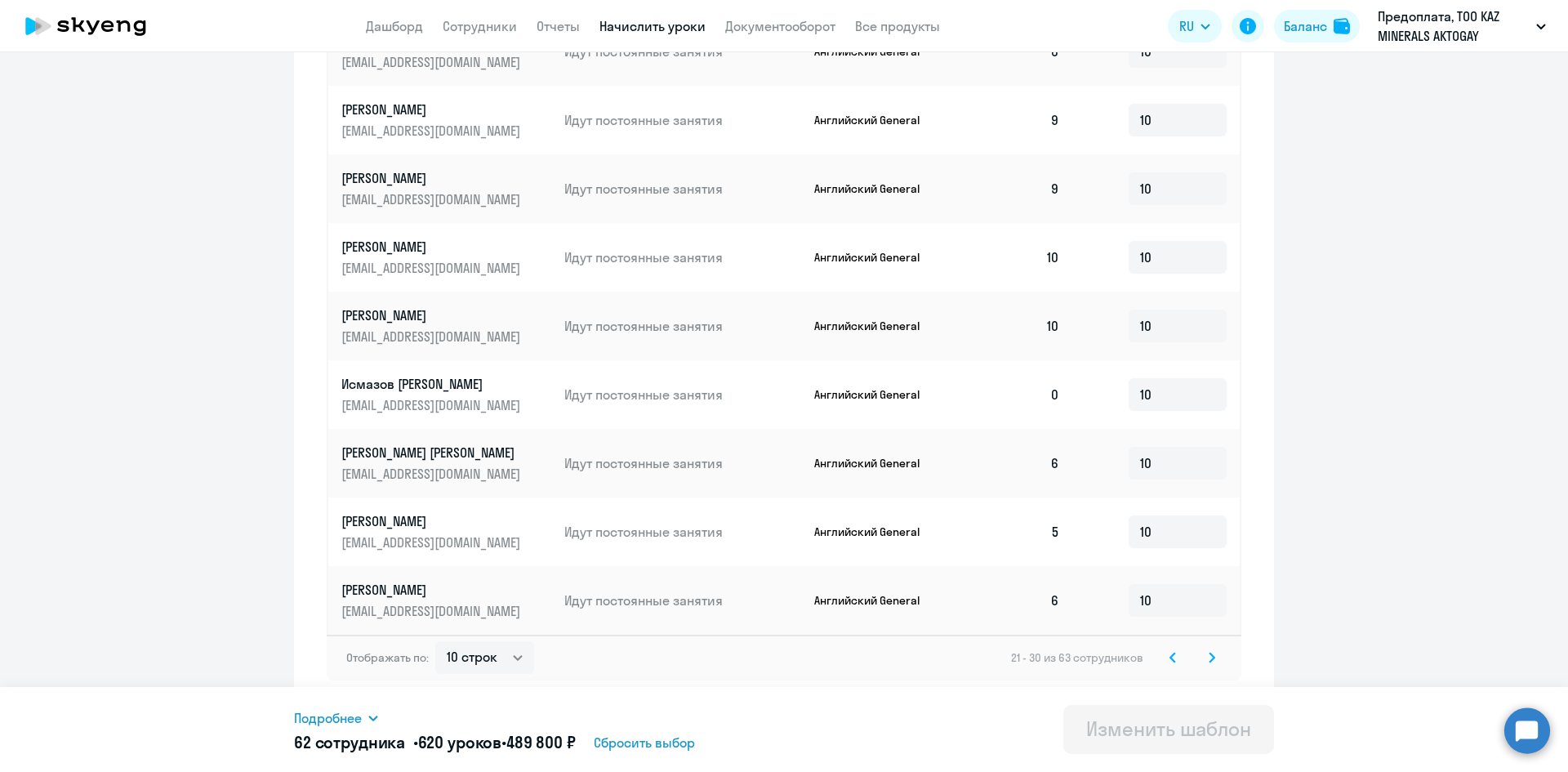
click at [1213, 655] on svg-icon at bounding box center [1213, 658] width 20 height 20
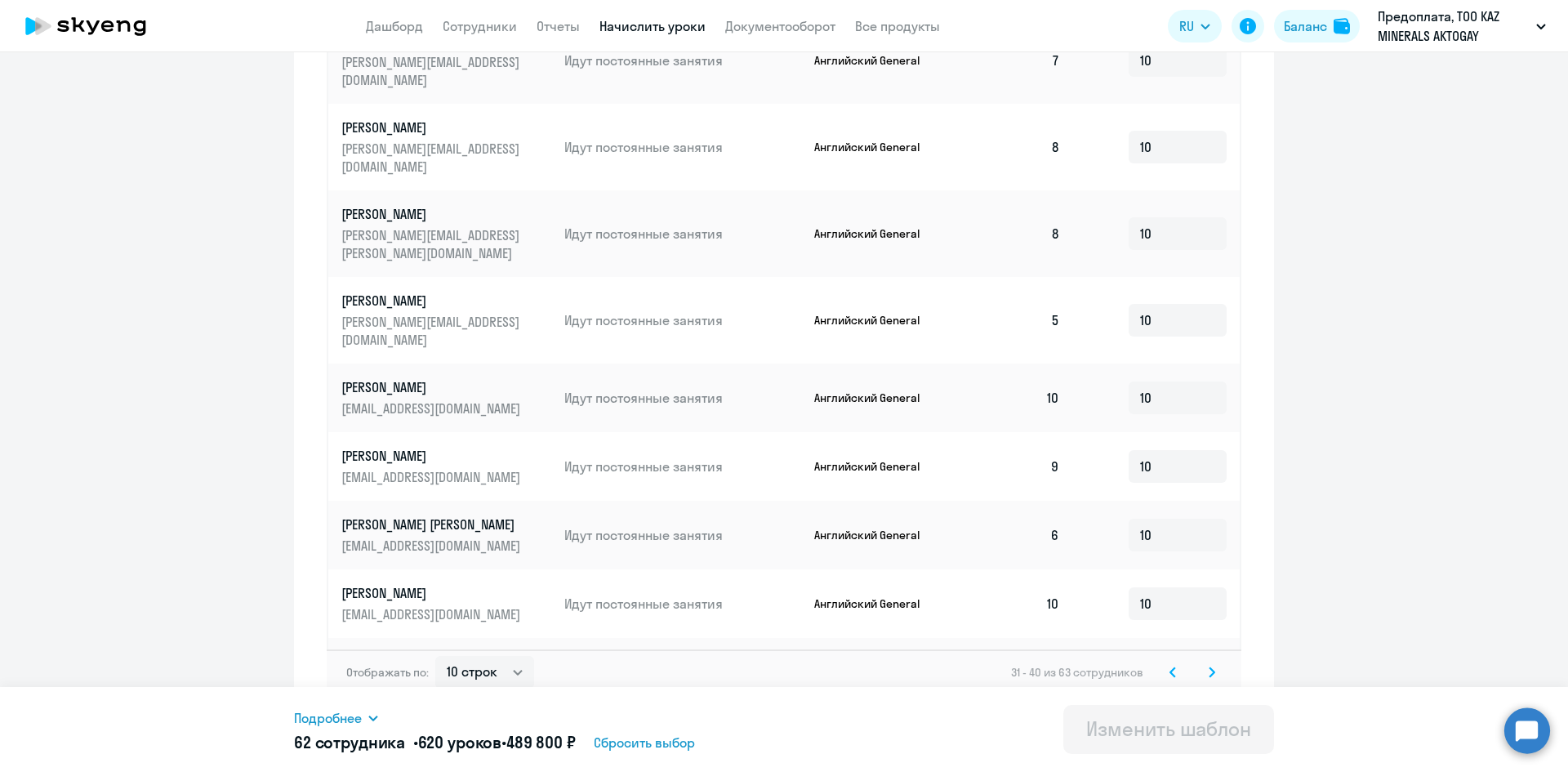
click at [1214, 662] on svg-icon at bounding box center [1213, 672] width 20 height 20
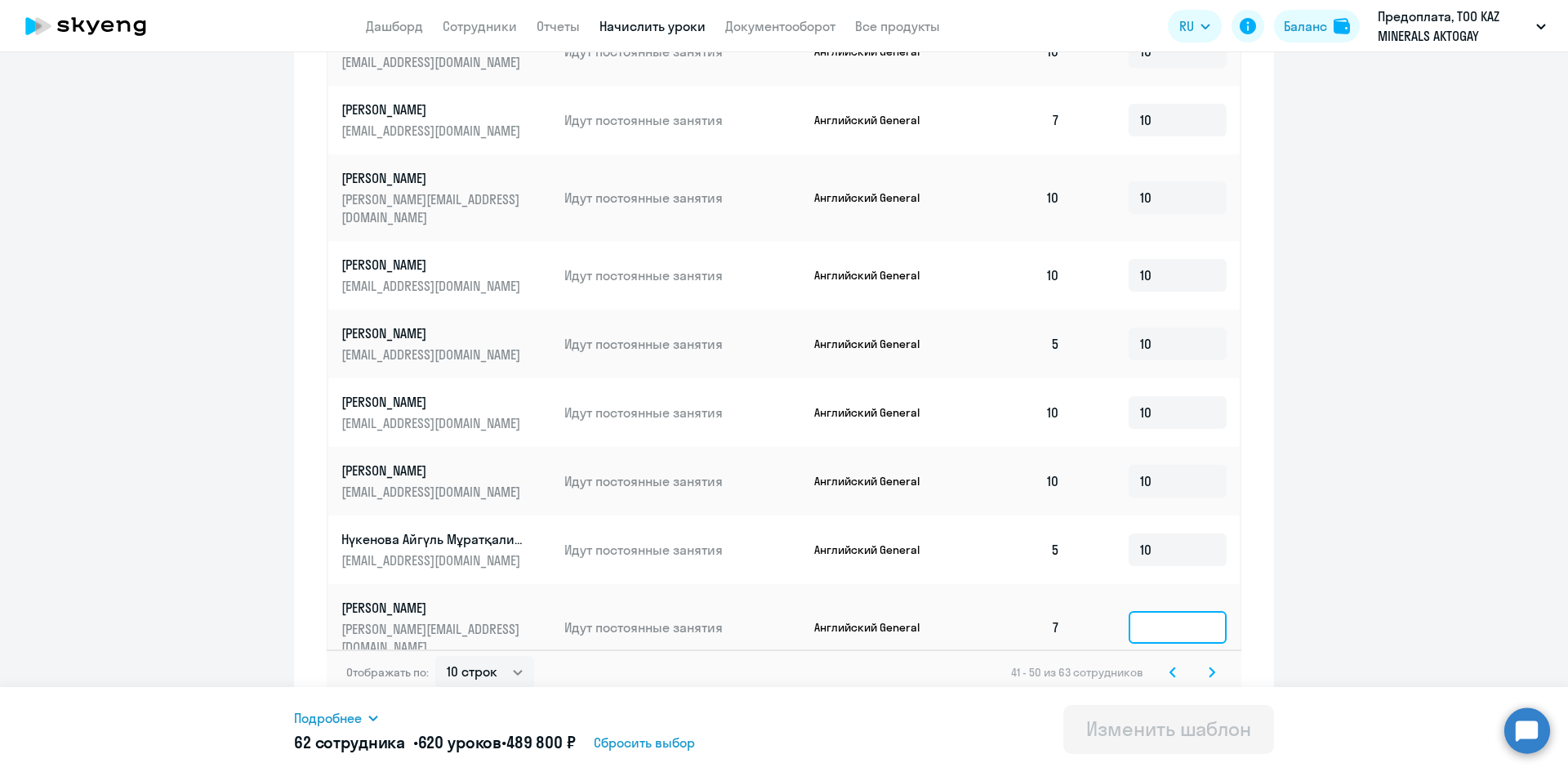
click at [1169, 611] on input at bounding box center [1178, 627] width 98 height 32
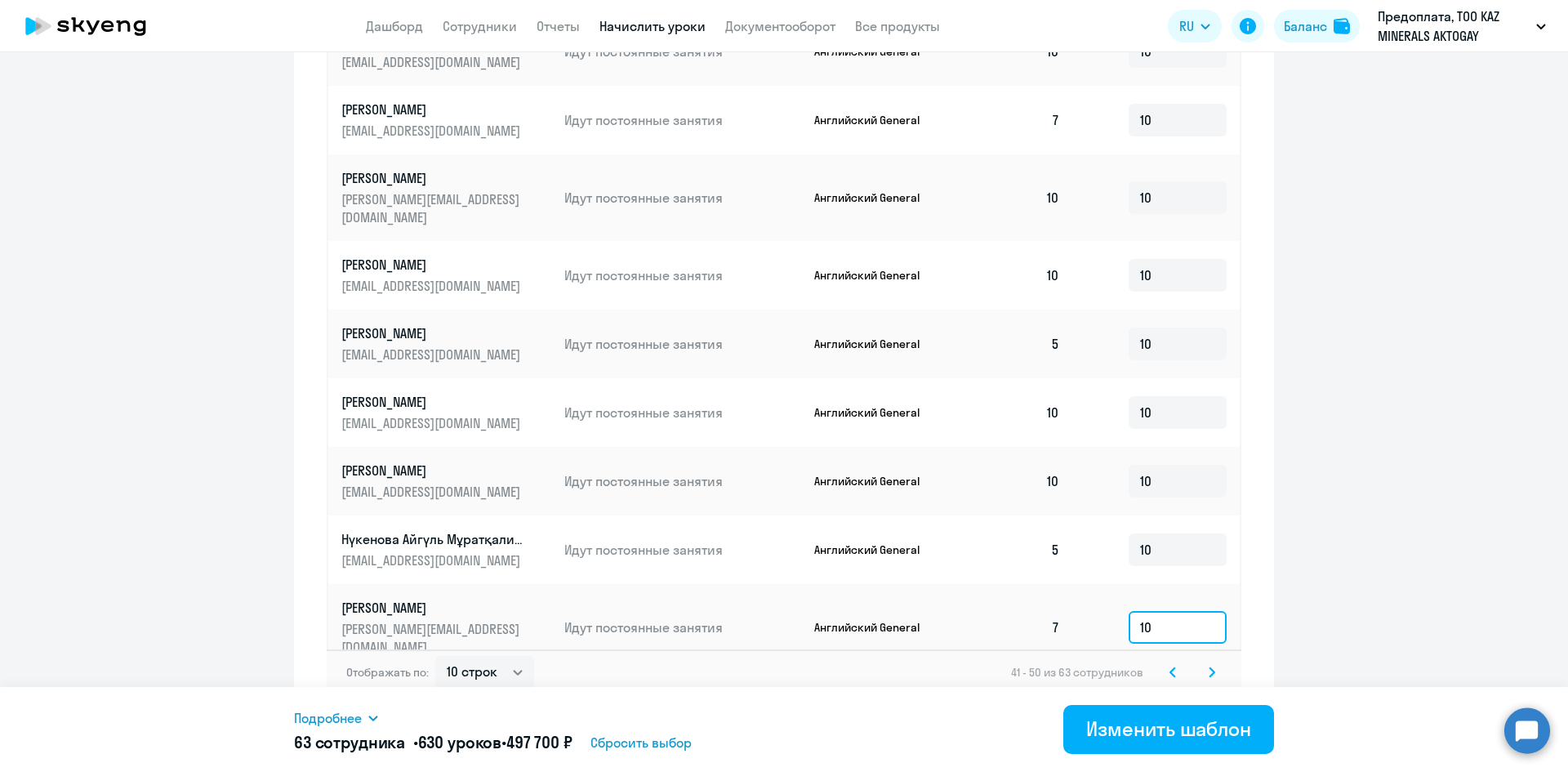
type input "10"
click at [1410, 546] on ng-component "Изменение шаблона Без названия Дата следующего автоматического начисления: [DAT…" at bounding box center [784, 26] width 1568 height 1391
click at [1212, 662] on svg-icon at bounding box center [1213, 672] width 20 height 20
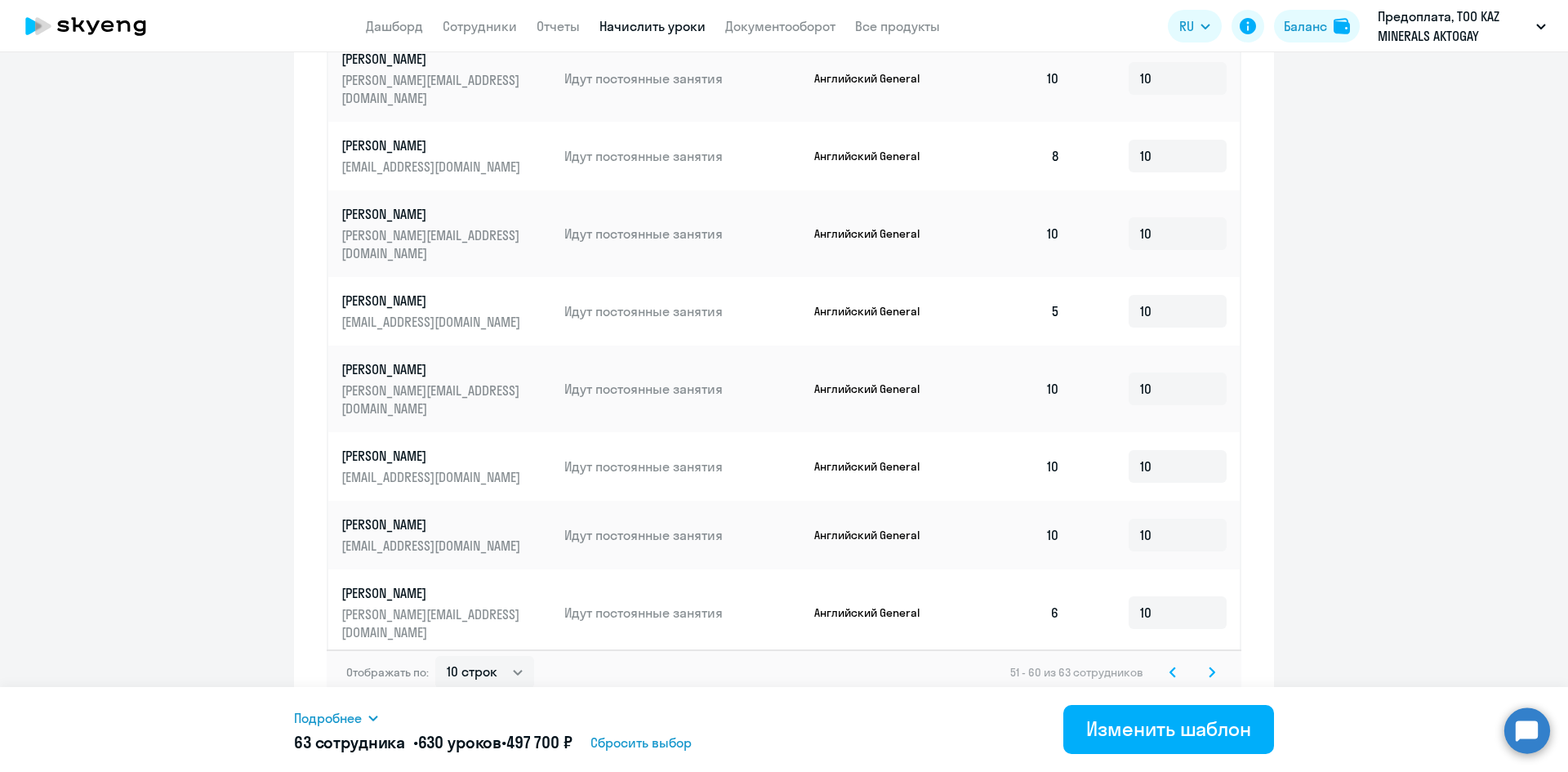
click at [1217, 653] on div "Отображать по: 10 строк 30 строк 50 строк 51 - 60 из 63 сотрудников" at bounding box center [784, 672] width 915 height 46
click at [1209, 667] on icon at bounding box center [1212, 672] width 6 height 12
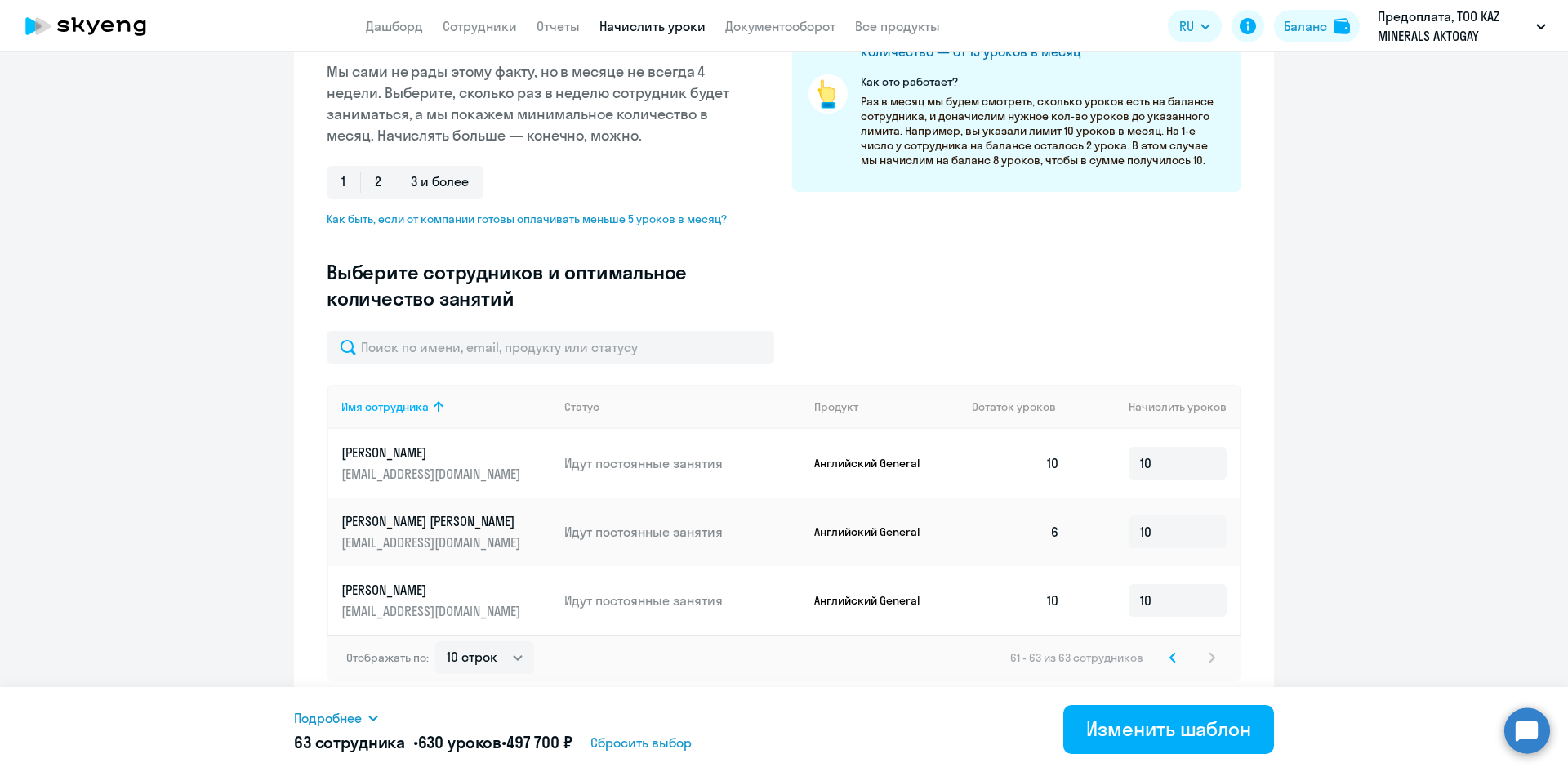
scroll to position [265, 0]
click at [1221, 728] on div "Изменить шаблон" at bounding box center [1169, 728] width 165 height 26
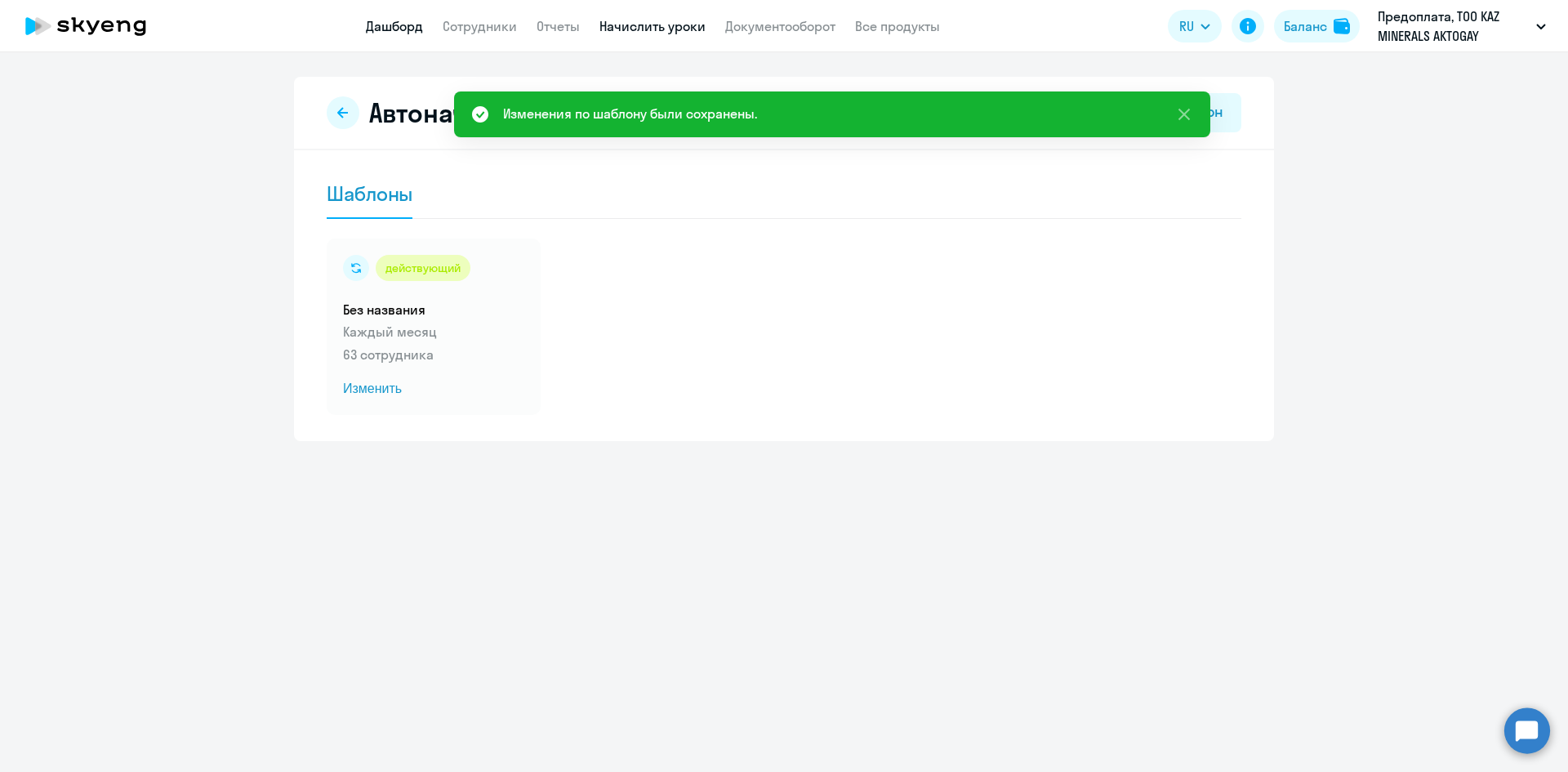
click at [387, 26] on link "Дашборд" at bounding box center [395, 26] width 58 height 16
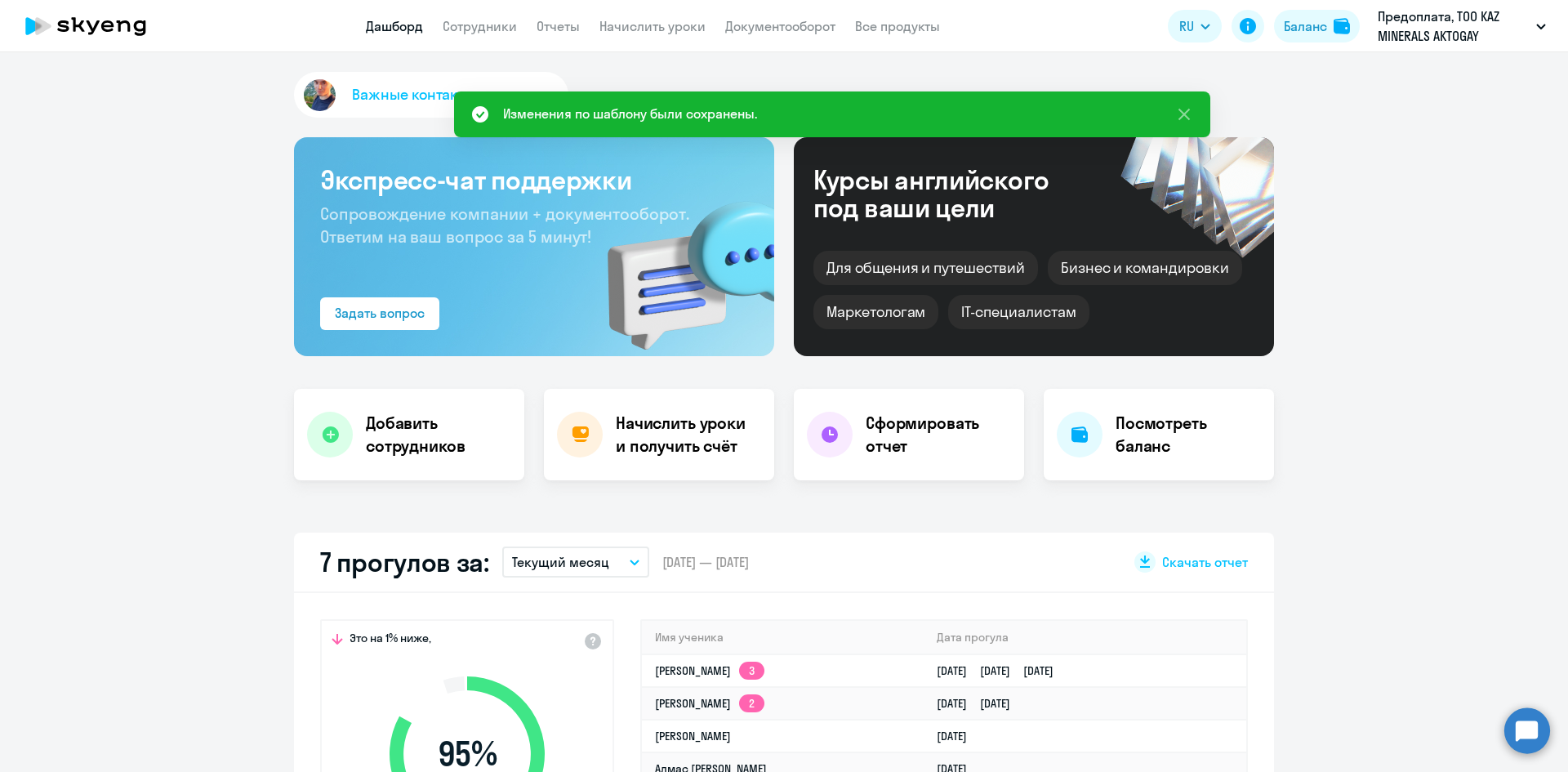
scroll to position [164, 0]
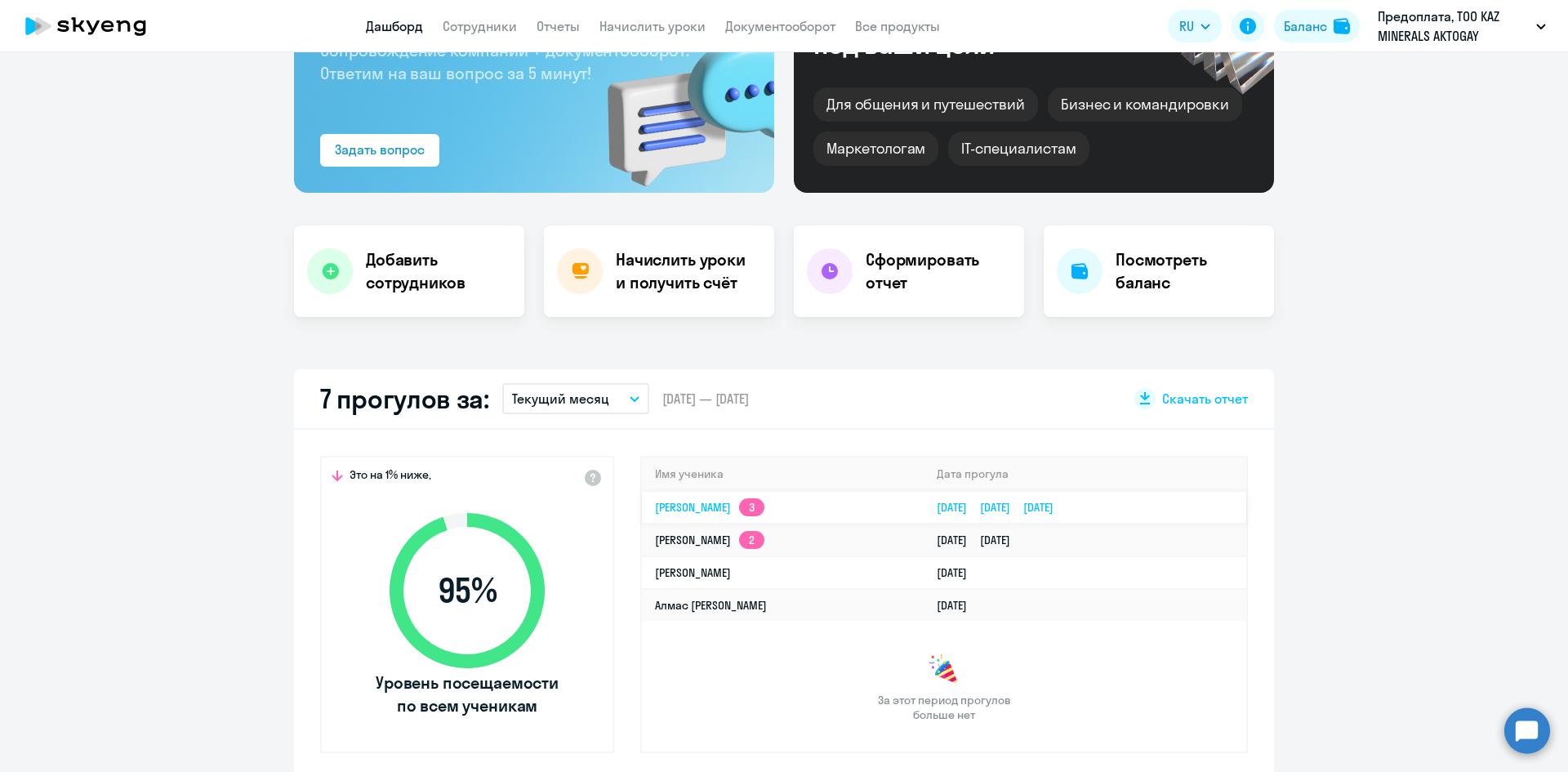
select select "30"
click at [140, 319] on div "Важные контакты Экспресс-чат поддержки Сопровождение компании + документооборот…" at bounding box center [784, 412] width 1568 height 720
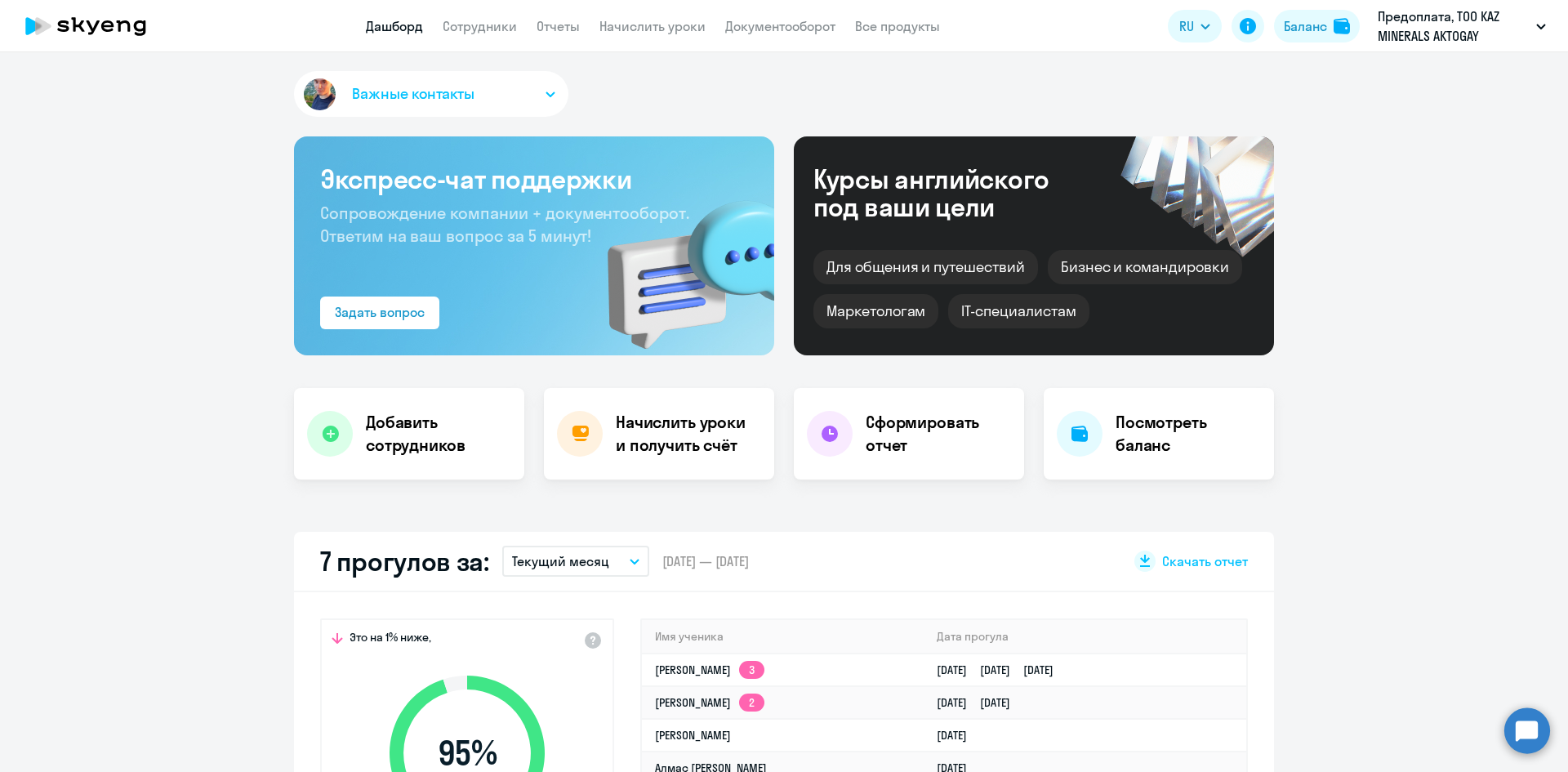
scroll to position [0, 0]
click at [475, 31] on link "Сотрудники" at bounding box center [479, 26] width 75 height 16
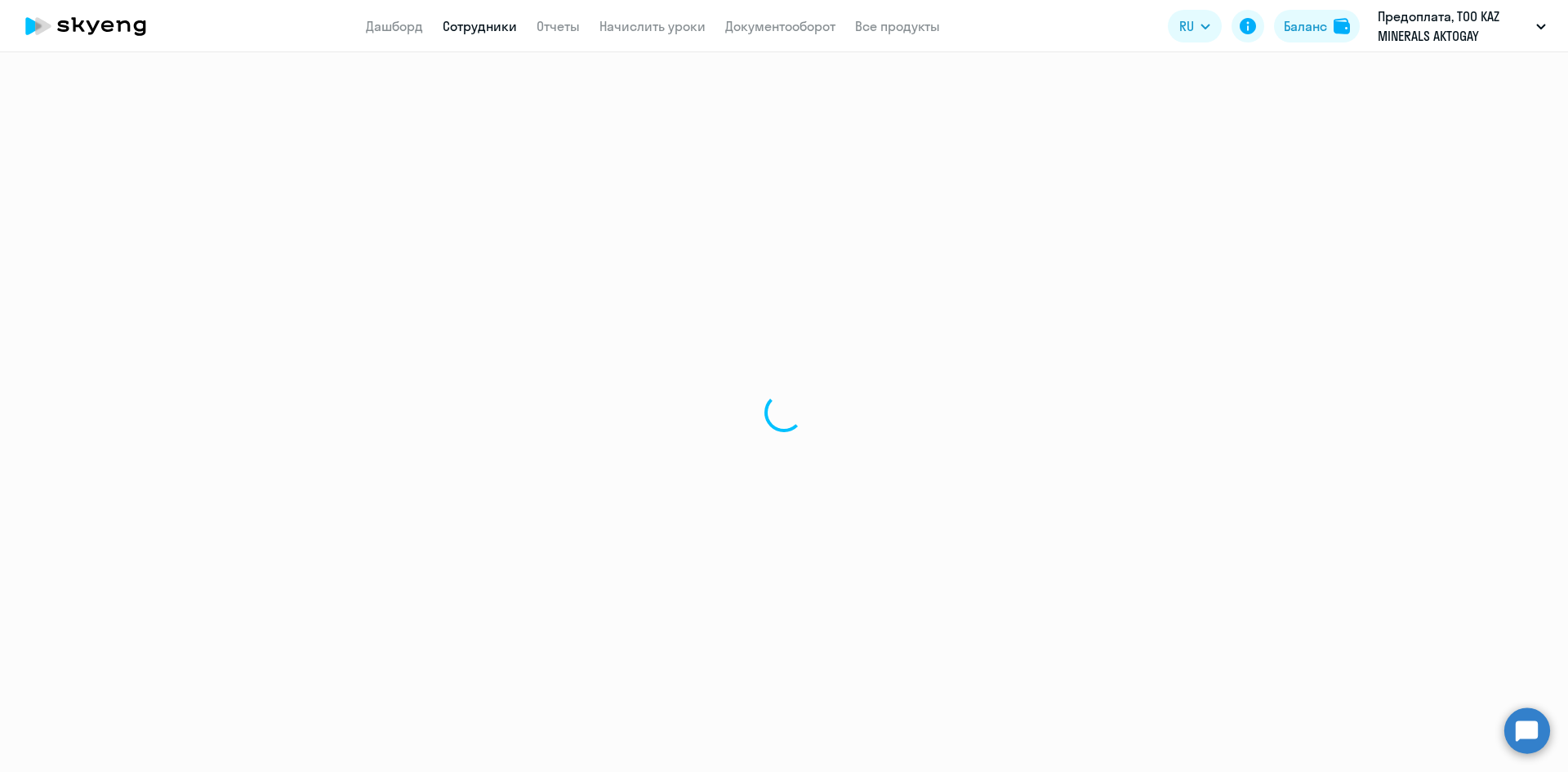
select select "30"
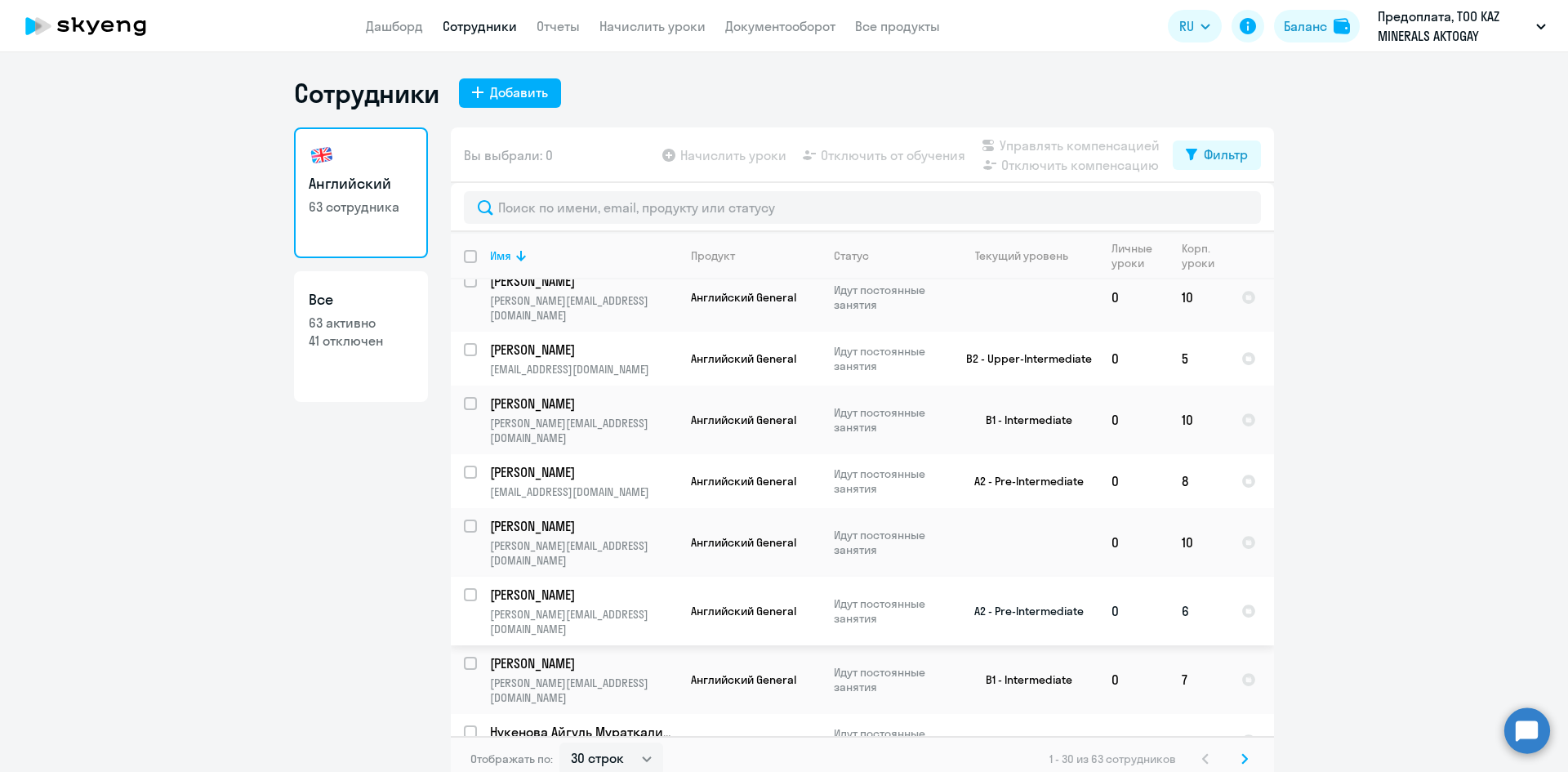
scroll to position [572, 0]
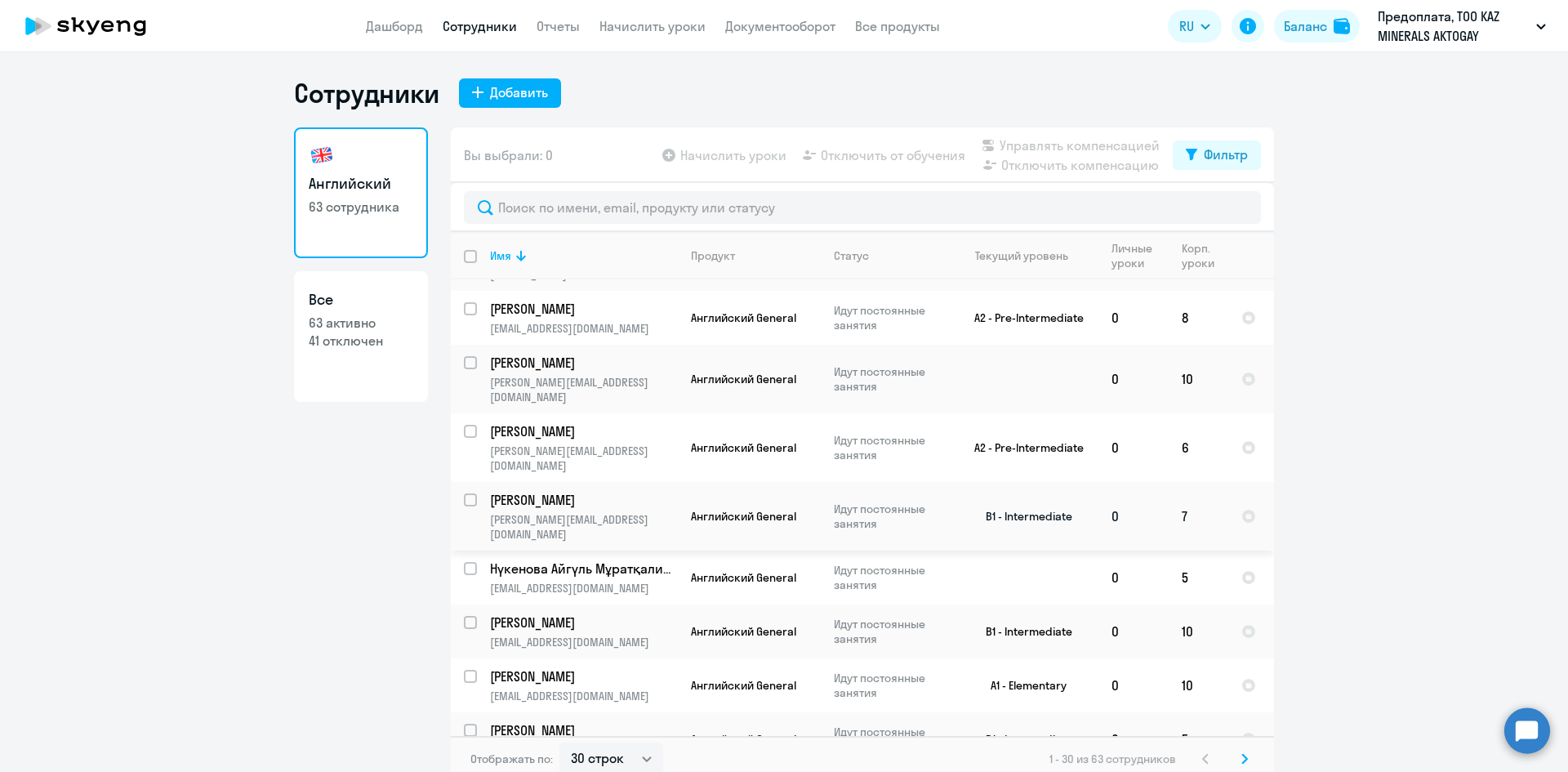
click at [565, 491] on p "[PERSON_NAME]" at bounding box center [582, 500] width 184 height 18
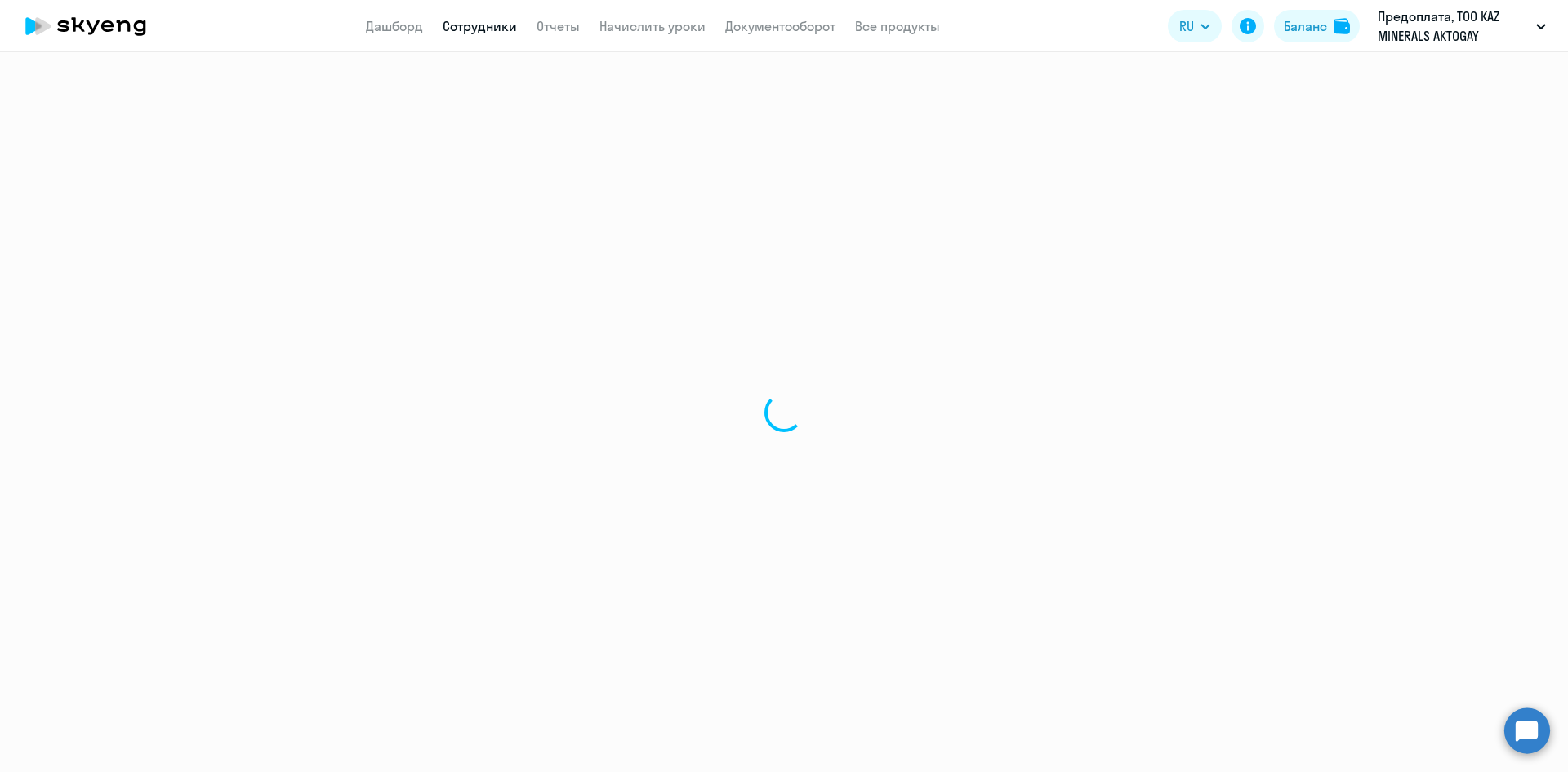
select select "english"
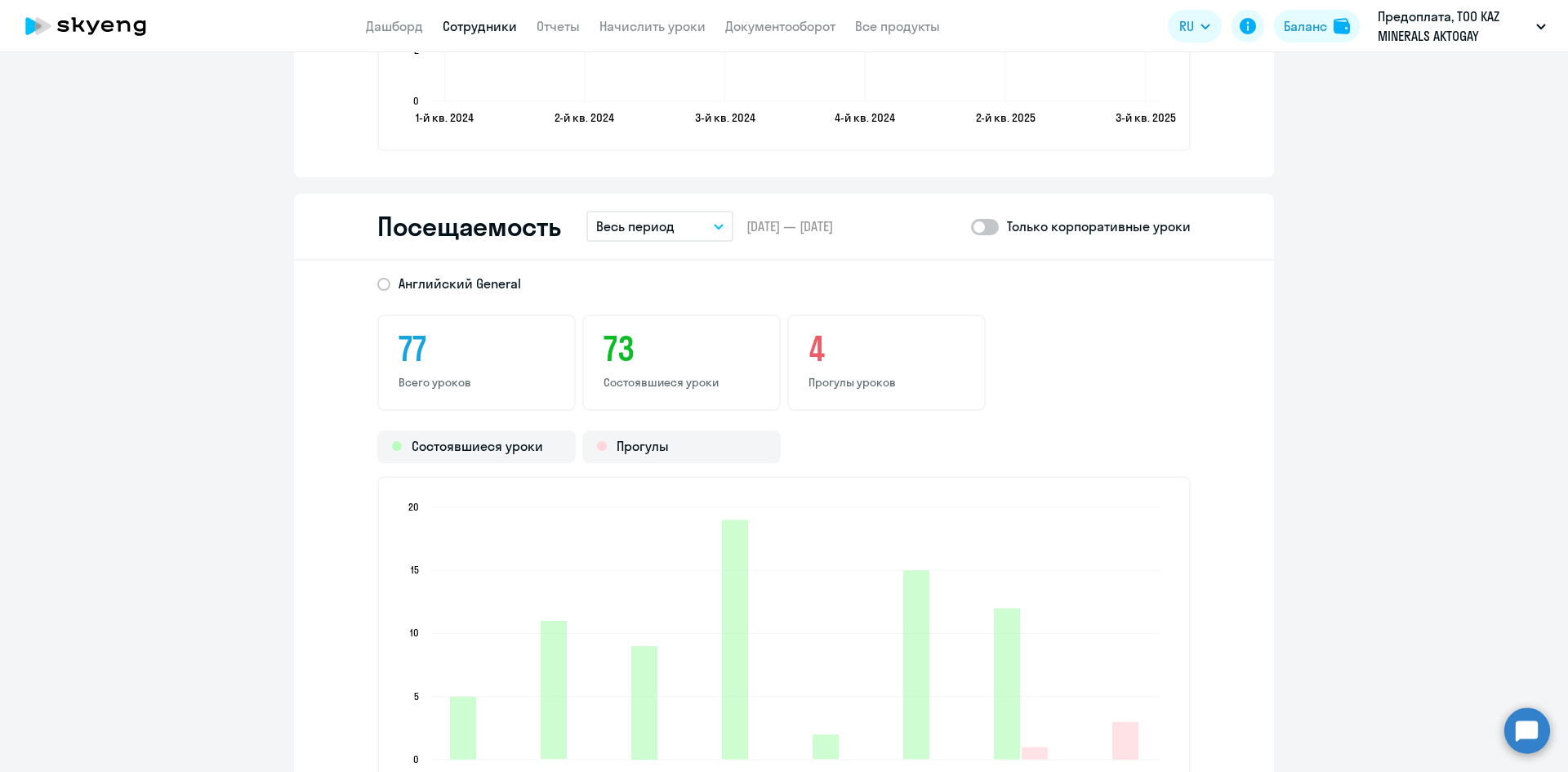
scroll to position [1798, 0]
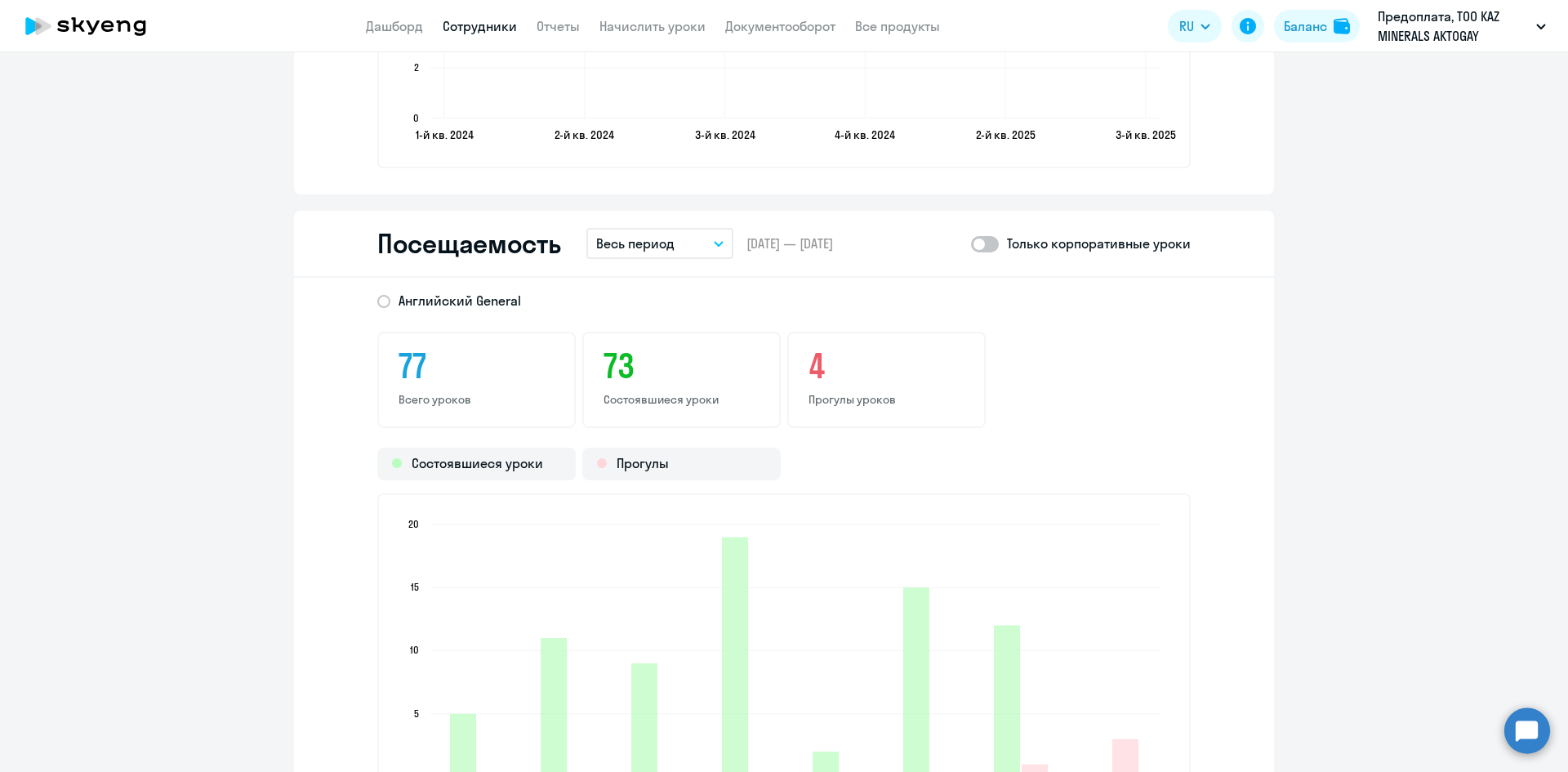
click at [644, 247] on p "Весь период" at bounding box center [635, 244] width 78 height 20
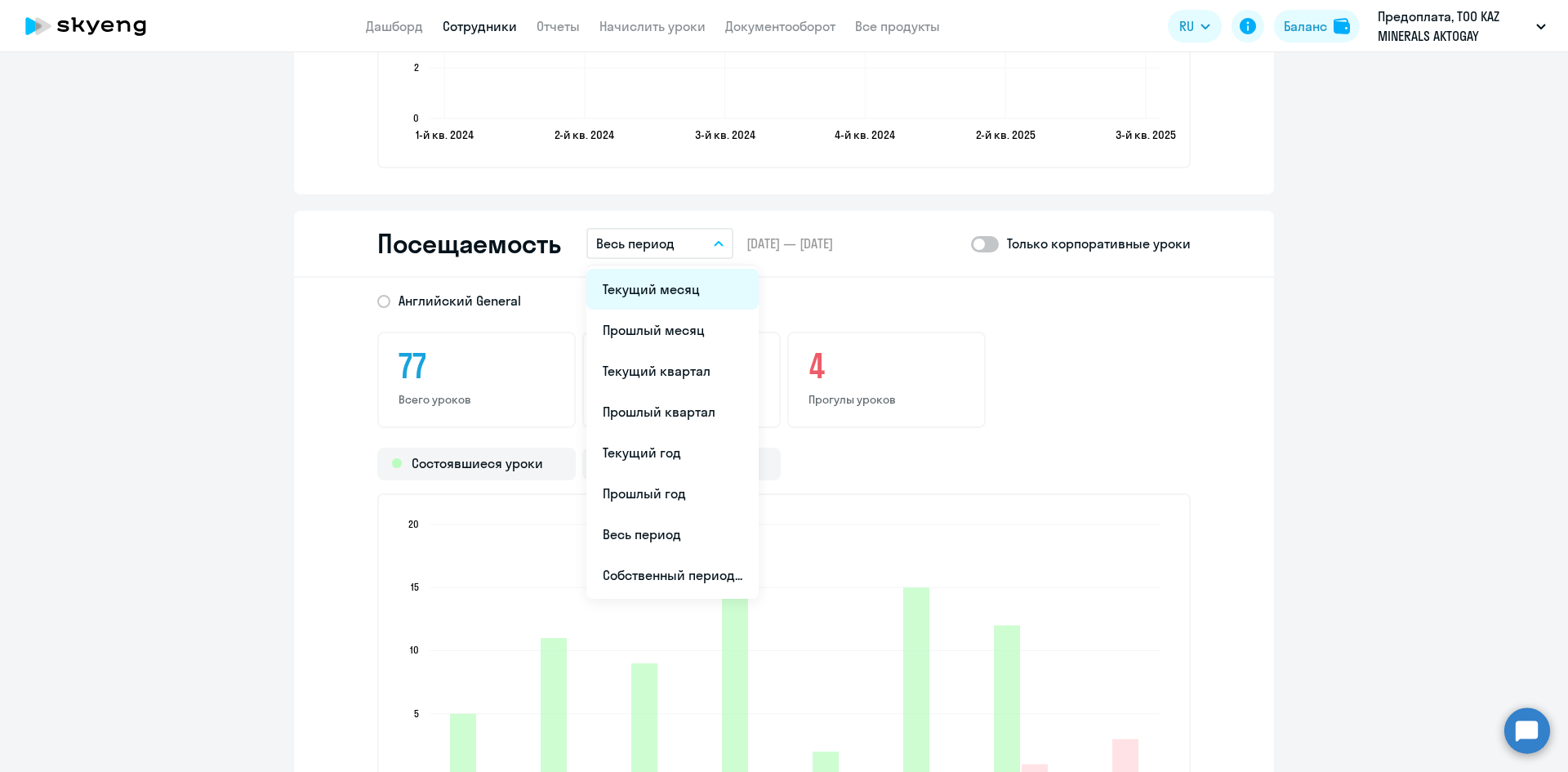
click at [644, 298] on li "Текущий месяц" at bounding box center [673, 289] width 173 height 40
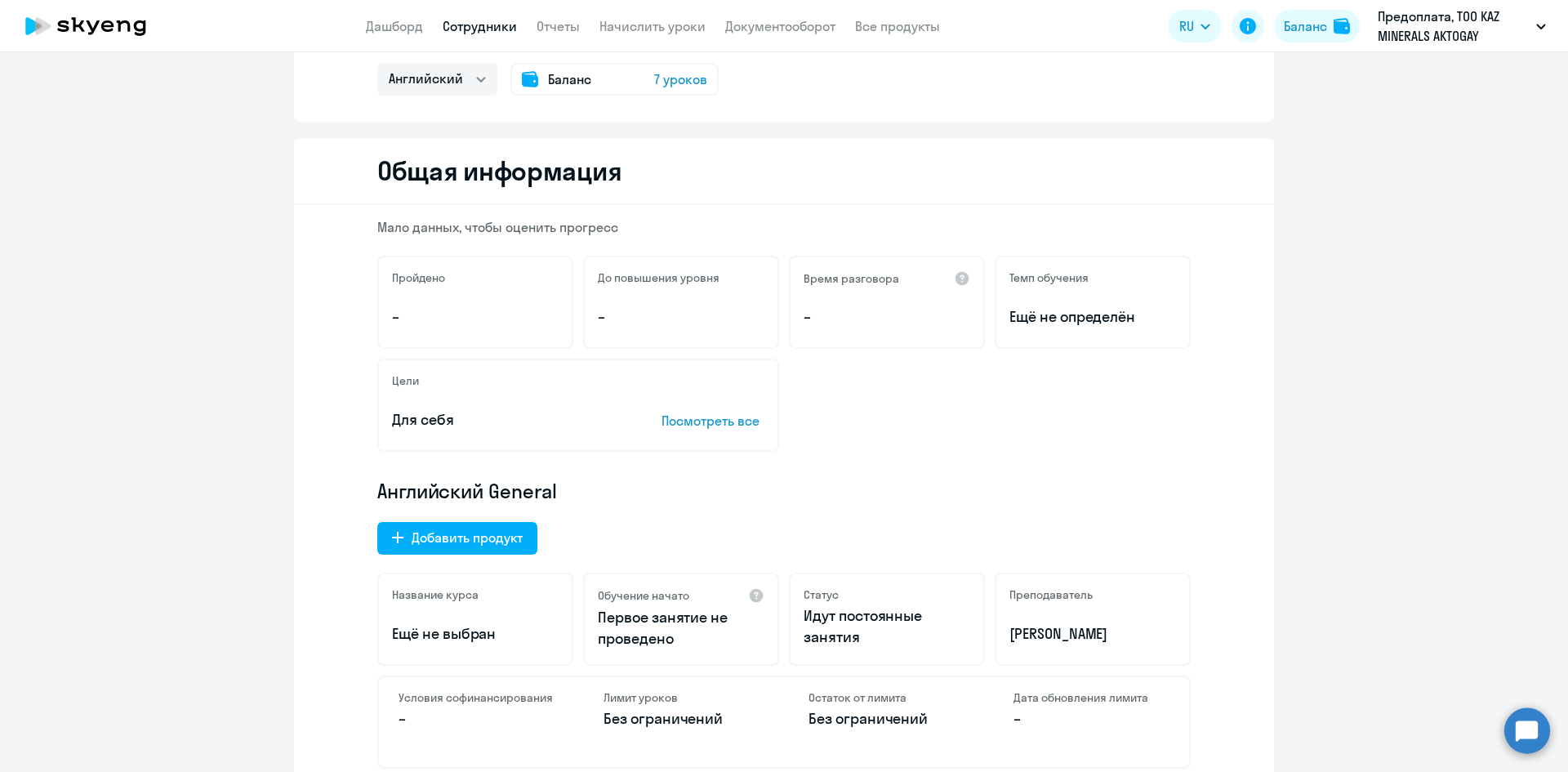
scroll to position [0, 0]
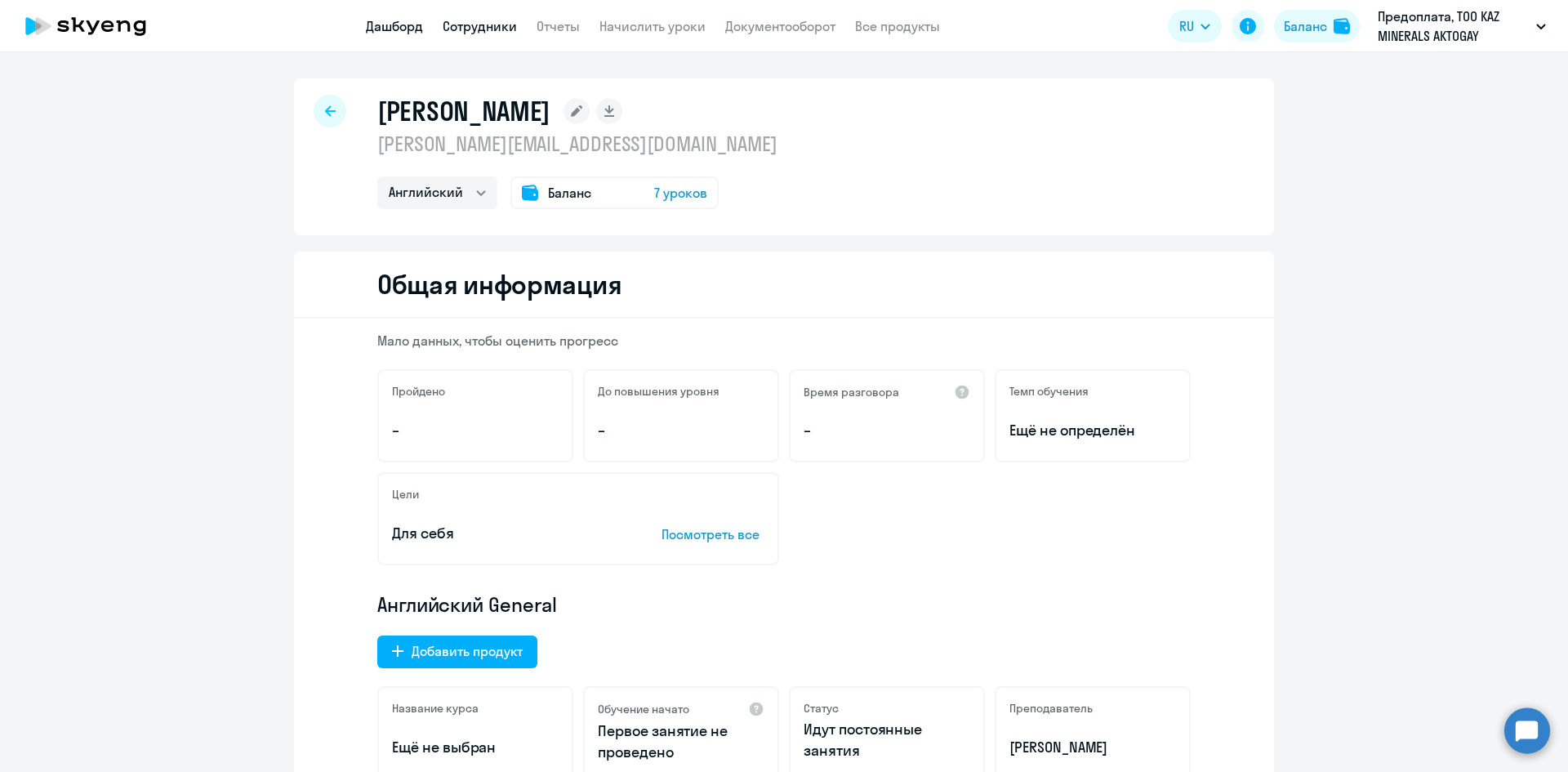
click at [392, 32] on link "Дашборд" at bounding box center [395, 26] width 58 height 16
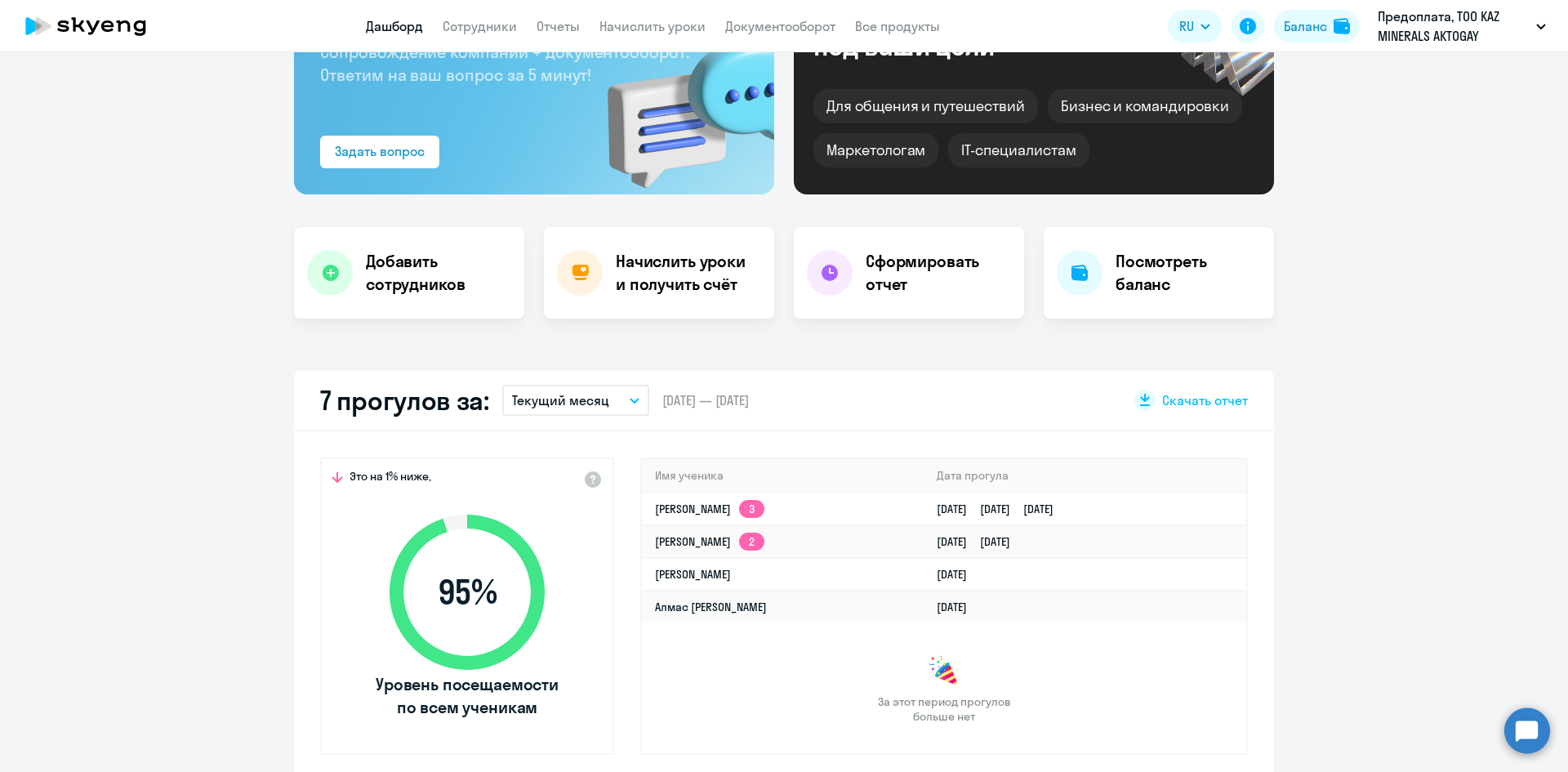
scroll to position [164, 0]
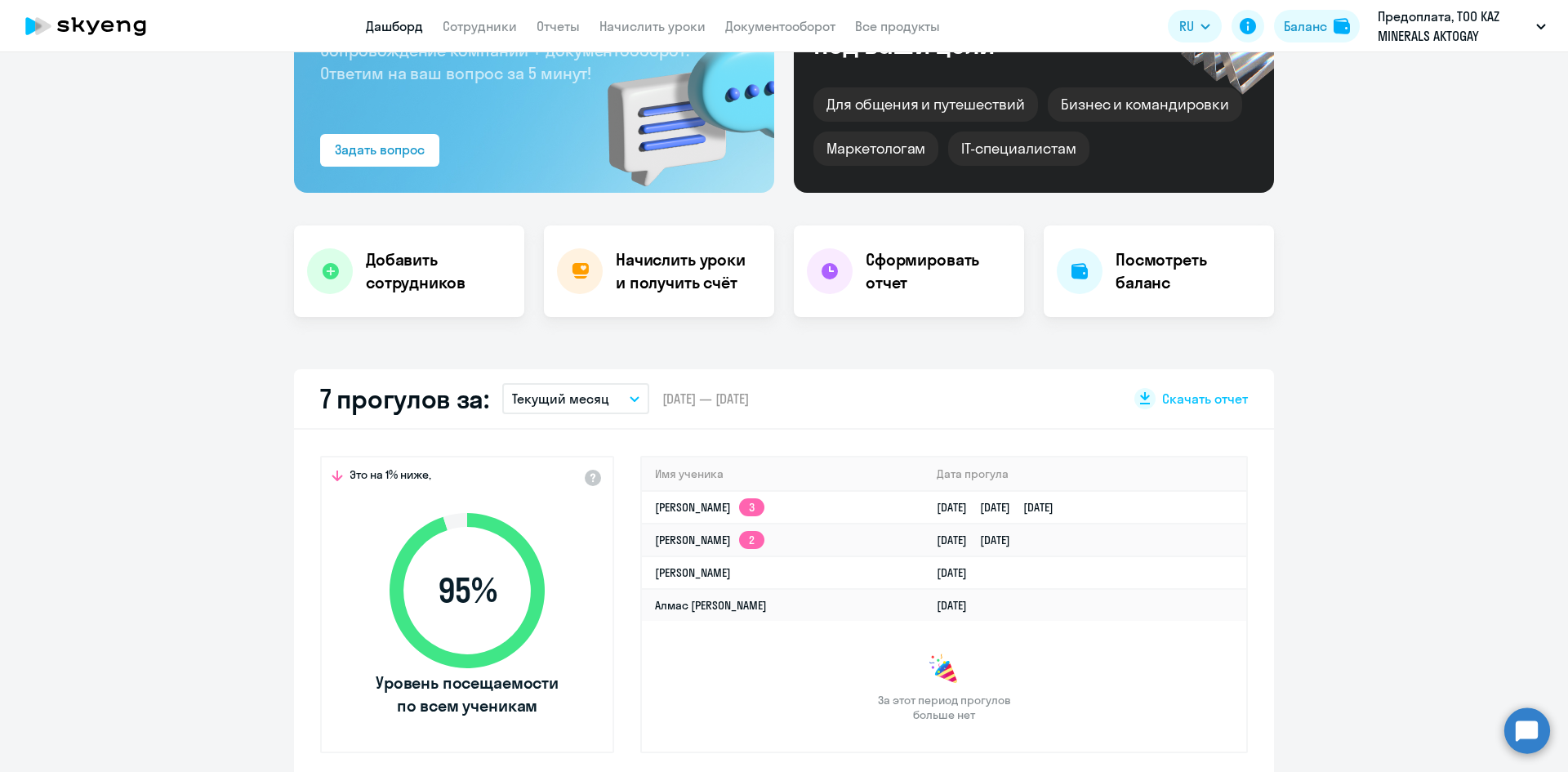
select select "30"
click at [731, 578] on link "[PERSON_NAME]" at bounding box center [693, 572] width 76 height 14
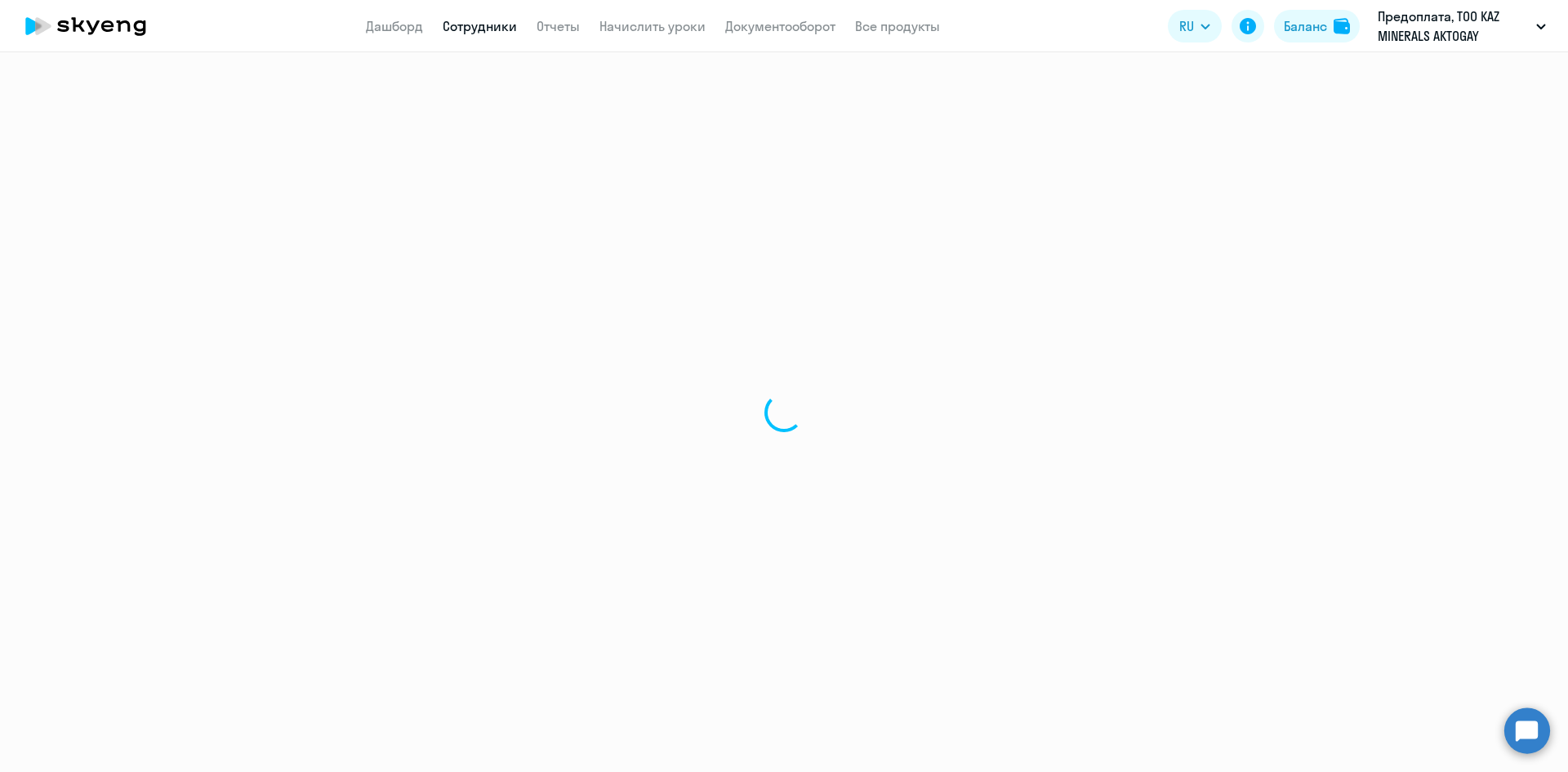
select select "english"
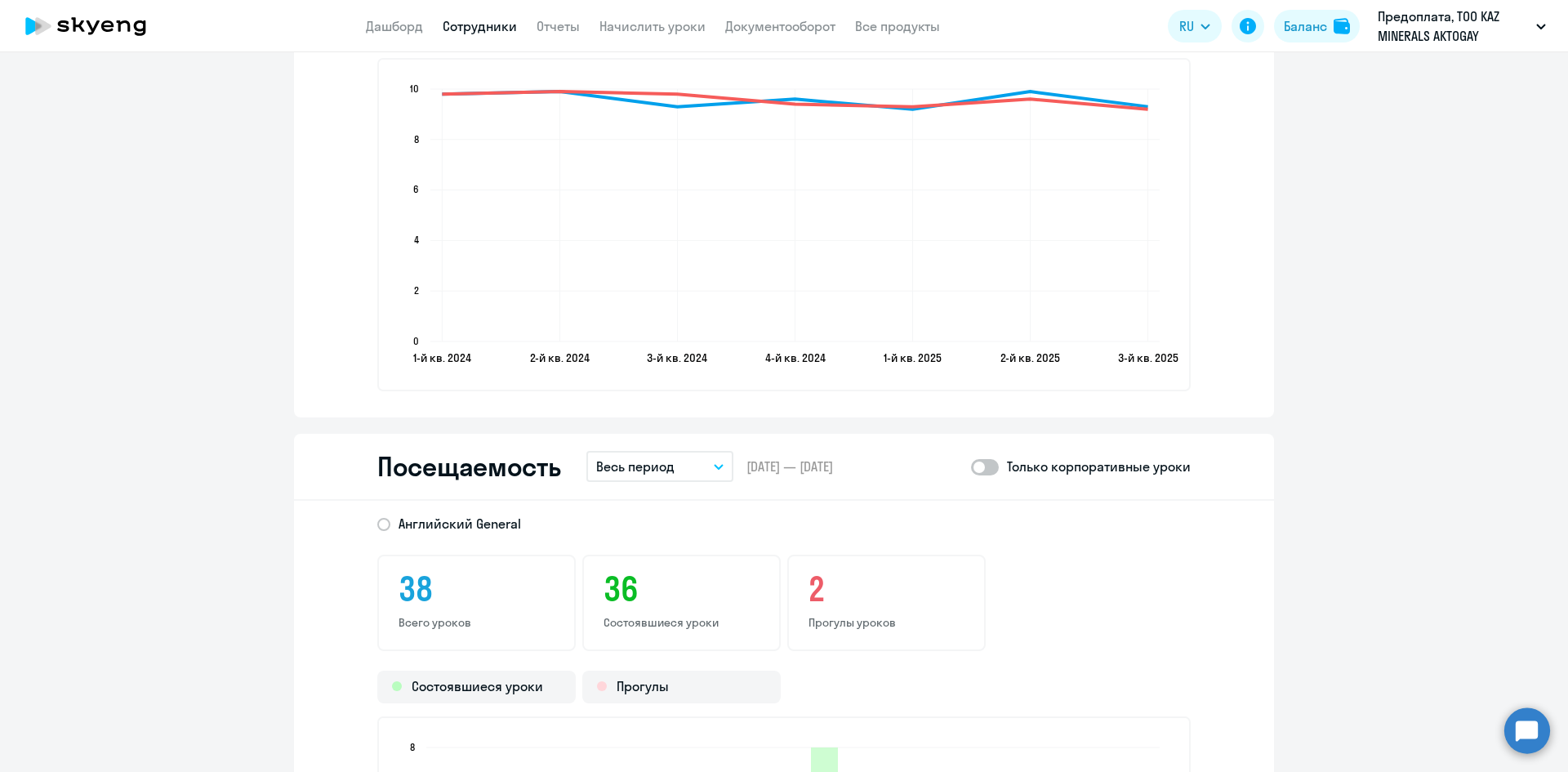
scroll to position [2042, 0]
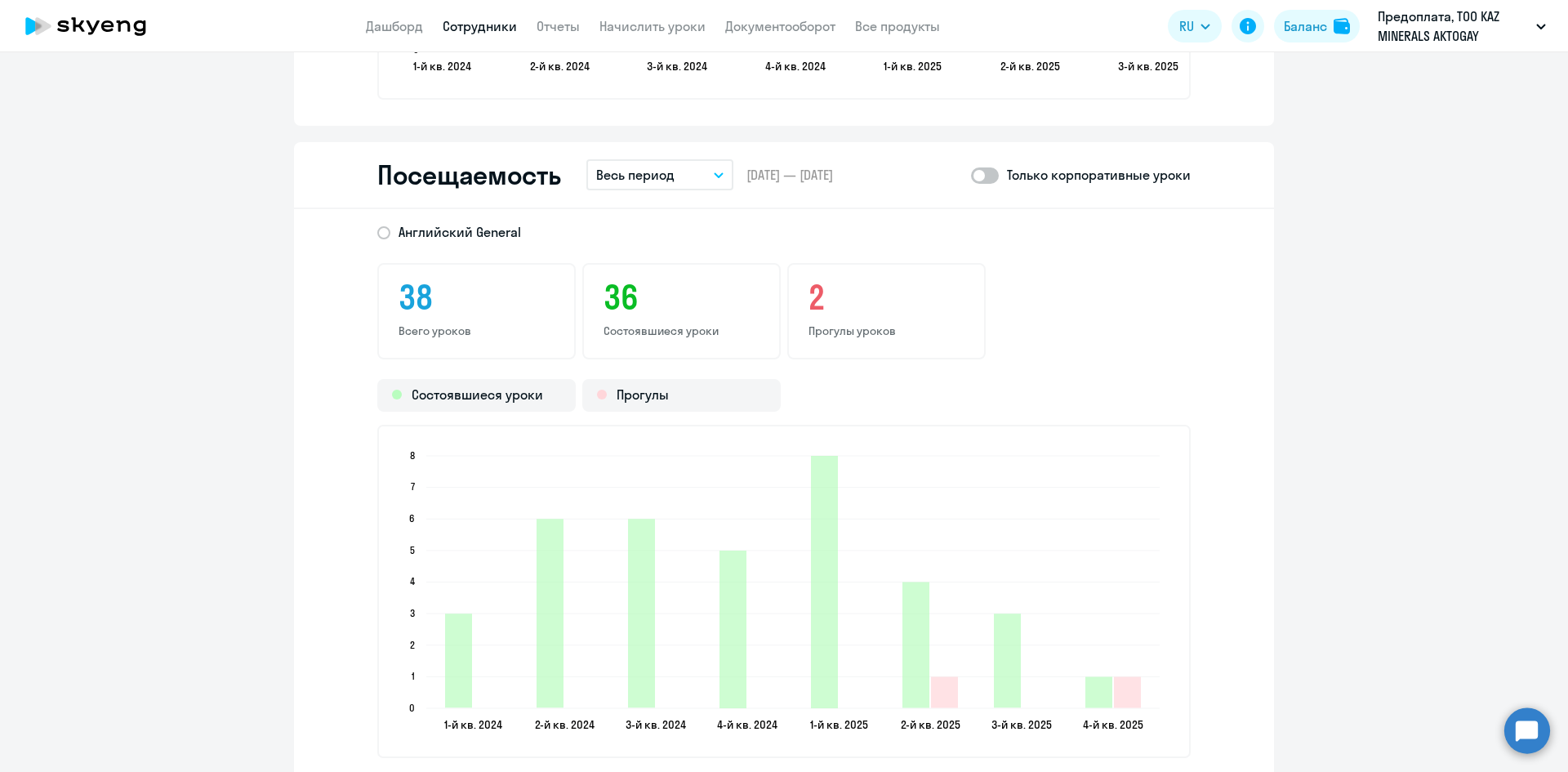
click at [715, 174] on icon "button" at bounding box center [719, 175] width 8 height 4
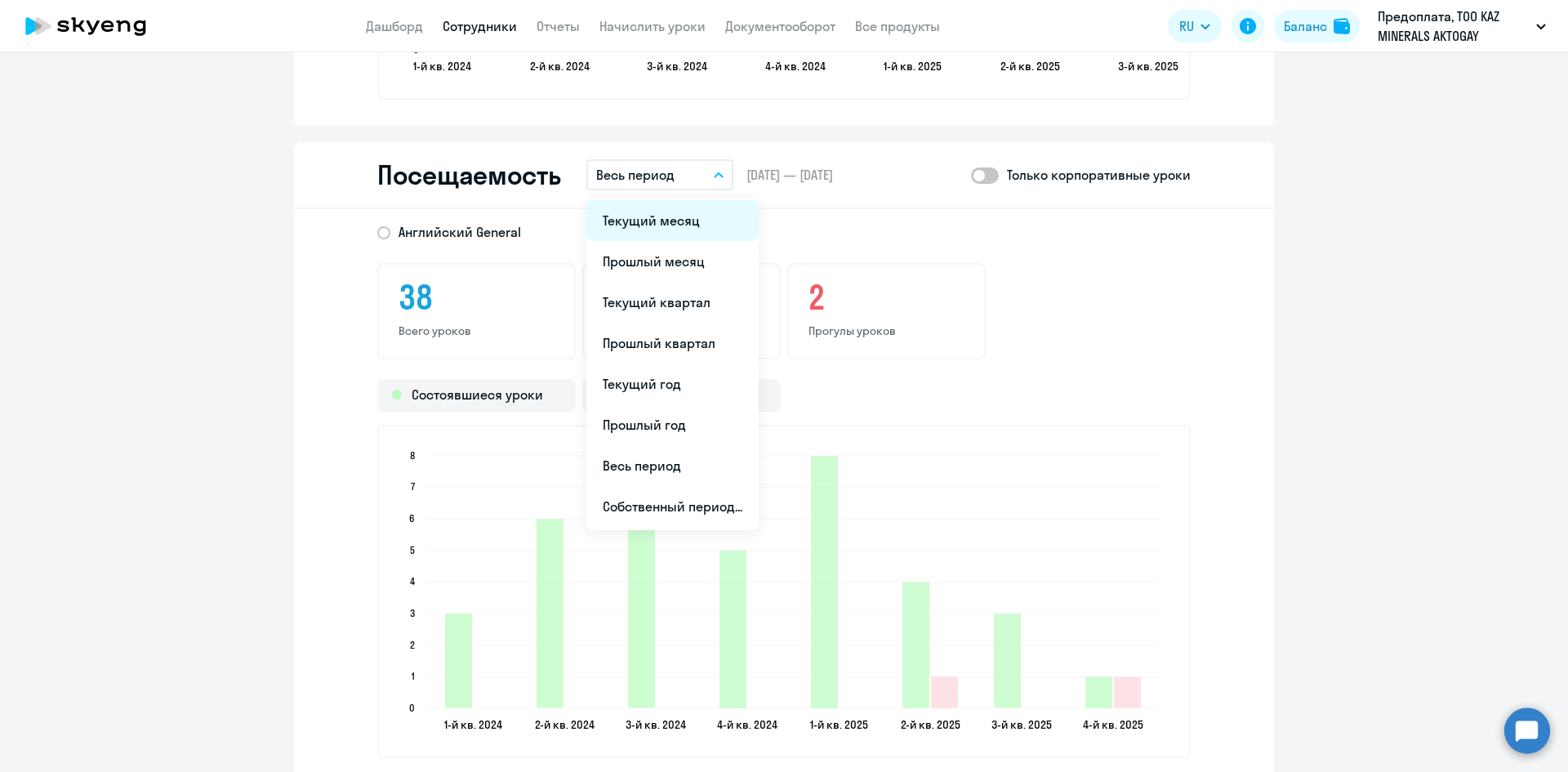
click at [688, 215] on li "Текущий месяц" at bounding box center [673, 220] width 173 height 40
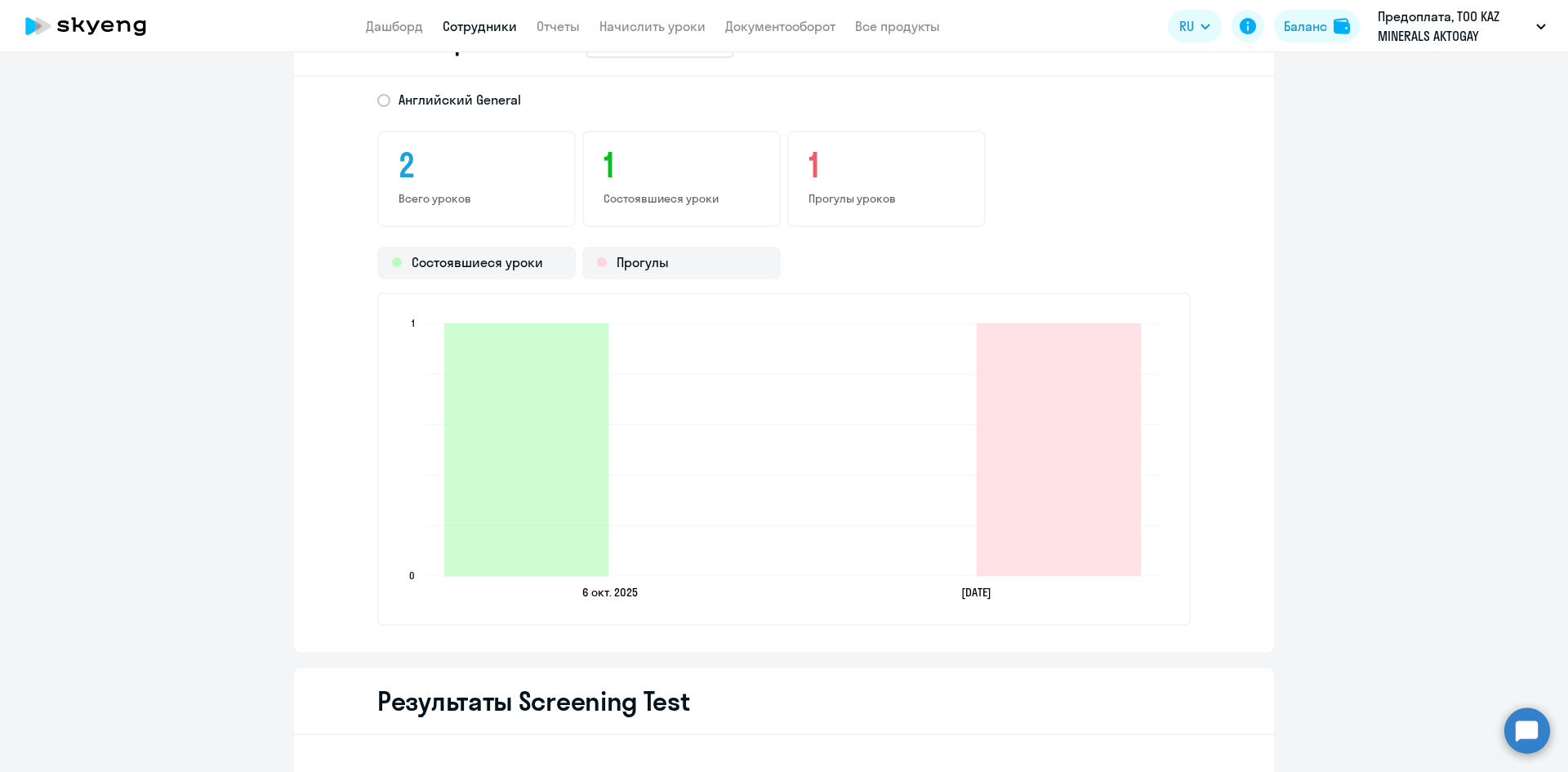
scroll to position [2206, 0]
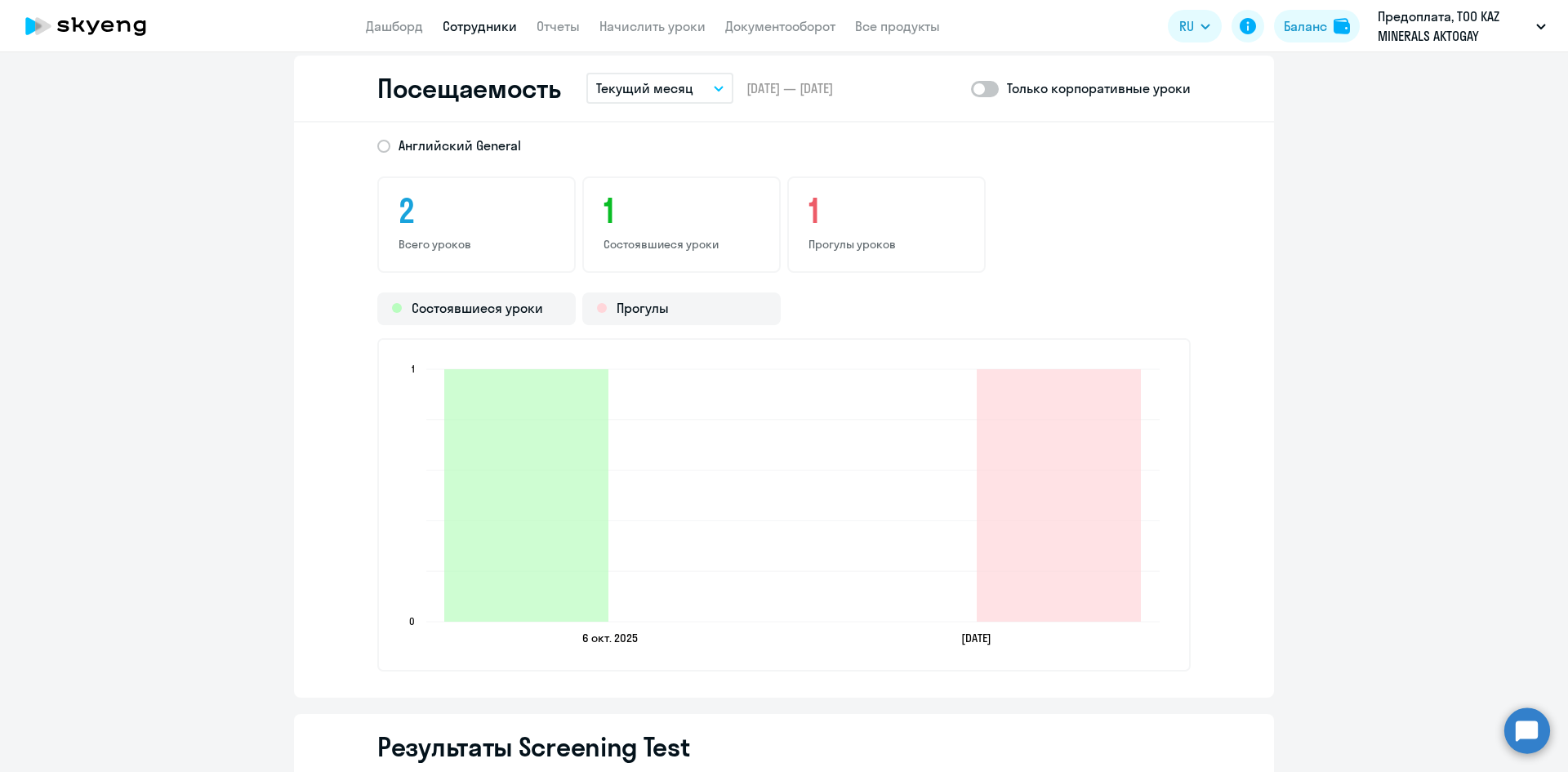
scroll to position [2121, 0]
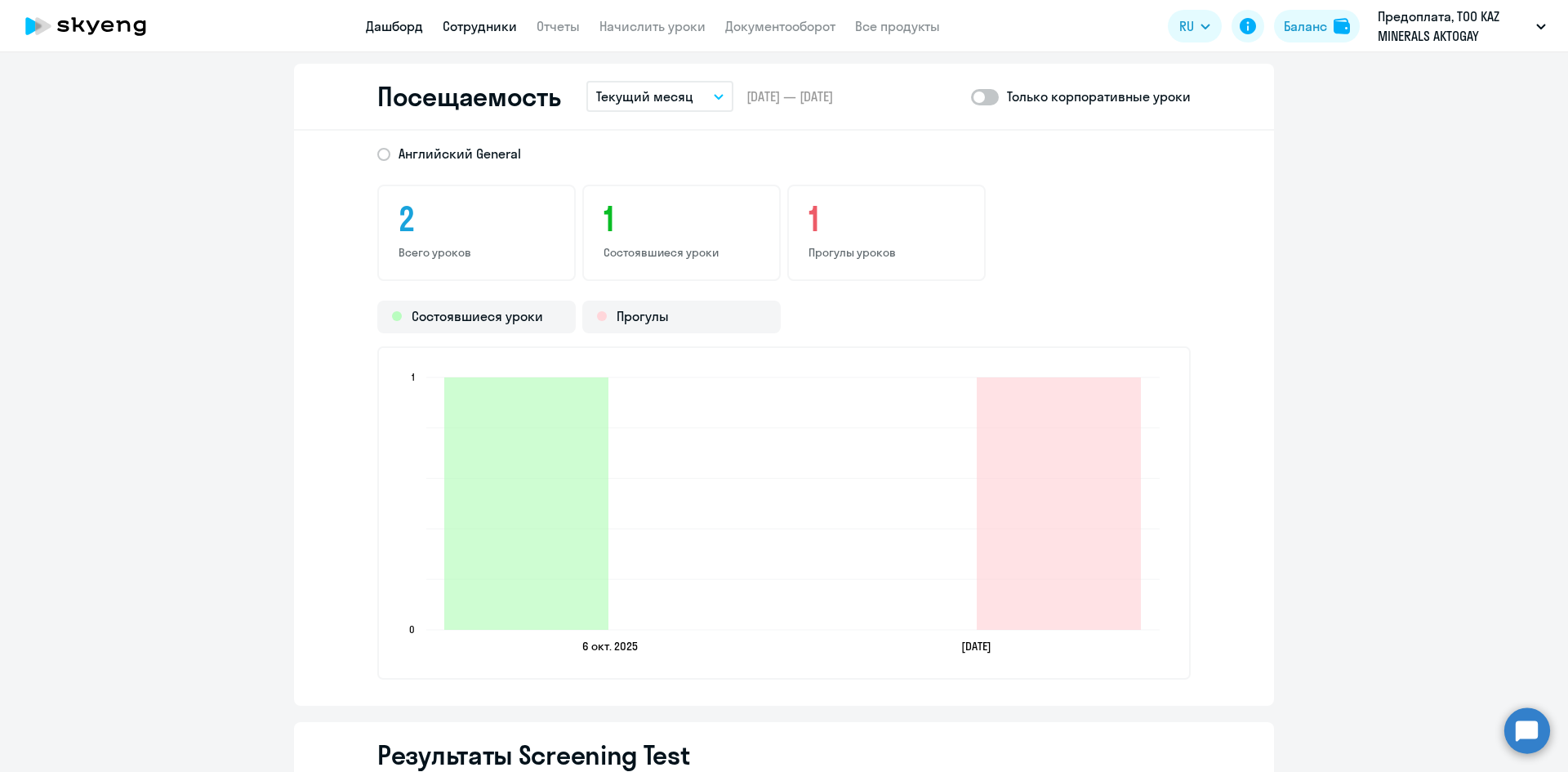
click at [391, 28] on link "Дашборд" at bounding box center [395, 26] width 58 height 16
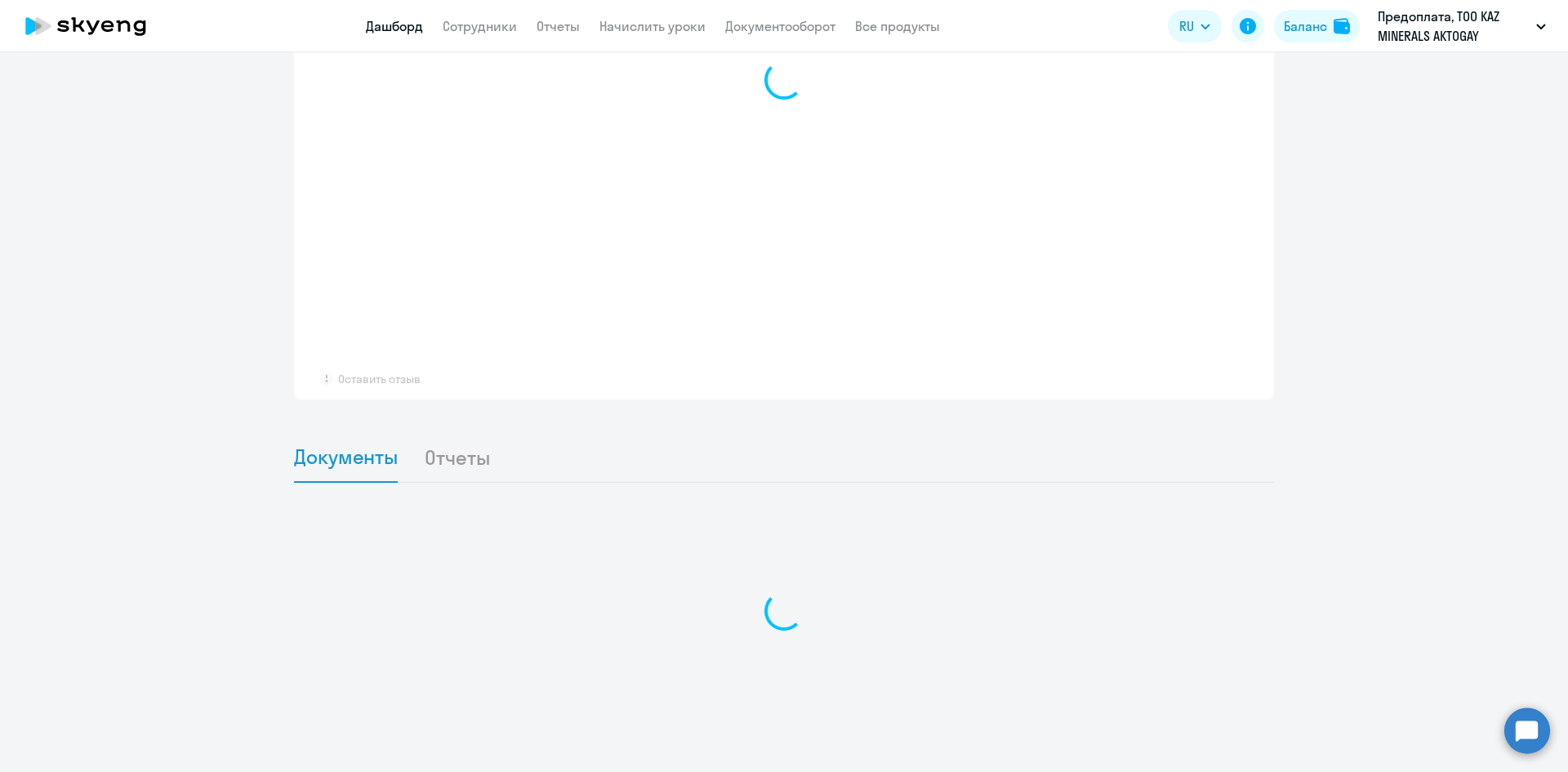
scroll to position [979, 0]
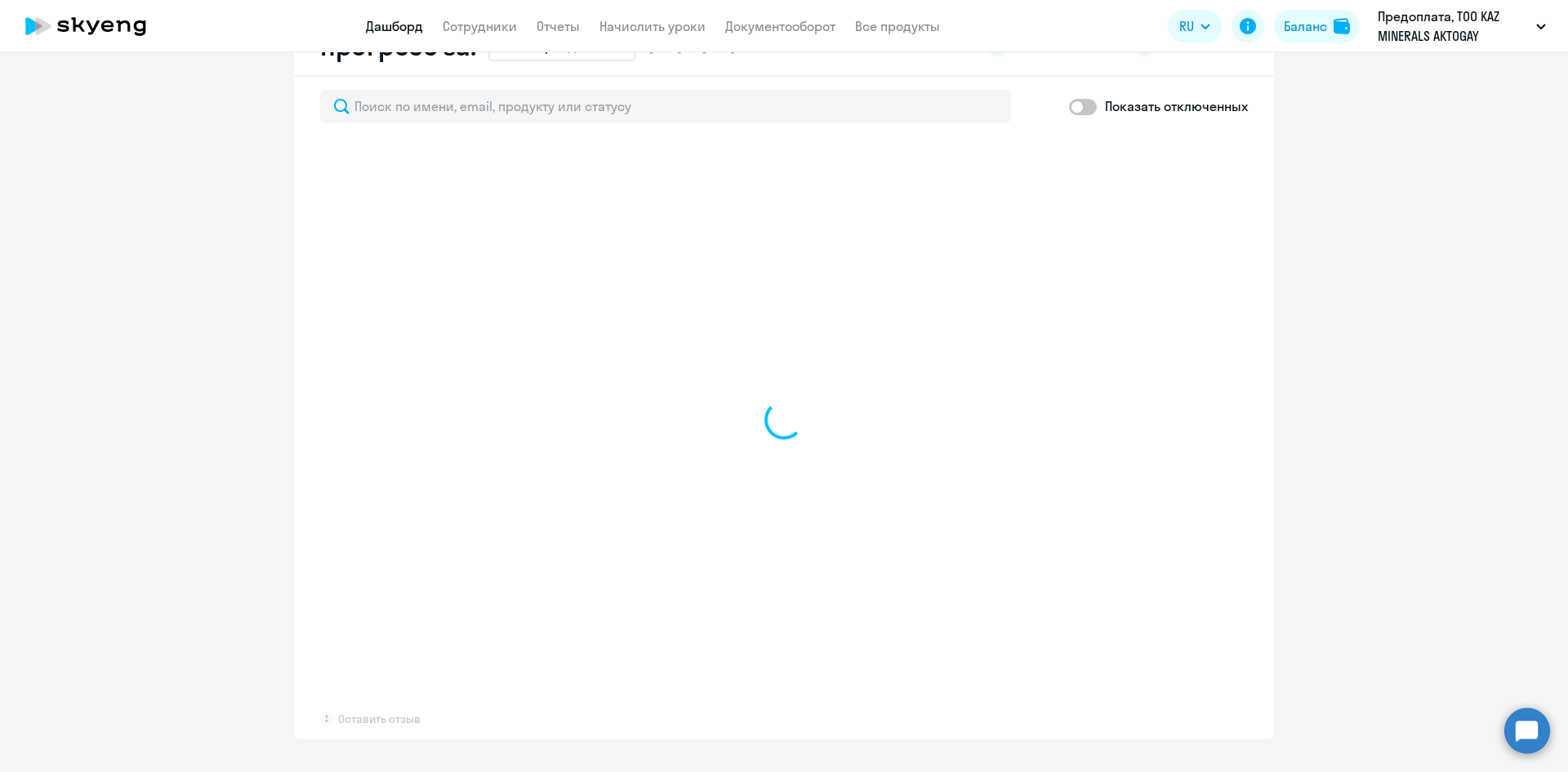
select select "30"
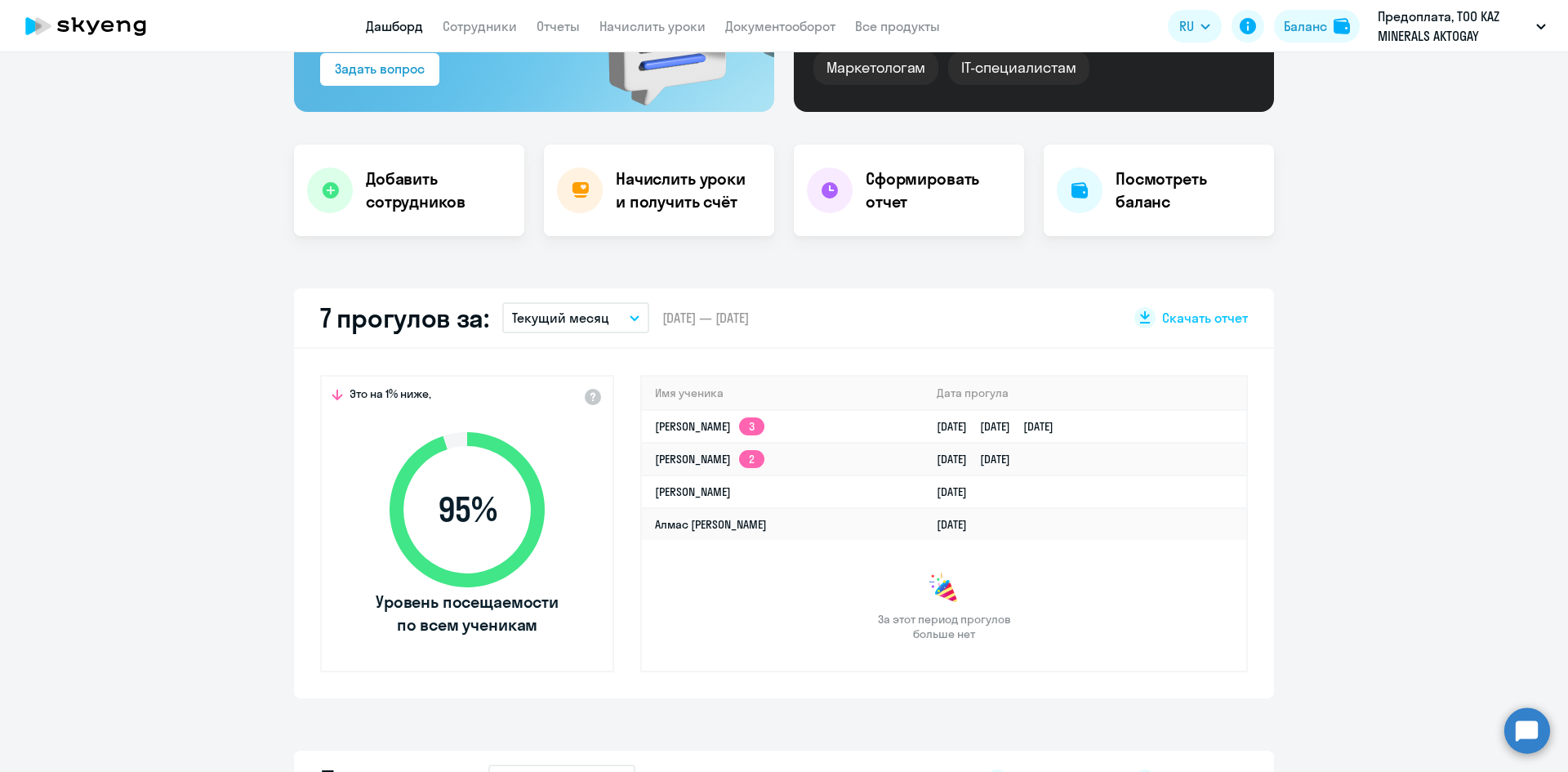
scroll to position [244, 0]
click at [714, 531] on link "Алмас [PERSON_NAME]" at bounding box center [711, 525] width 112 height 14
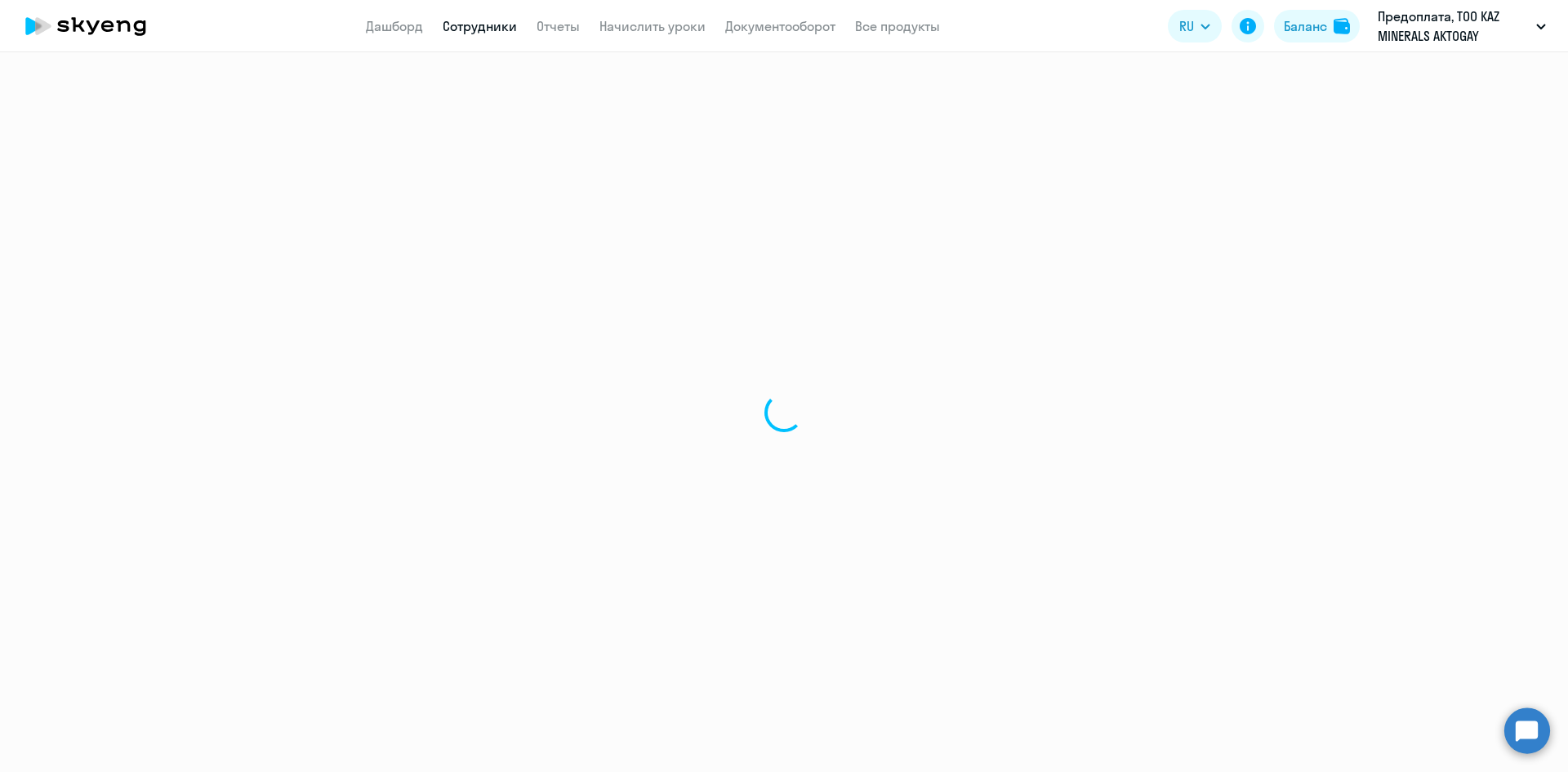
select select "english"
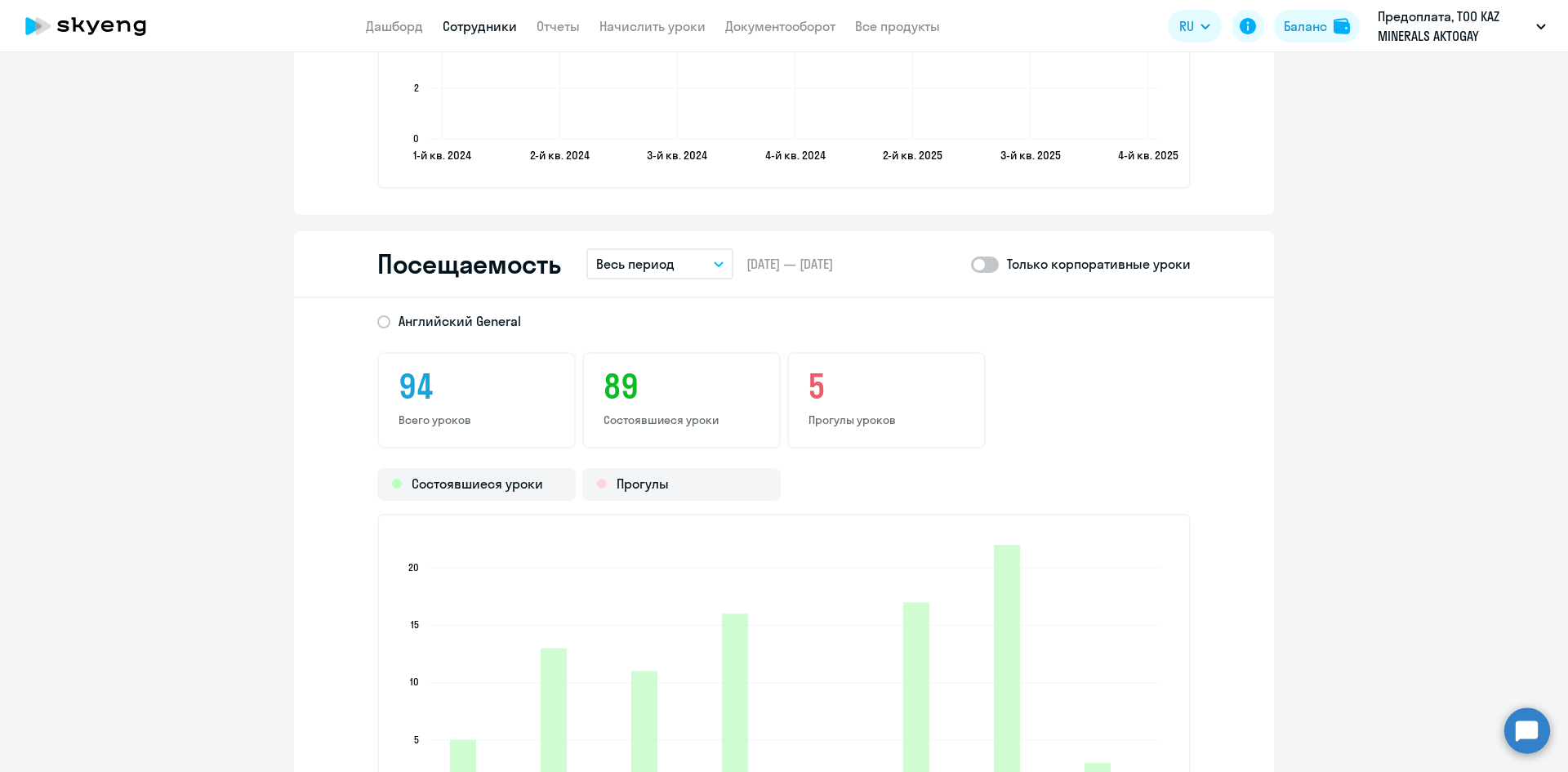
scroll to position [2042, 0]
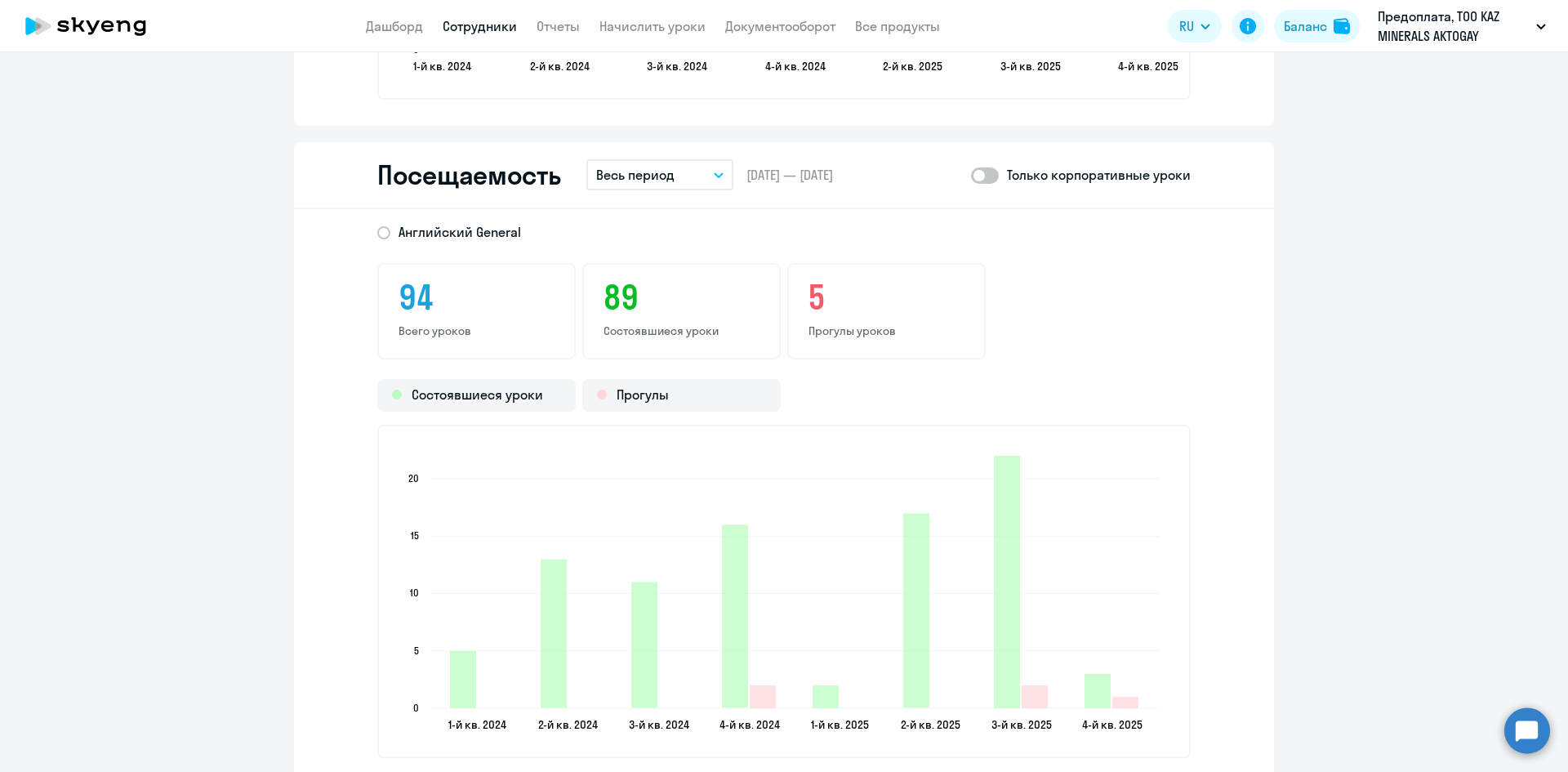
click at [661, 178] on p "Весь период" at bounding box center [635, 175] width 78 height 20
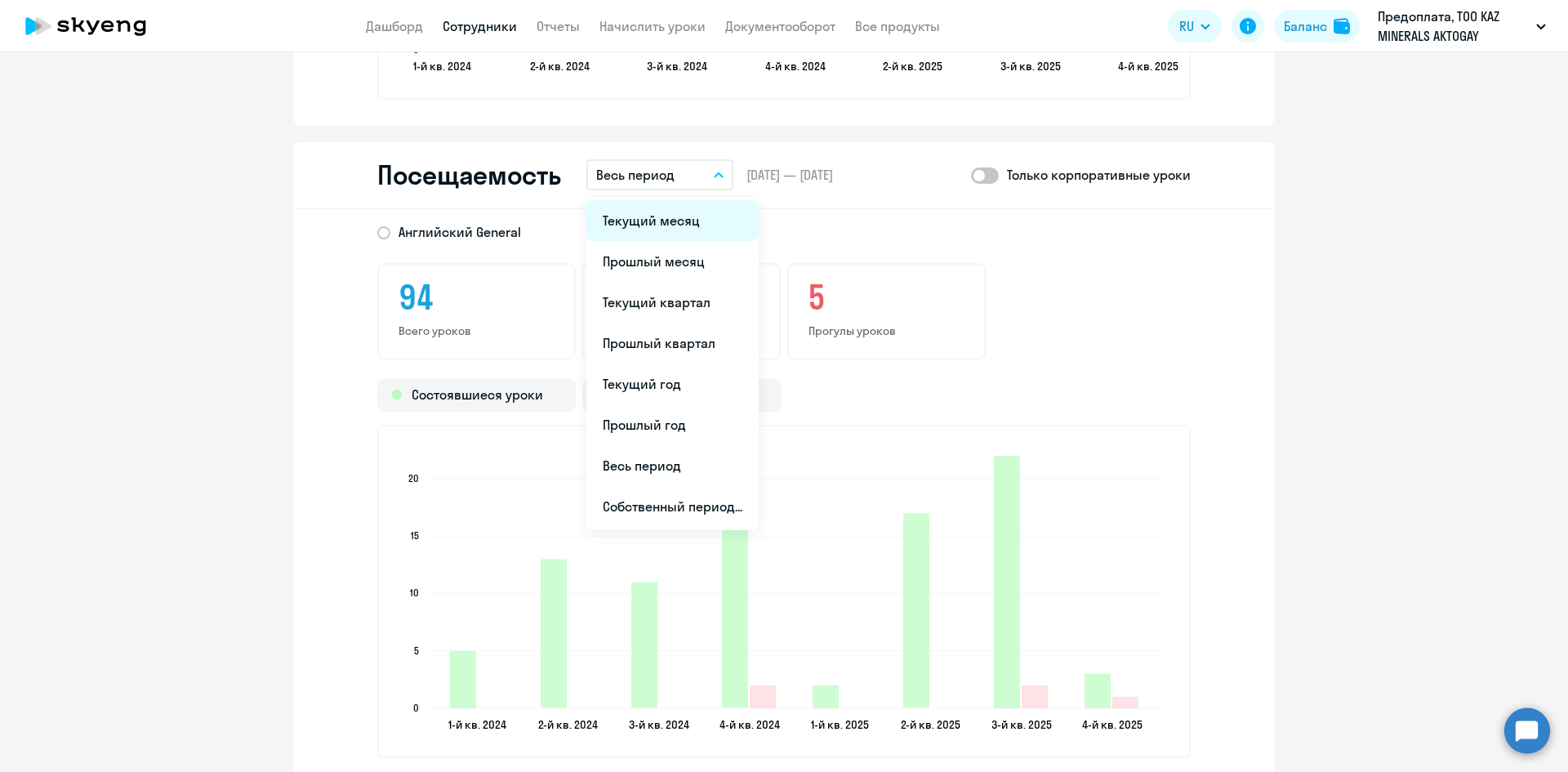
click at [652, 229] on li "Текущий месяц" at bounding box center [673, 220] width 173 height 40
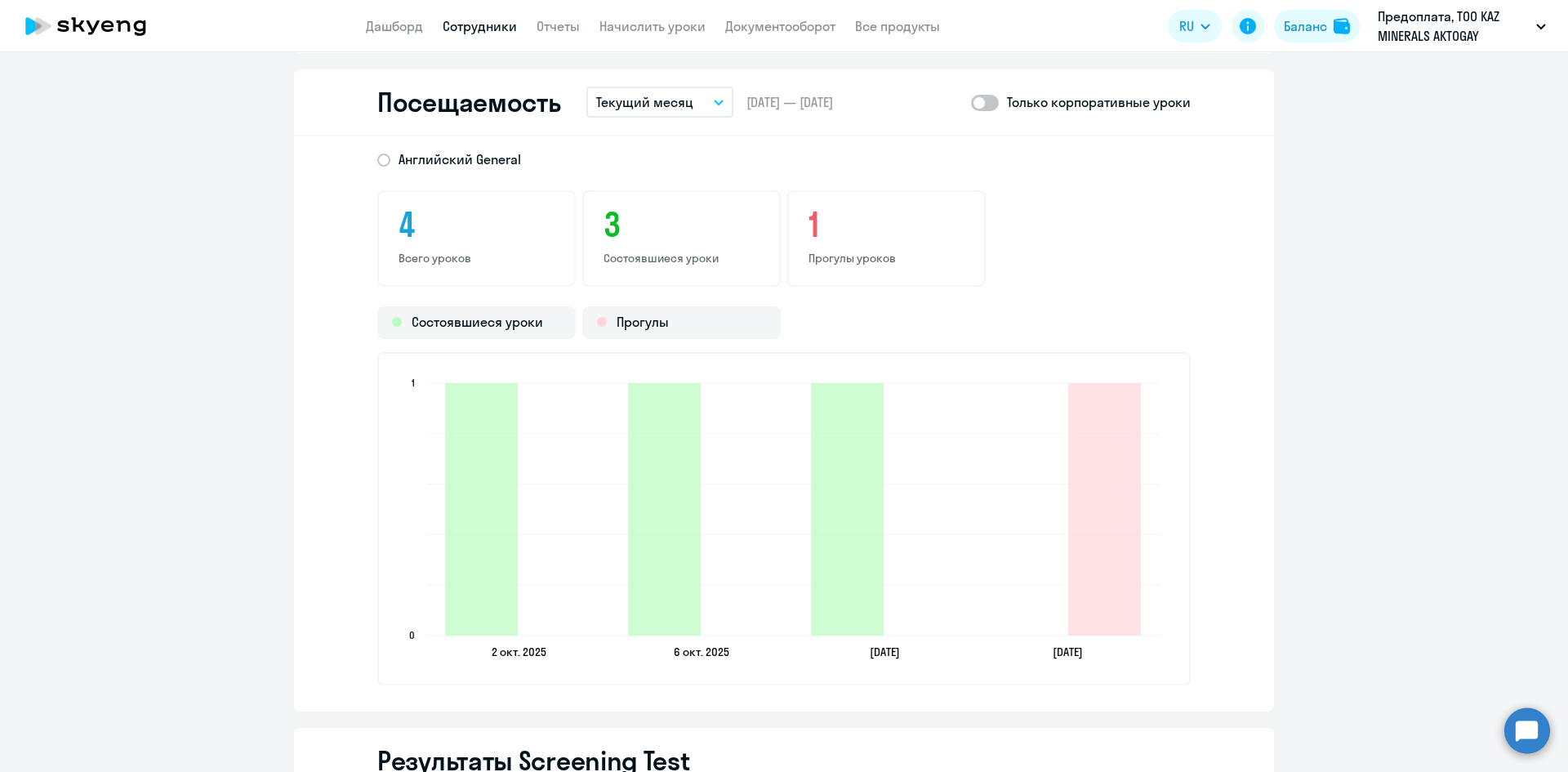
scroll to position [2120, 0]
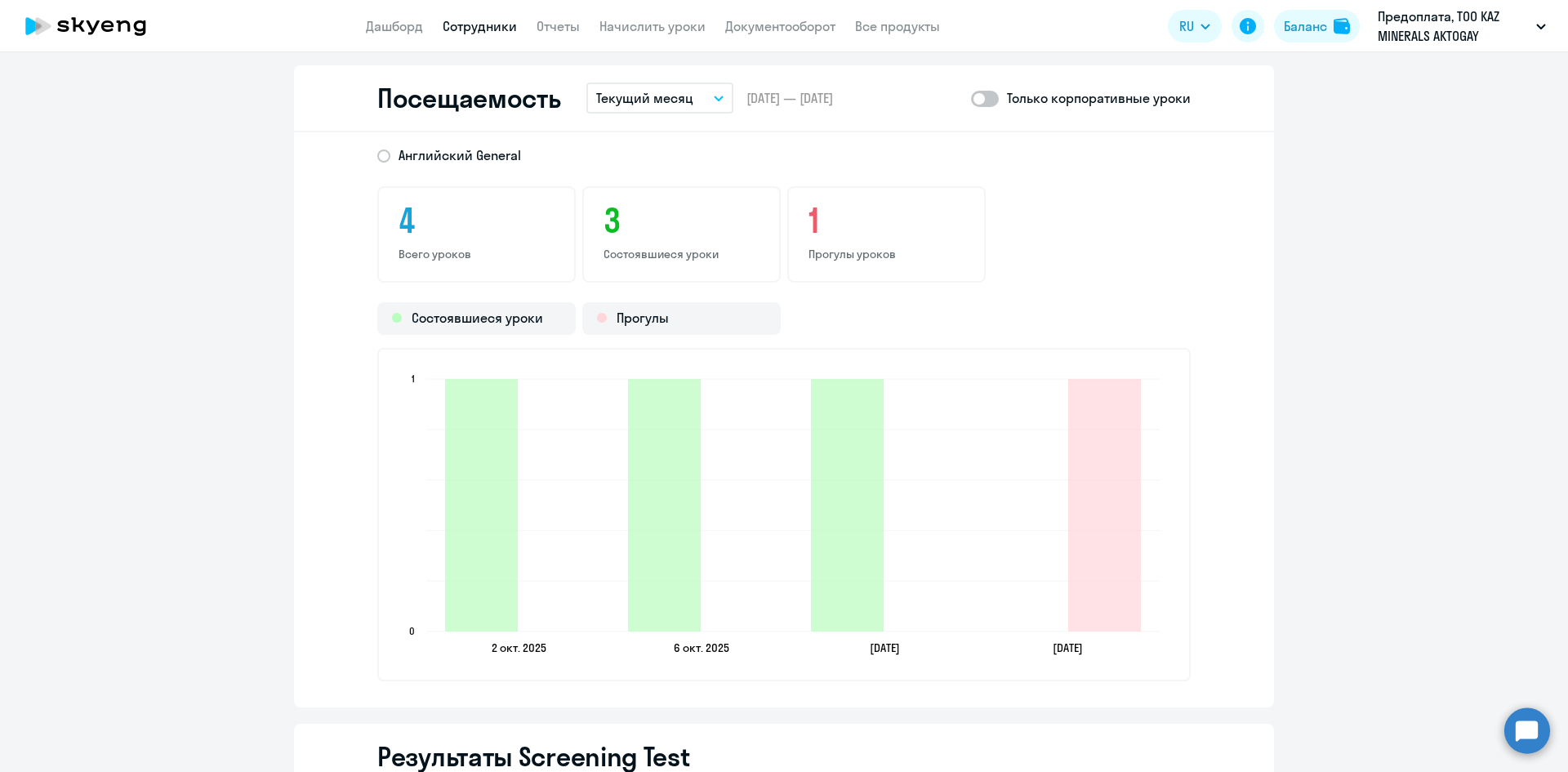
click at [683, 105] on p "Текущий месяц" at bounding box center [645, 98] width 97 height 20
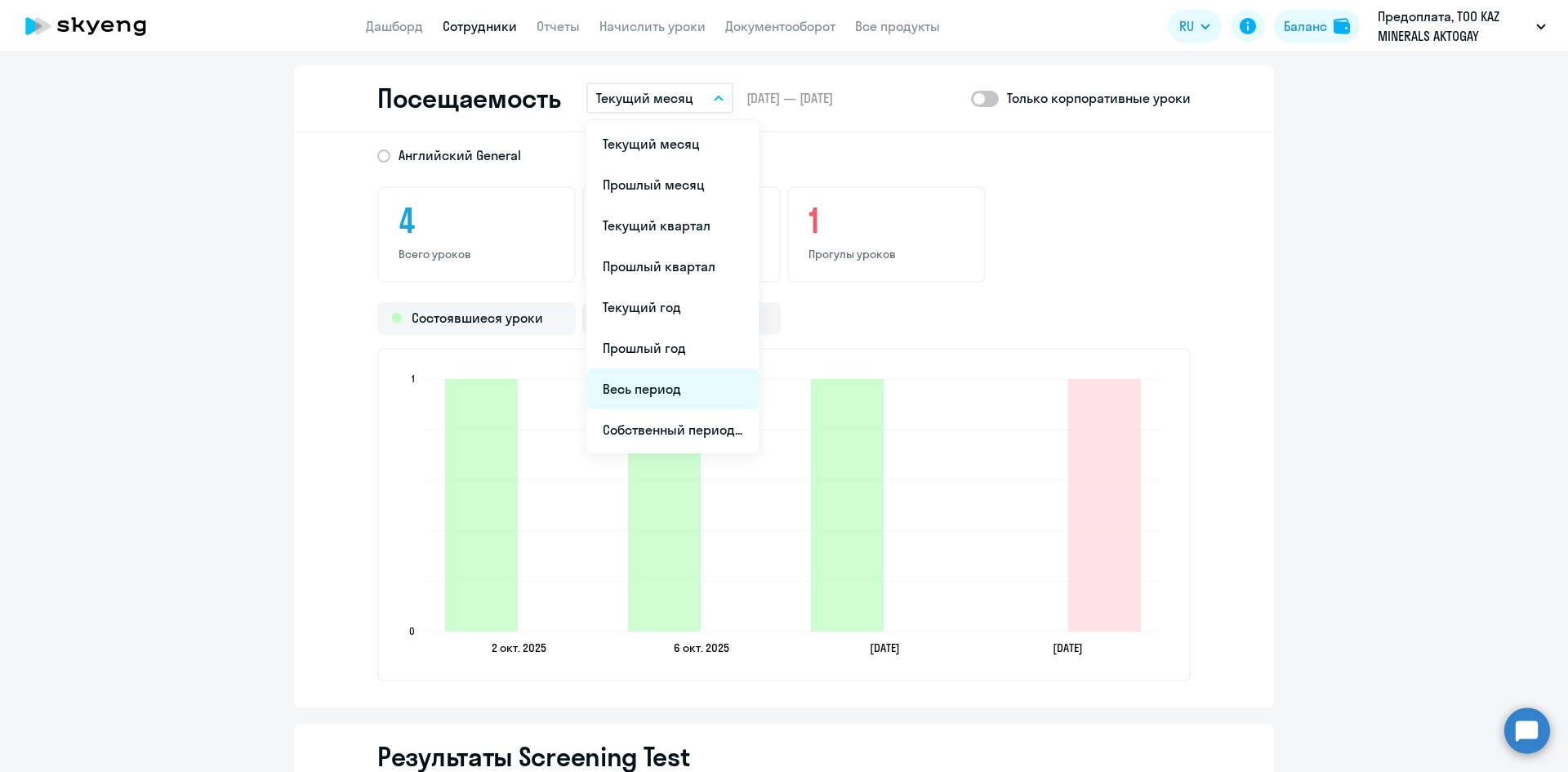
click at [681, 399] on li "Весь период" at bounding box center [673, 389] width 173 height 40
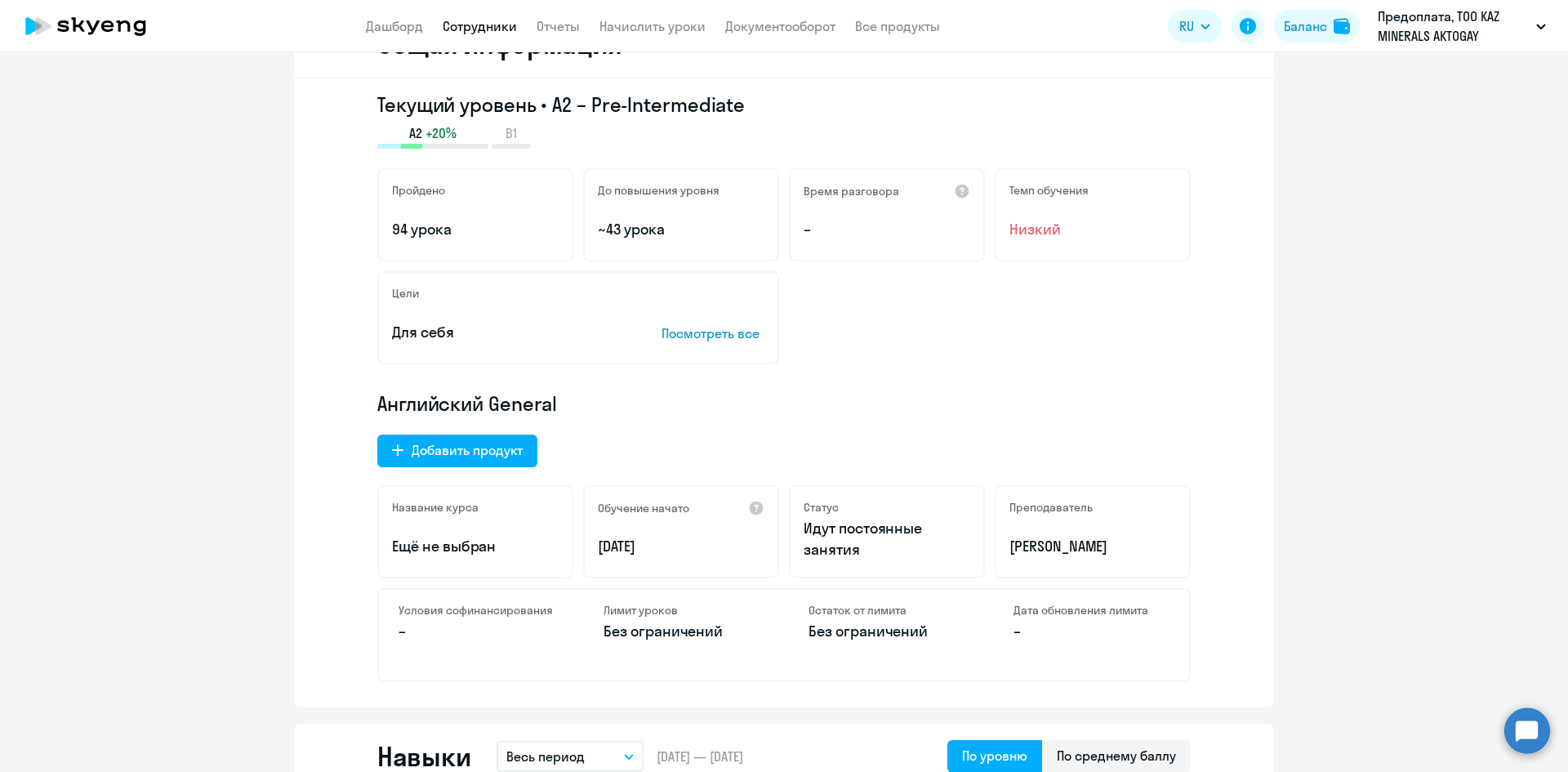
scroll to position [0, 0]
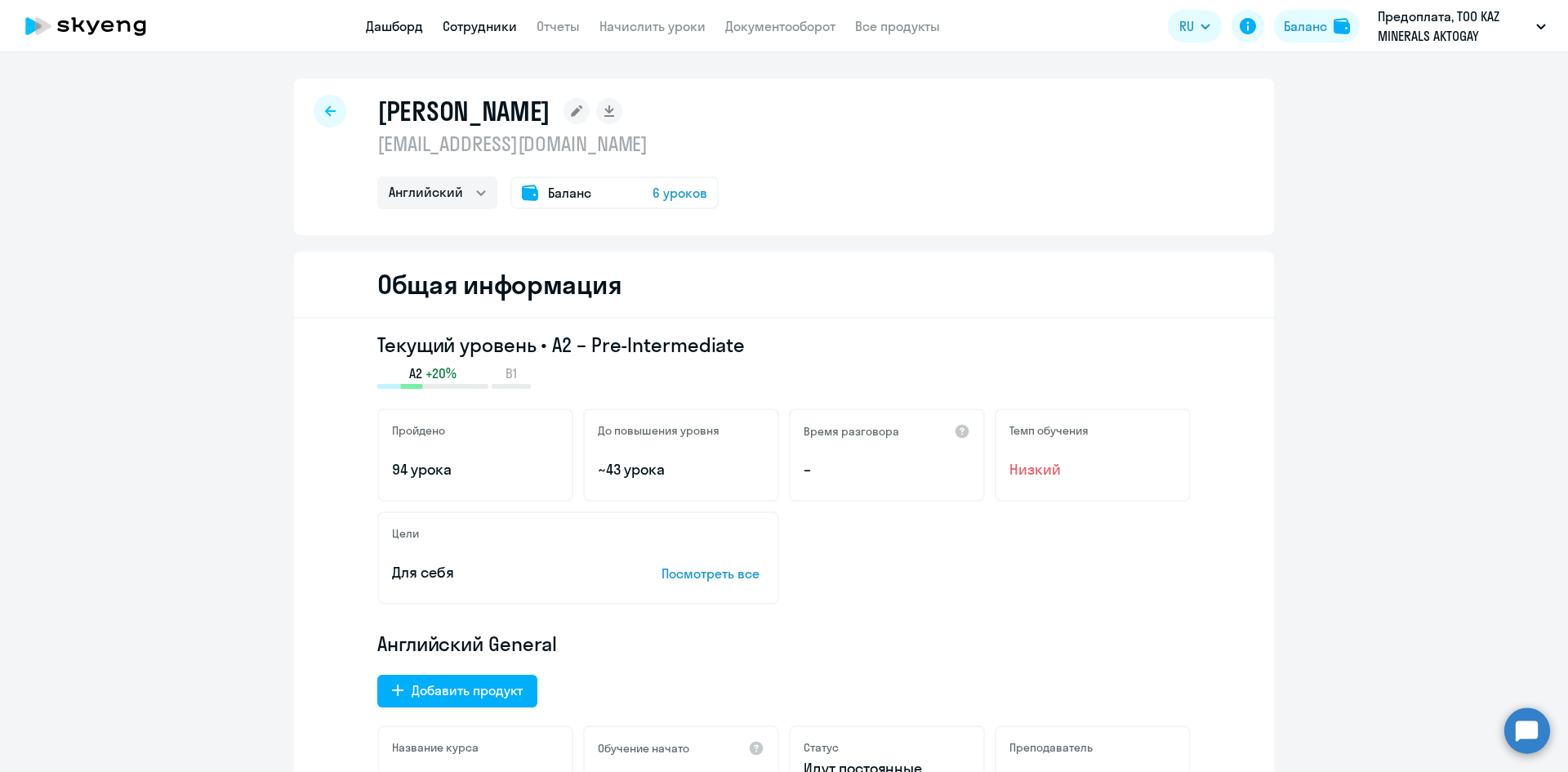
click at [395, 31] on link "Дашборд" at bounding box center [395, 26] width 58 height 16
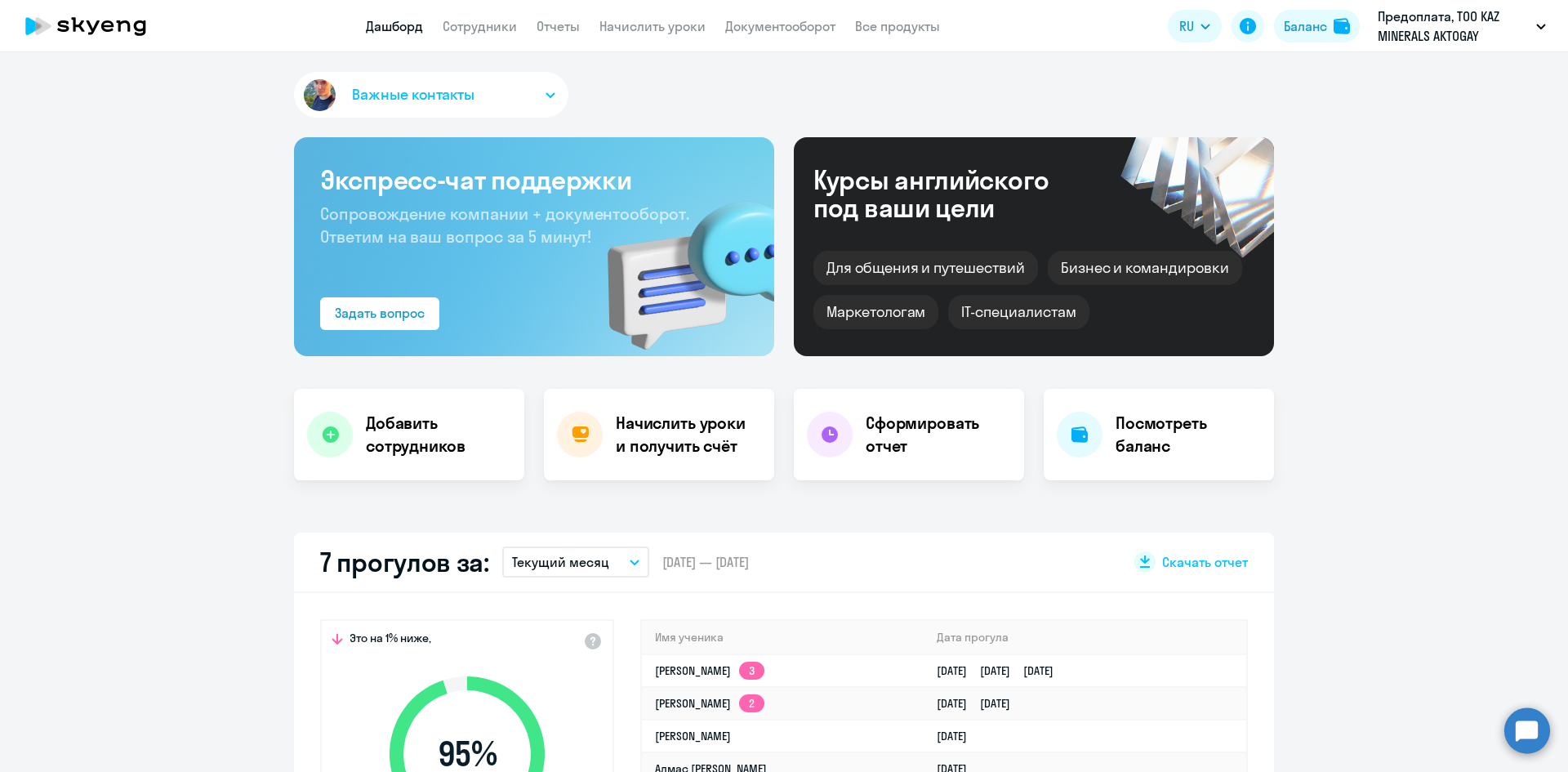
click at [613, 570] on button "Текущий месяц" at bounding box center [575, 561] width 147 height 31
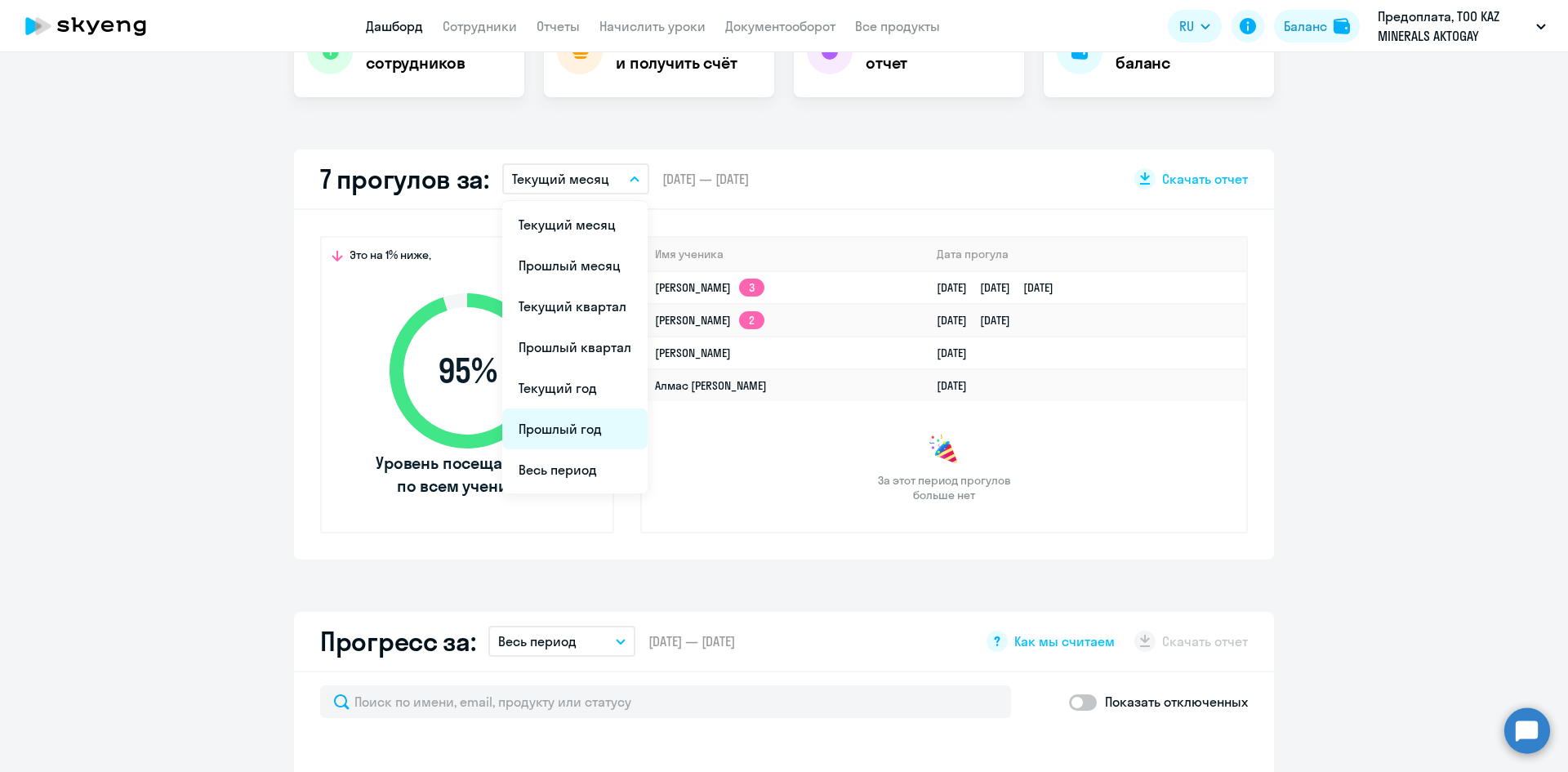
scroll to position [327, 0]
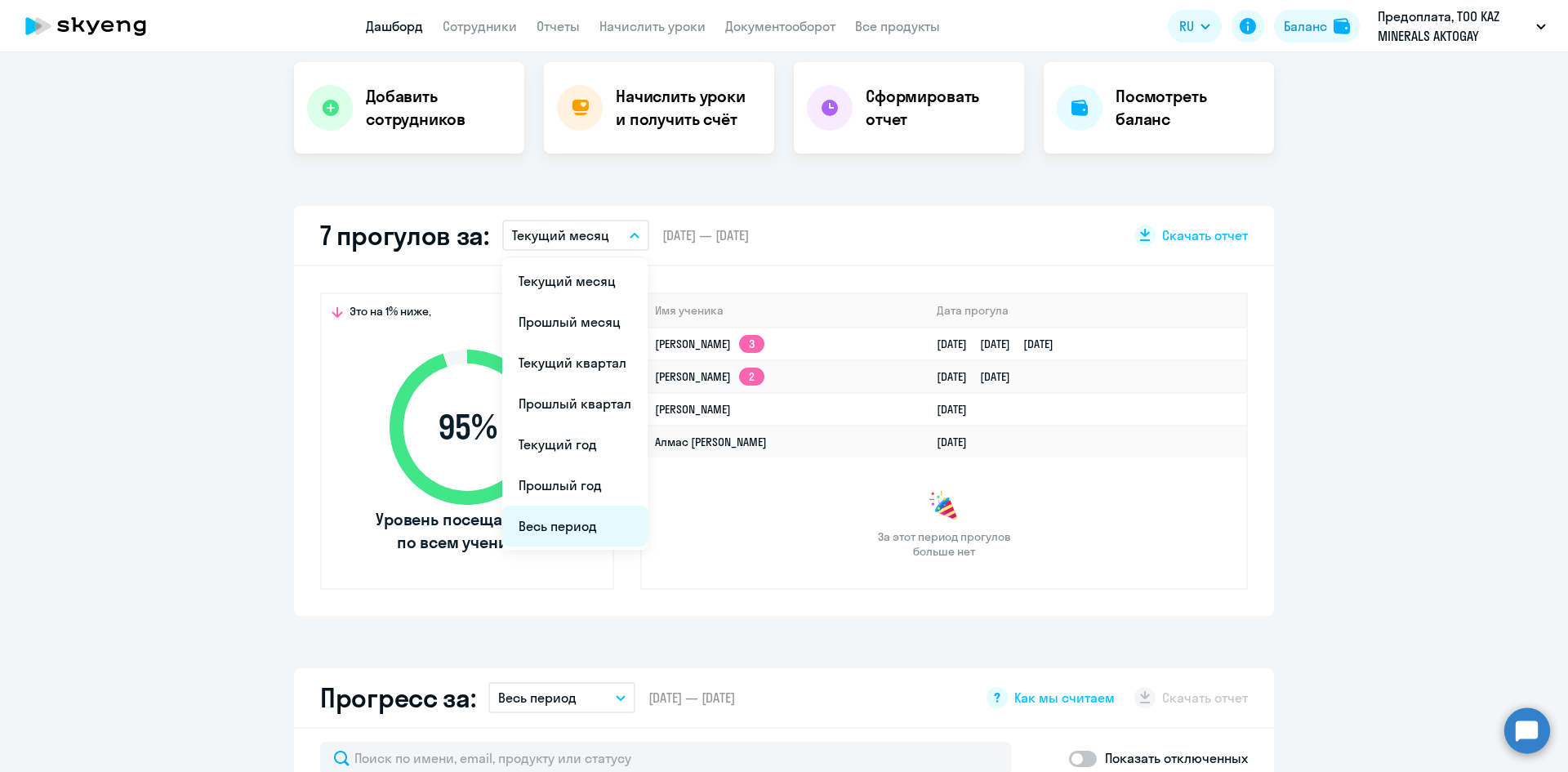
click at [557, 520] on li "Весь период" at bounding box center [575, 525] width 146 height 40
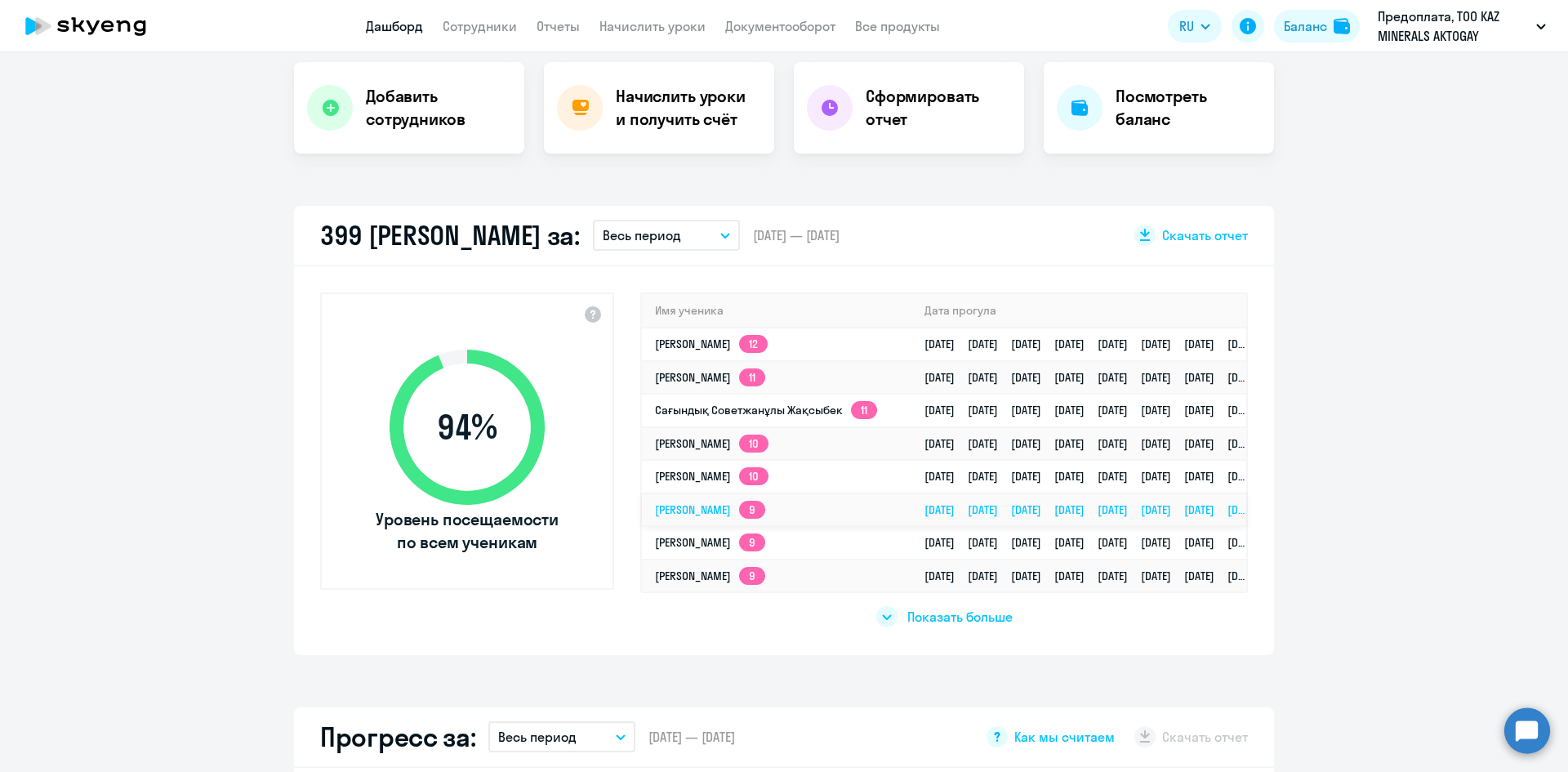
select select "30"
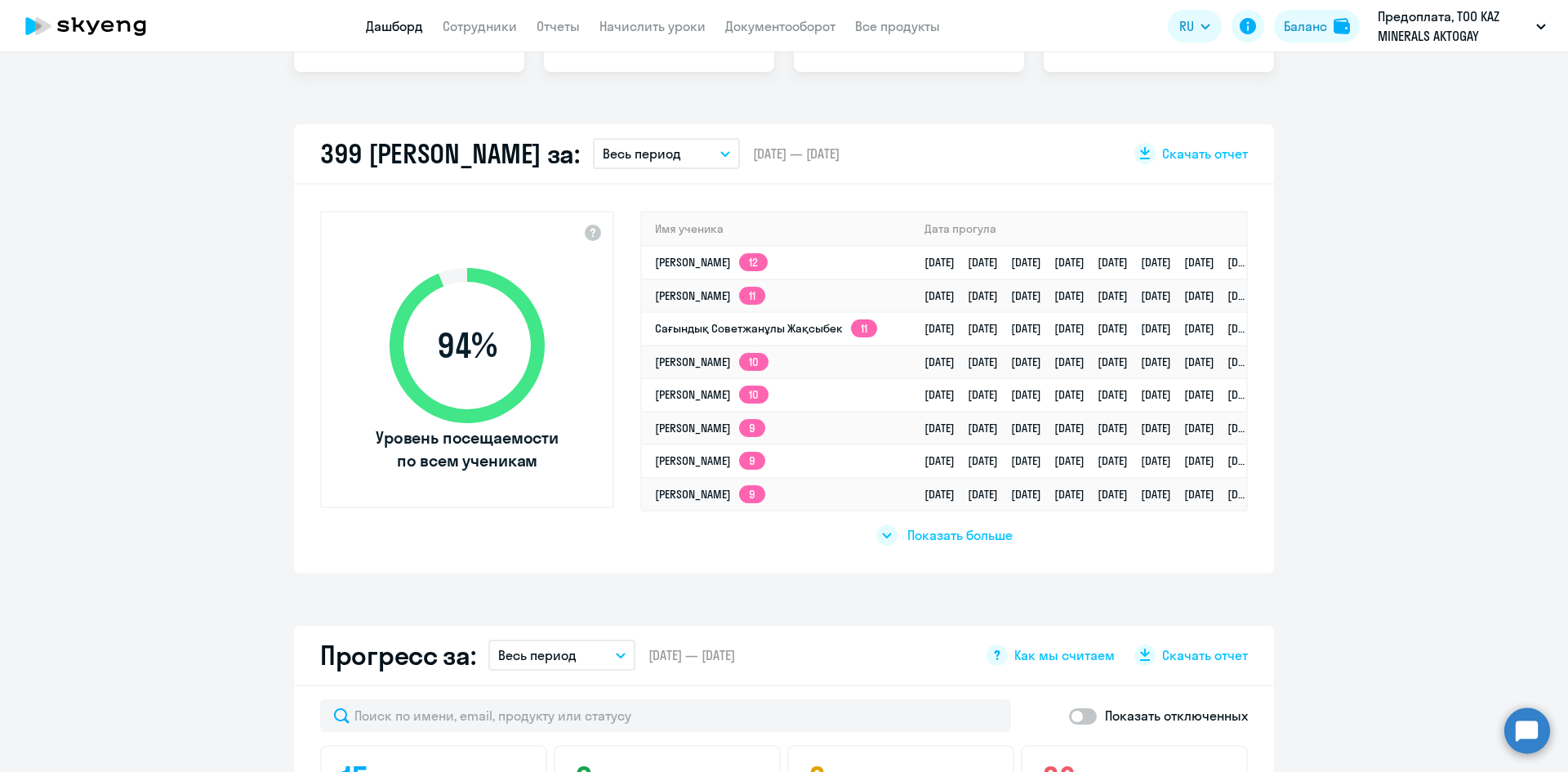
click at [955, 543] on span "Показать больше" at bounding box center [960, 535] width 105 height 18
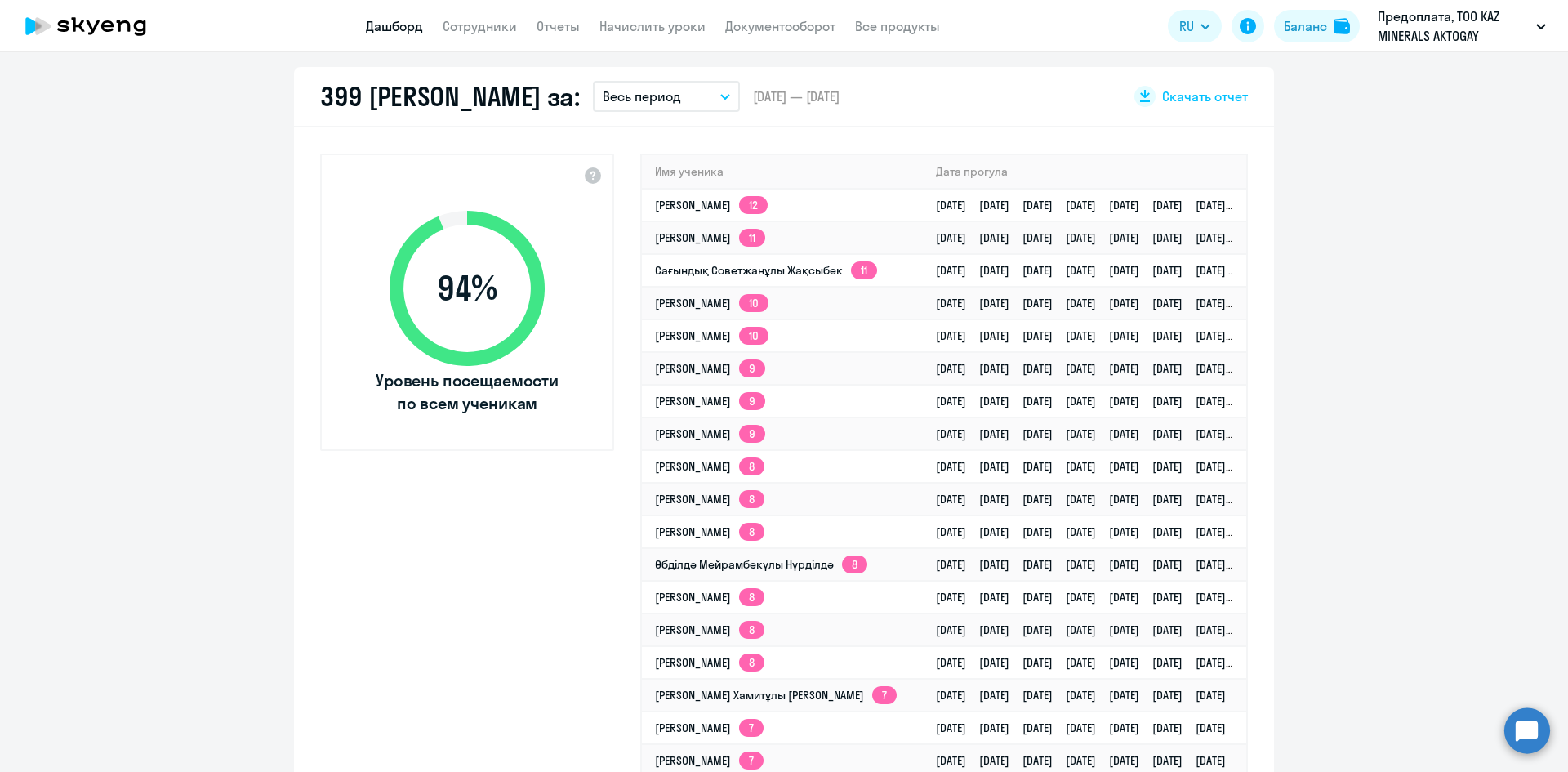
scroll to position [490, 0]
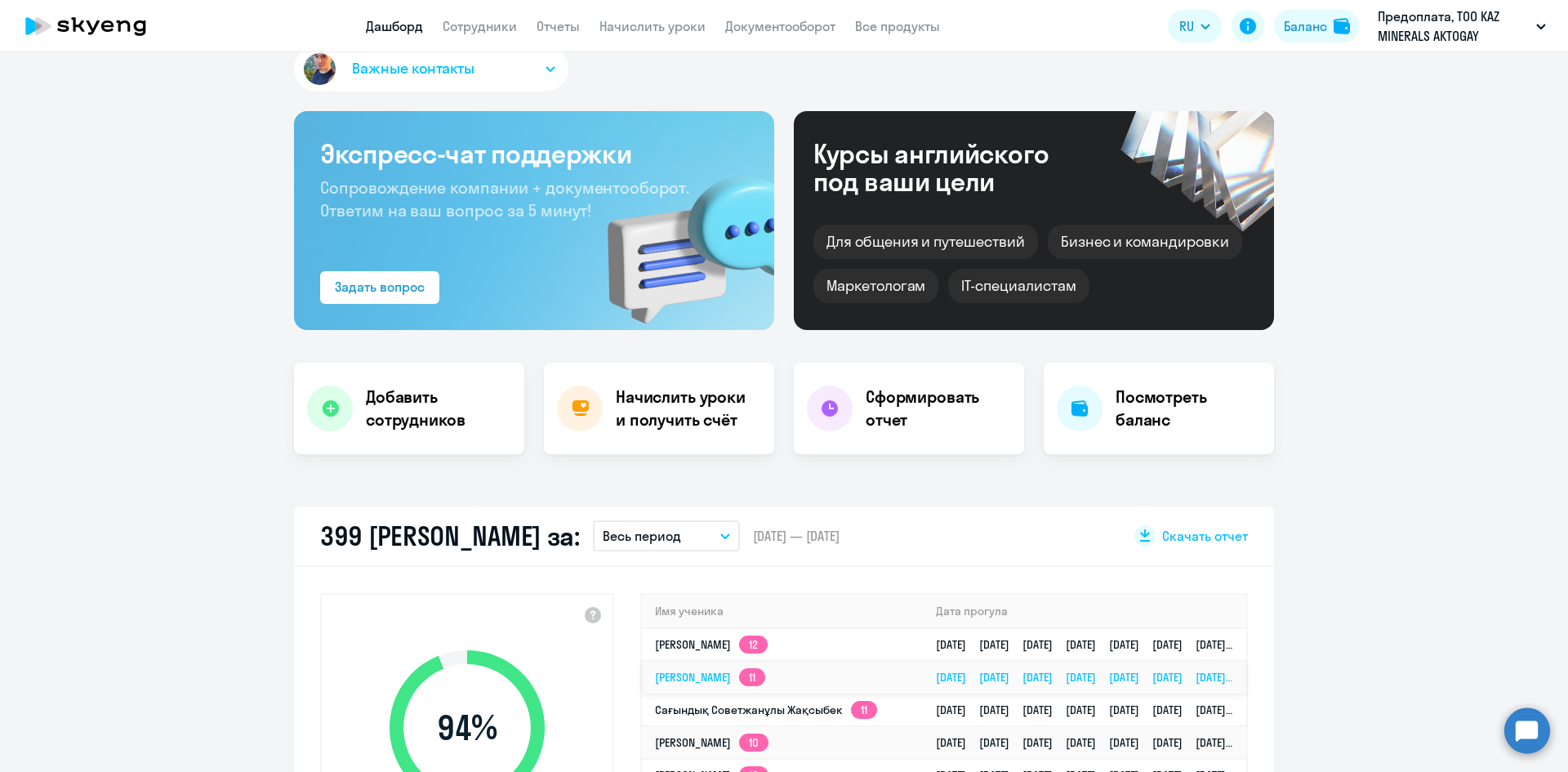
scroll to position [0, 0]
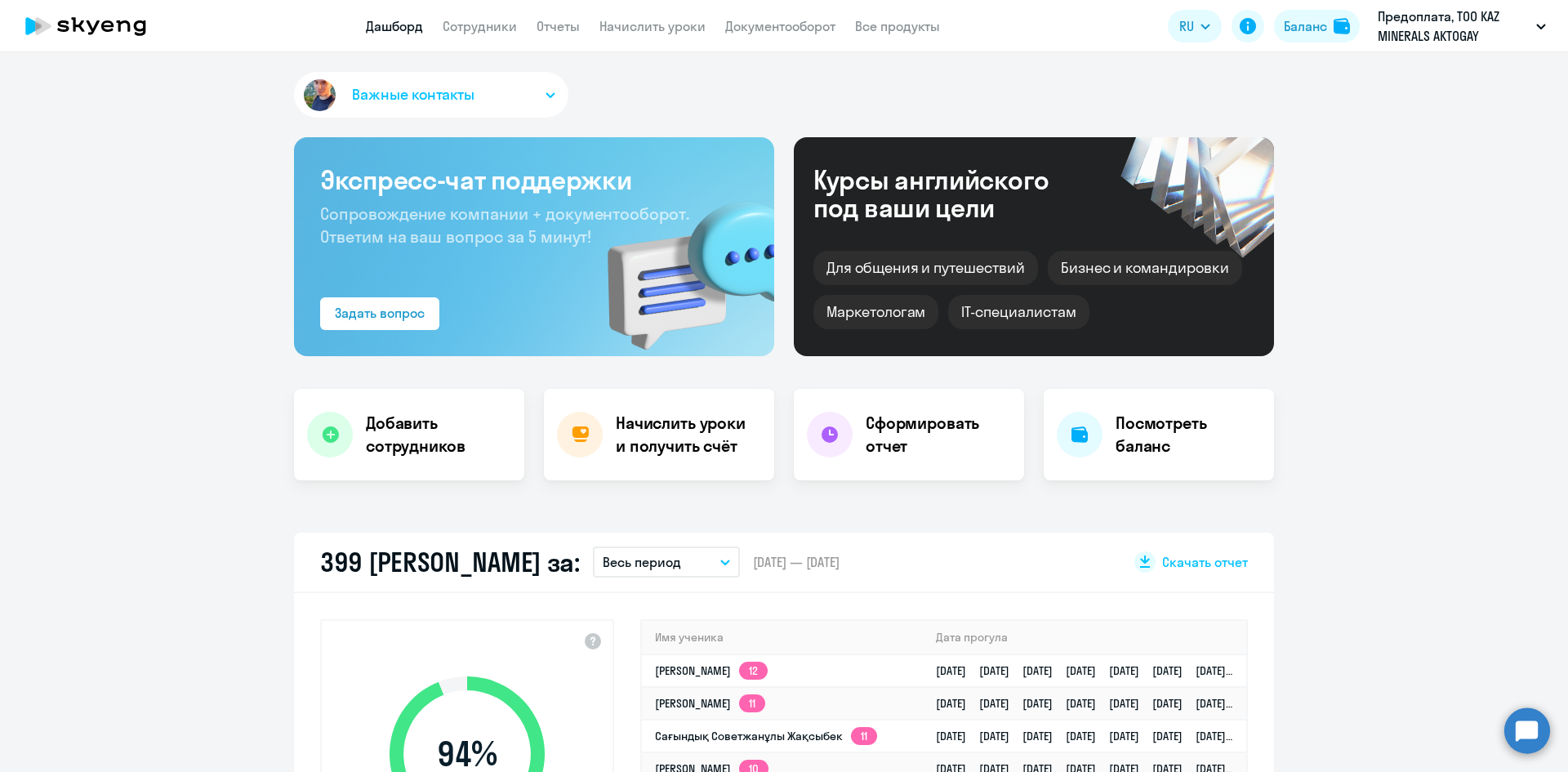
click at [402, 23] on link "Дашборд" at bounding box center [395, 26] width 58 height 16
drag, startPoint x: 614, startPoint y: 588, endPoint x: 609, endPoint y: 581, distance: 8.6
click at [609, 582] on div "399 прогулов за: Весь период Текущий месяц Прошлый месяц Текущий квартал [GEOGR…" at bounding box center [784, 562] width 981 height 60
click at [608, 574] on button "Весь период" at bounding box center [666, 561] width 147 height 31
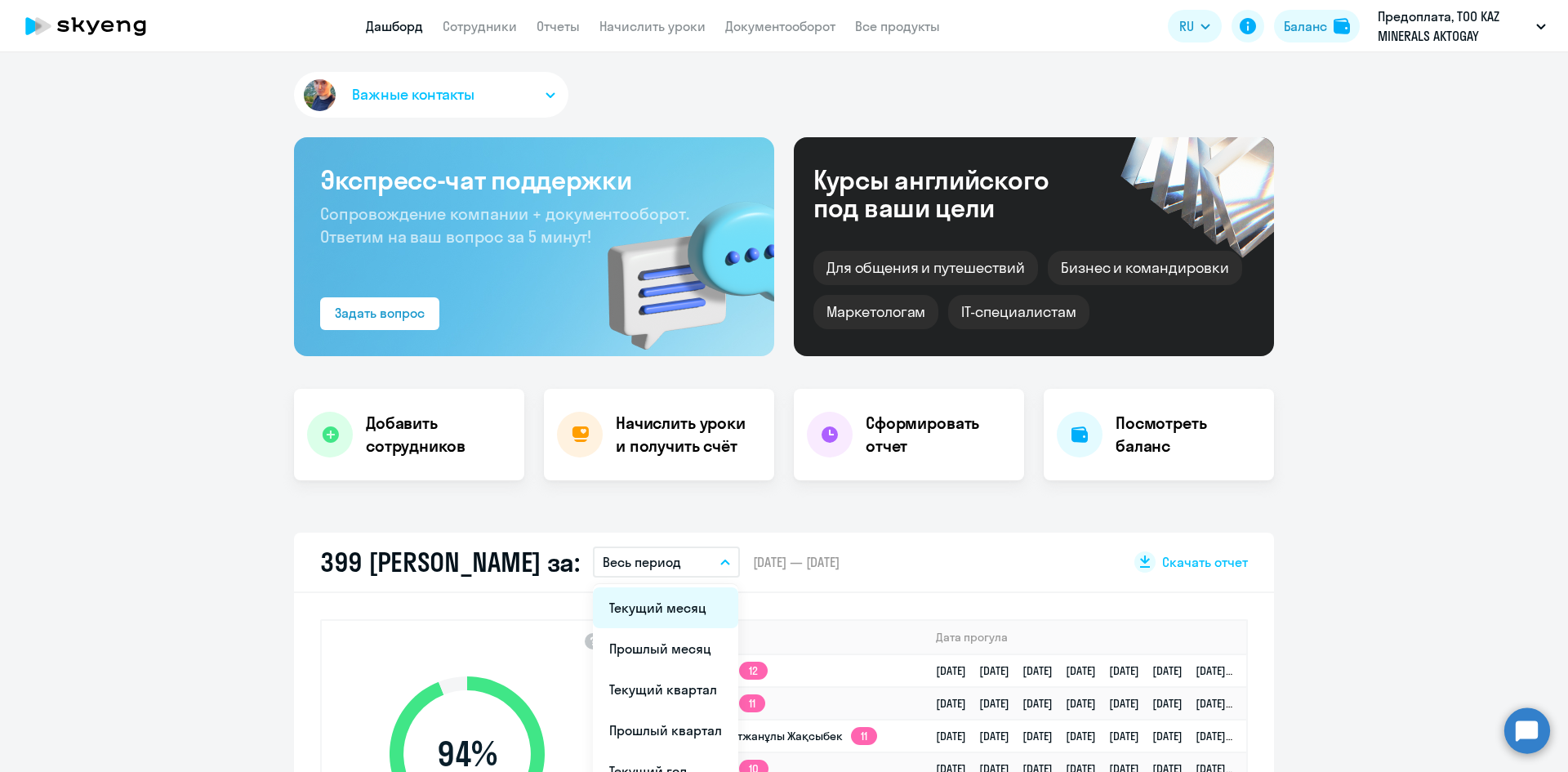
click at [623, 606] on li "Текущий месяц" at bounding box center [666, 607] width 146 height 40
